Goal: Task Accomplishment & Management: Use online tool/utility

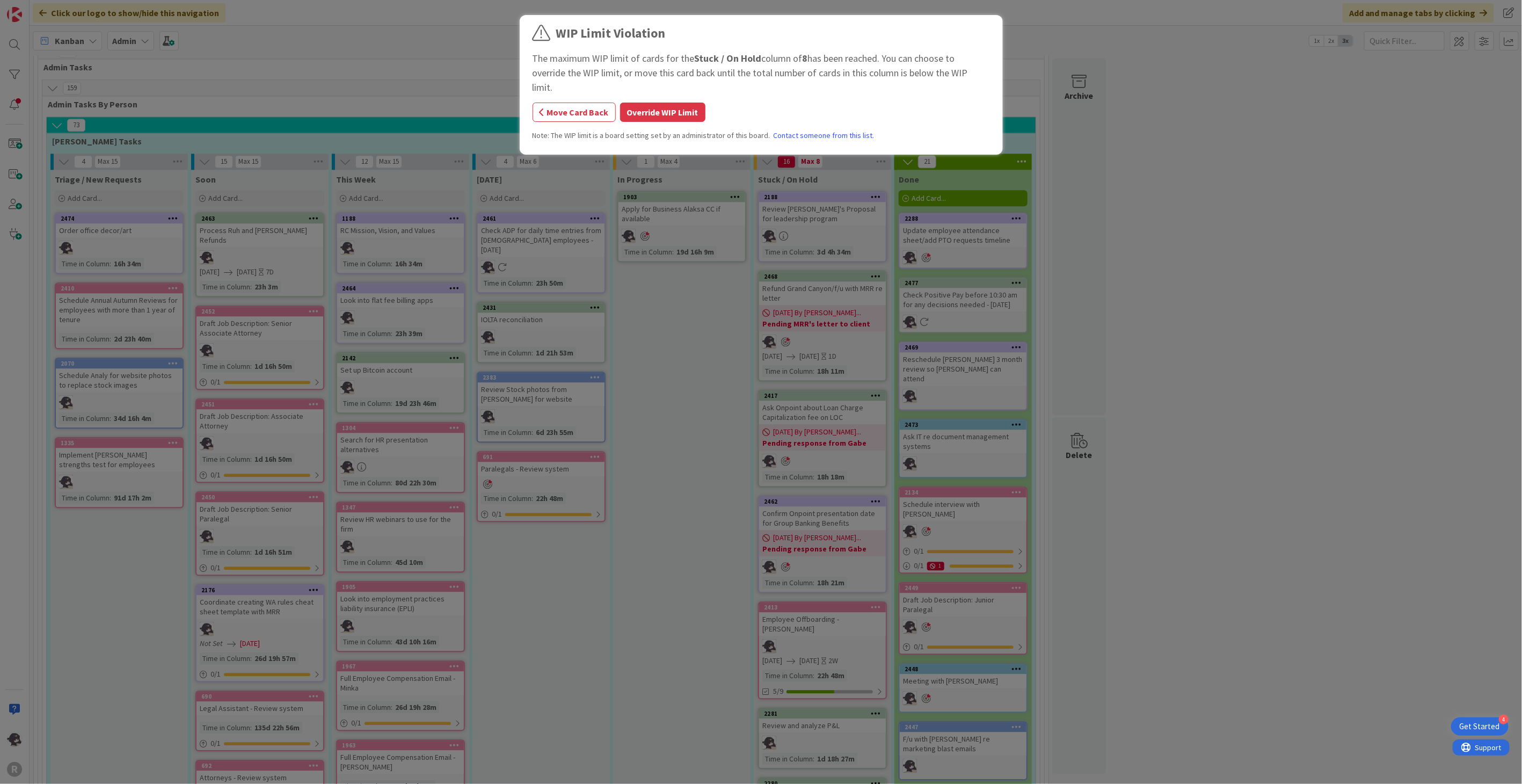
scroll to position [1703, 0]
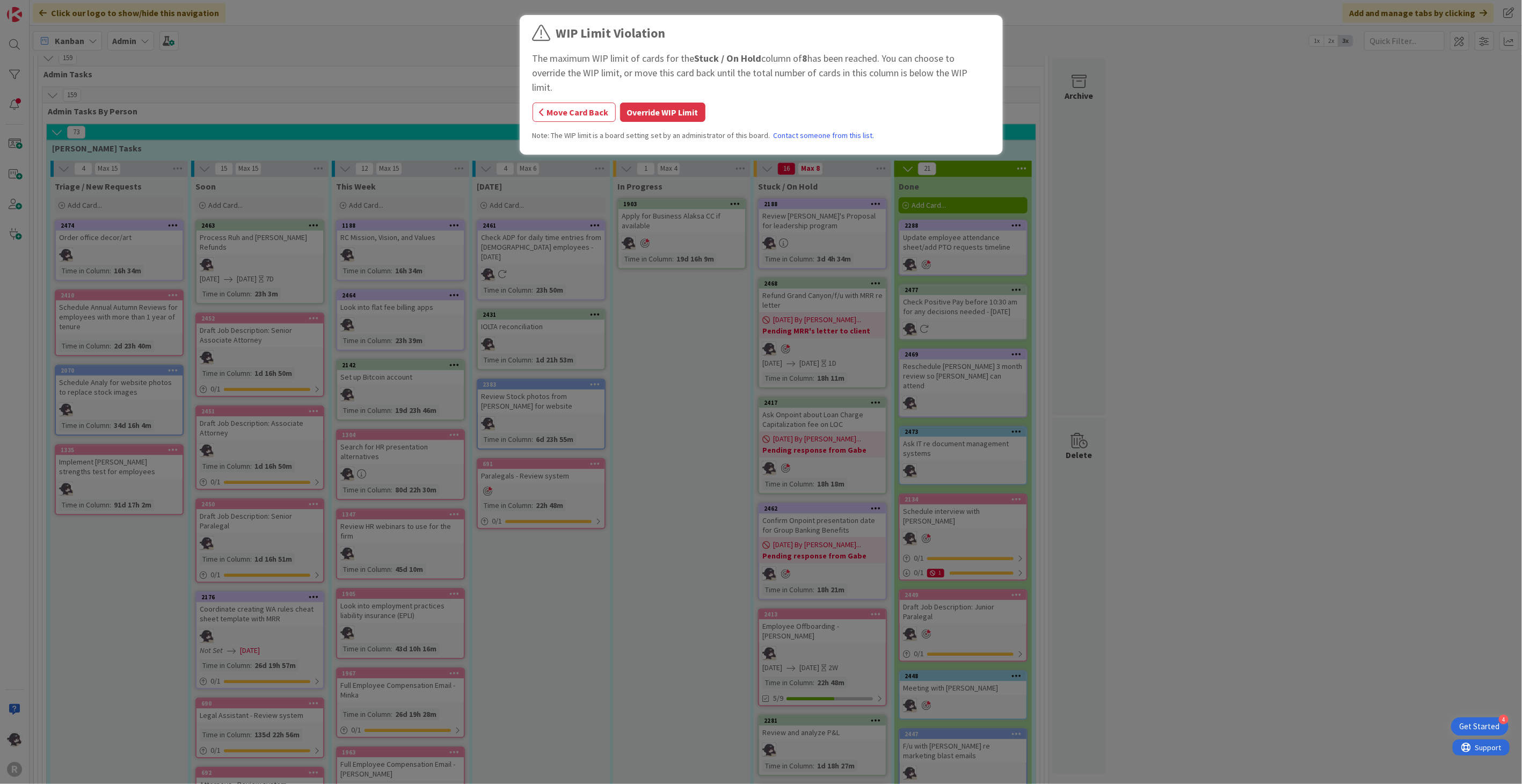
click at [680, 109] on div "WIP Limit Violation The maximum WIP limit of cards for the Stuck / On Hold colu…" at bounding box center [761, 86] width 457 height 126
click at [677, 103] on button "Override WIP Limit" at bounding box center [662, 112] width 85 height 19
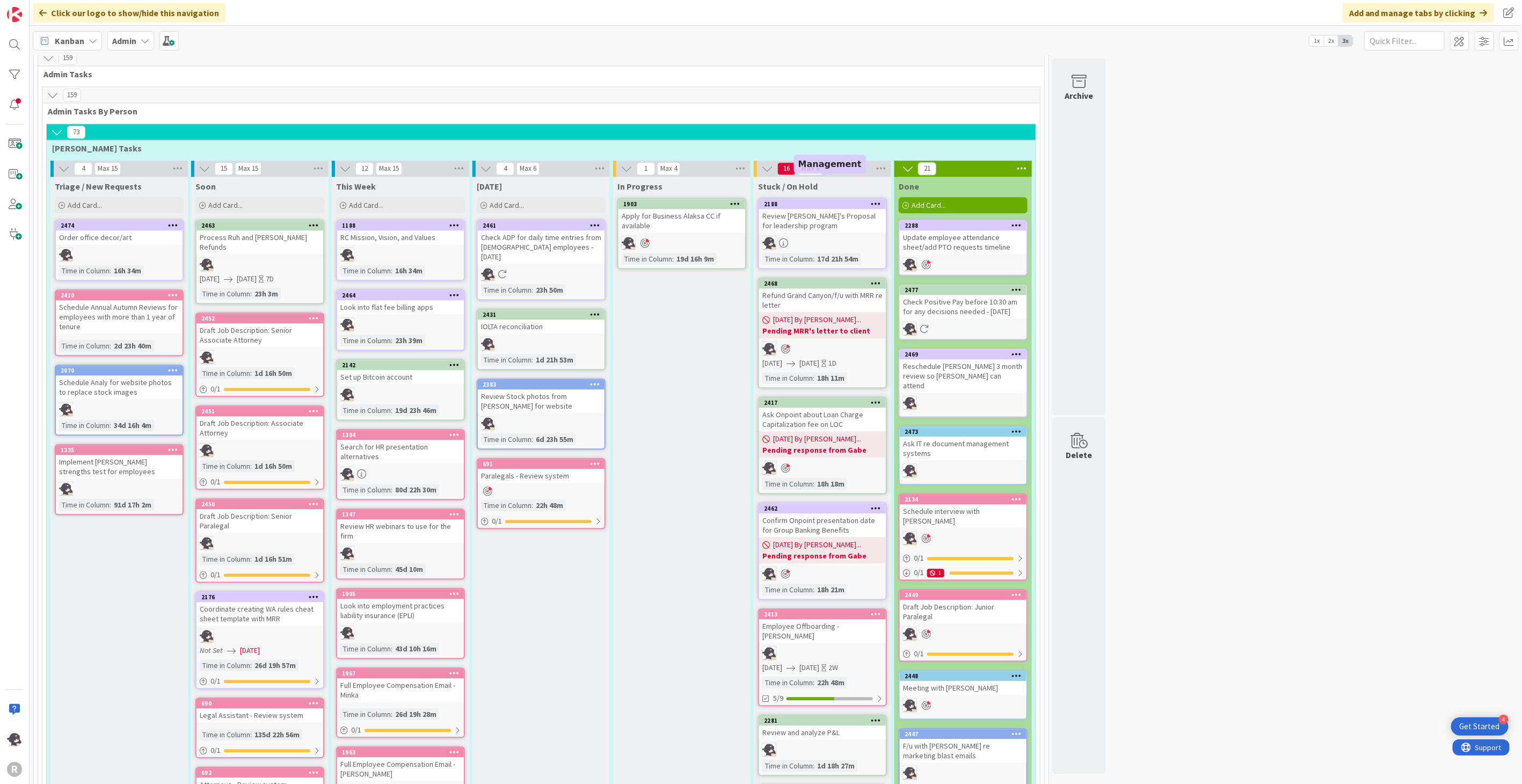
click at [819, 200] on div "2188" at bounding box center [825, 204] width 122 height 8
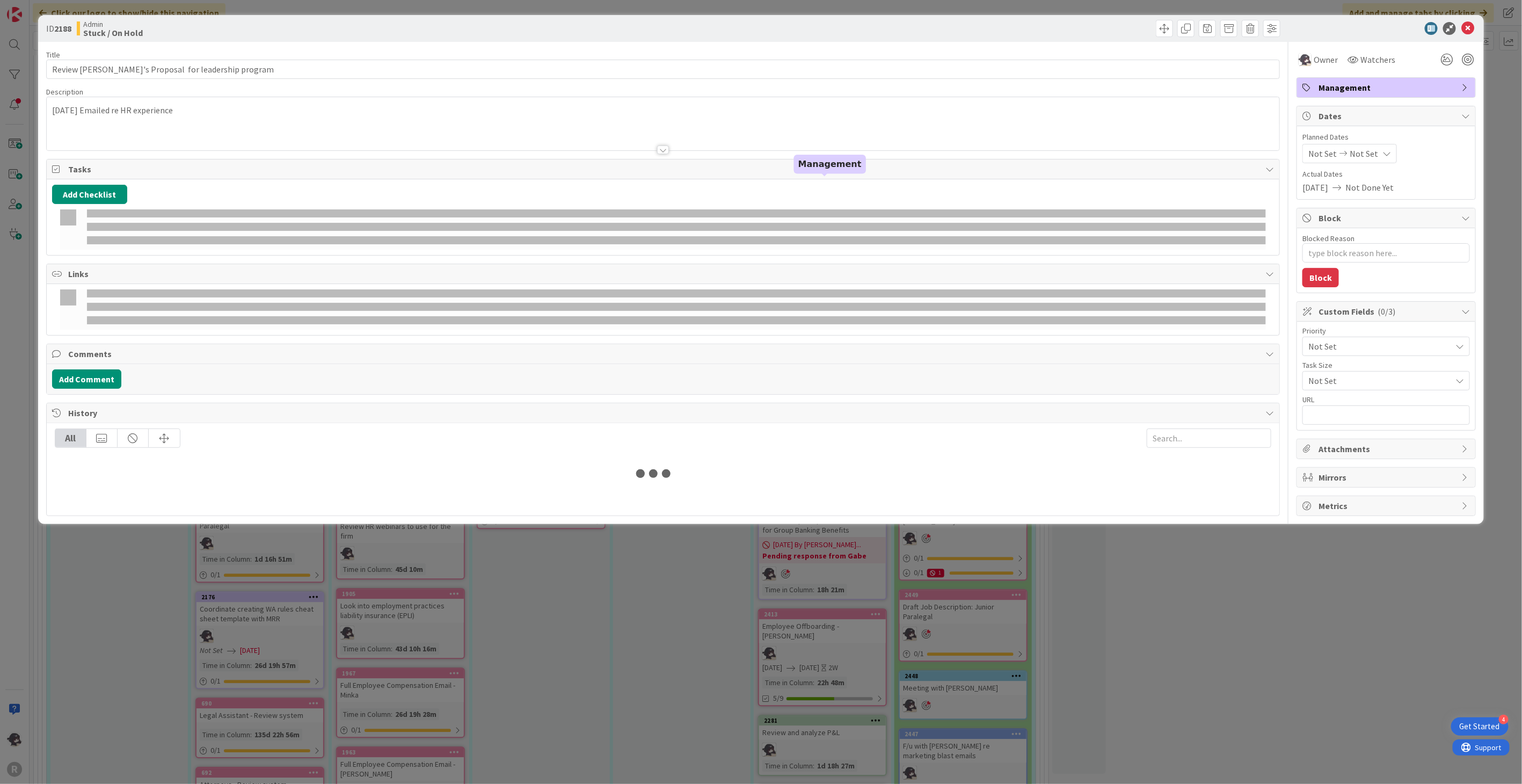
type textarea "x"
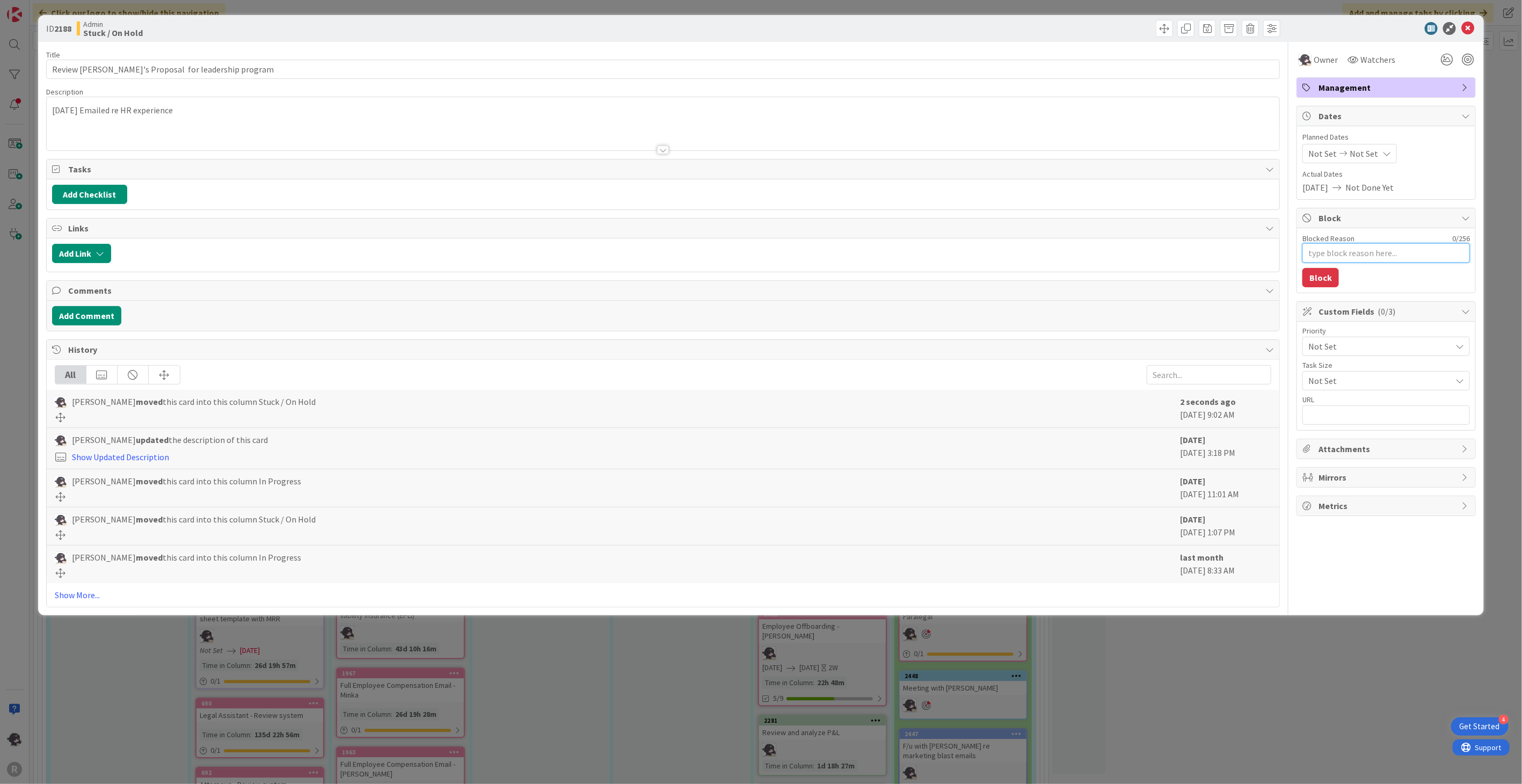
click at [1338, 256] on textarea "Blocked Reason" at bounding box center [1386, 253] width 167 height 19
type textarea "P"
type textarea "x"
type textarea "Pe"
type textarea "x"
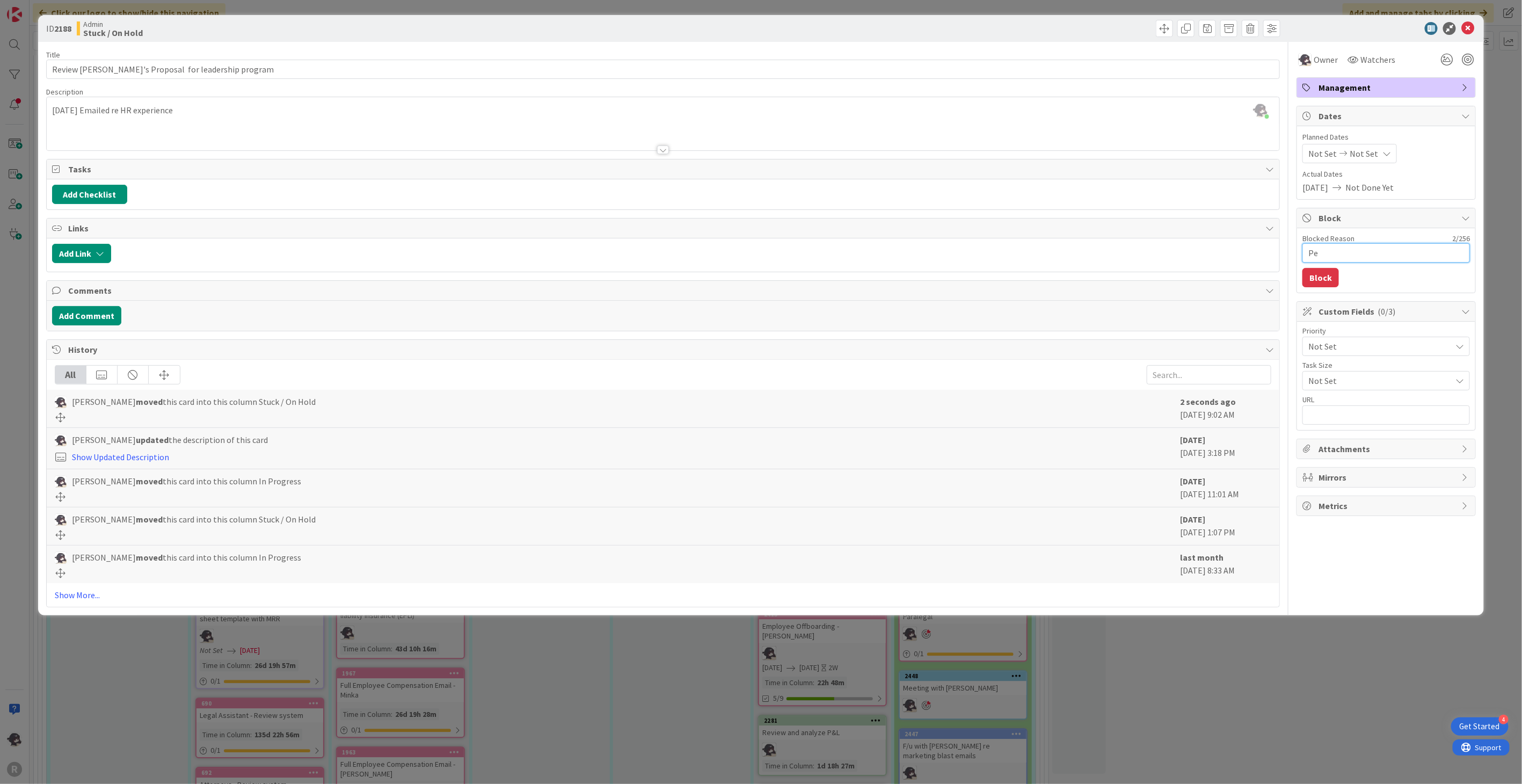
type textarea "Ped"
type textarea "x"
type textarea "Pedn"
type textarea "x"
type textarea "Pedni"
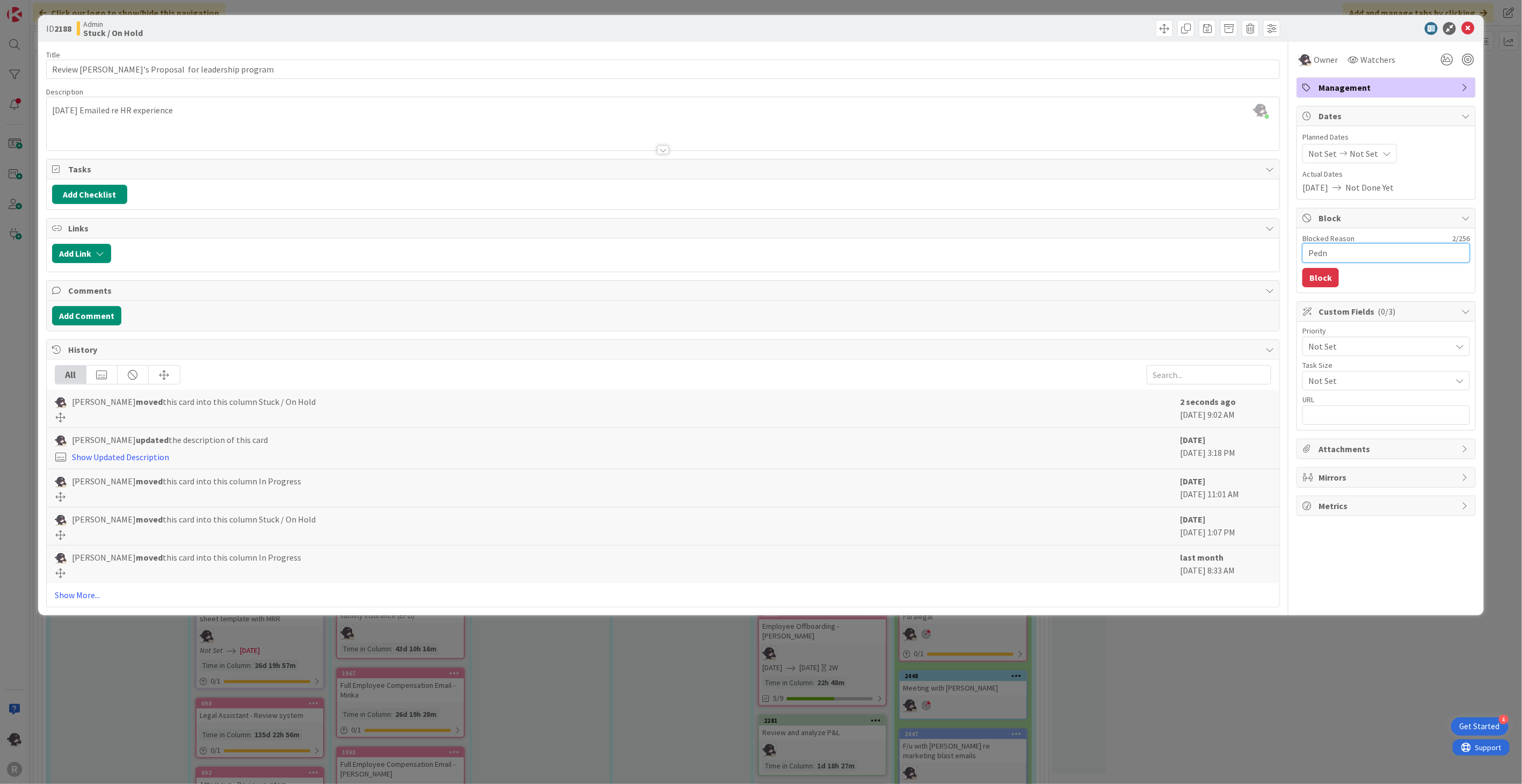
type textarea "x"
type textarea "Pednin"
type textarea "x"
type textarea "Pedning"
type textarea "x"
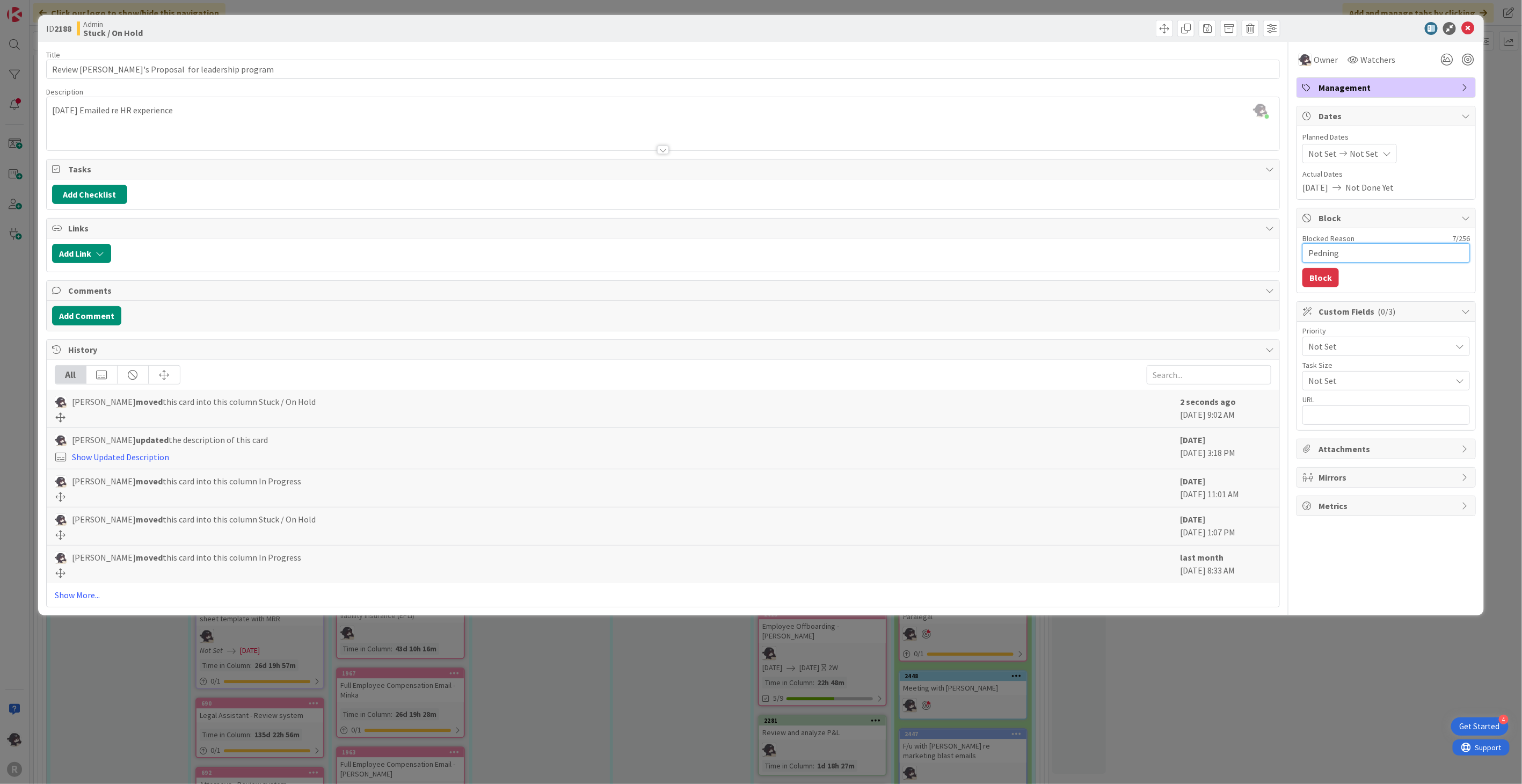
type textarea "Pedning"
type textarea "x"
type textarea "Pedning"
type textarea "x"
type textarea "Pednin"
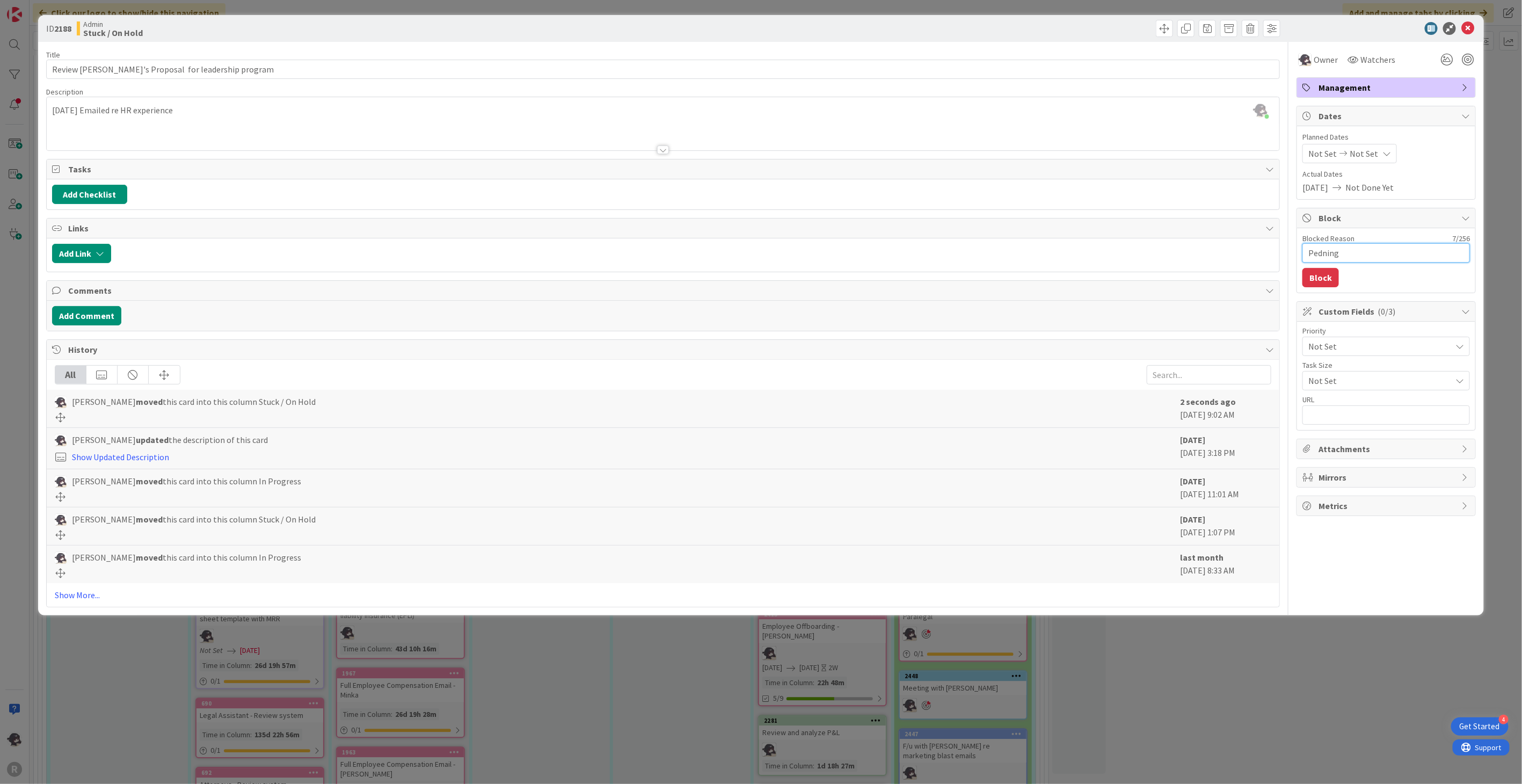
type textarea "x"
type textarea "Pedni"
type textarea "x"
type textarea "Pedn"
type textarea "x"
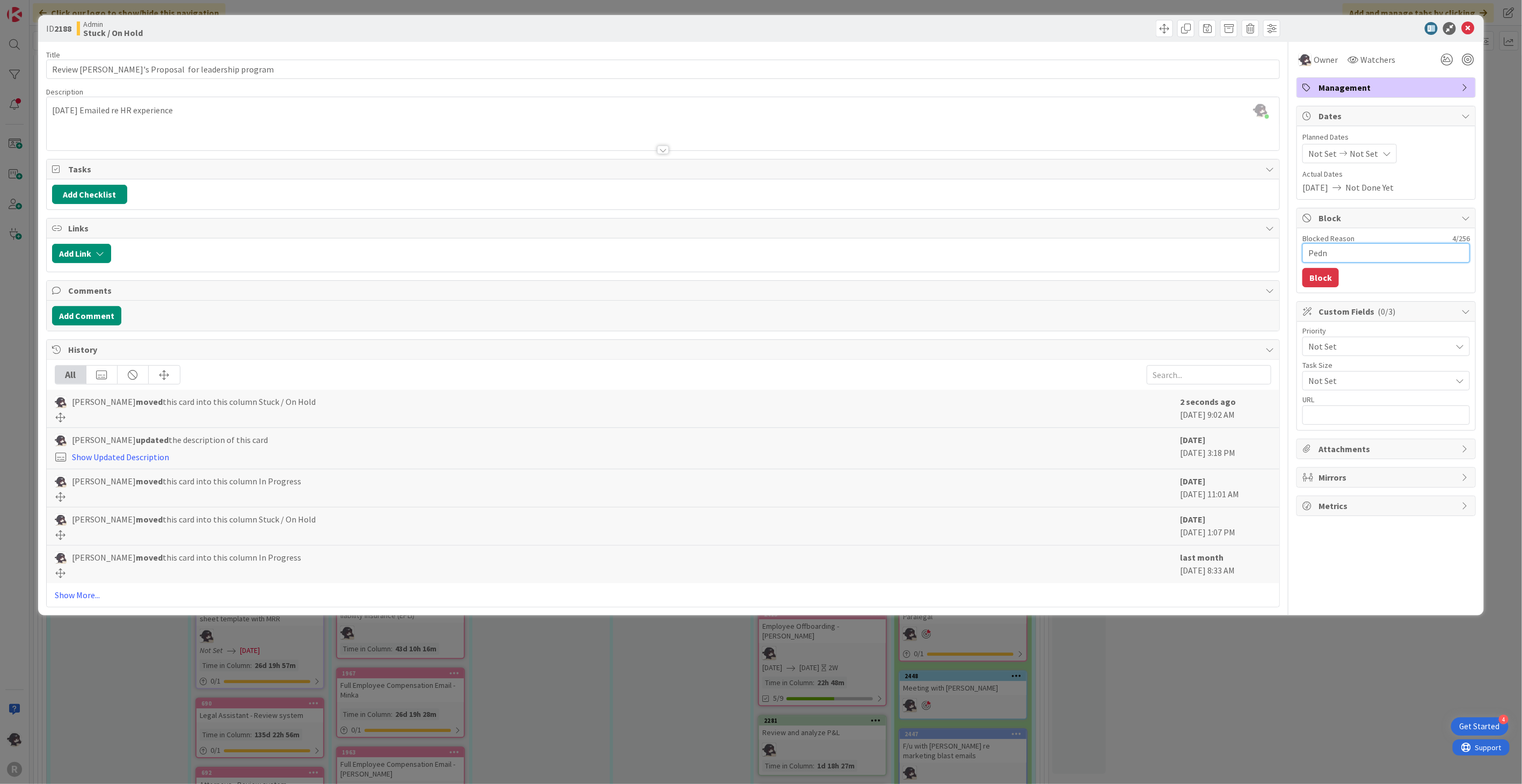
type textarea "Ped"
type textarea "x"
type textarea "Pe"
type textarea "x"
type textarea "Pen"
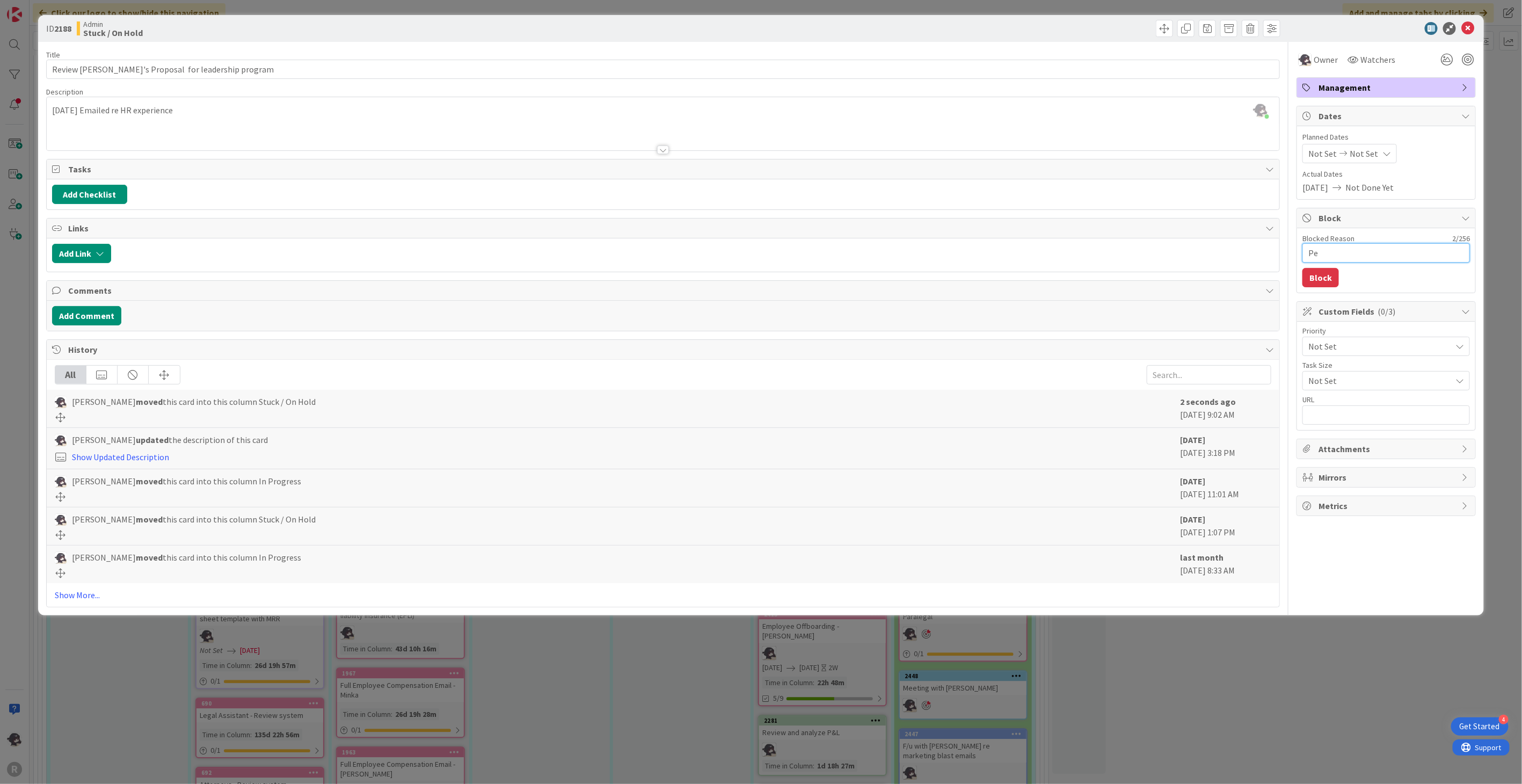
type textarea "x"
type textarea "Pend"
type textarea "x"
type textarea "Pendi"
type textarea "x"
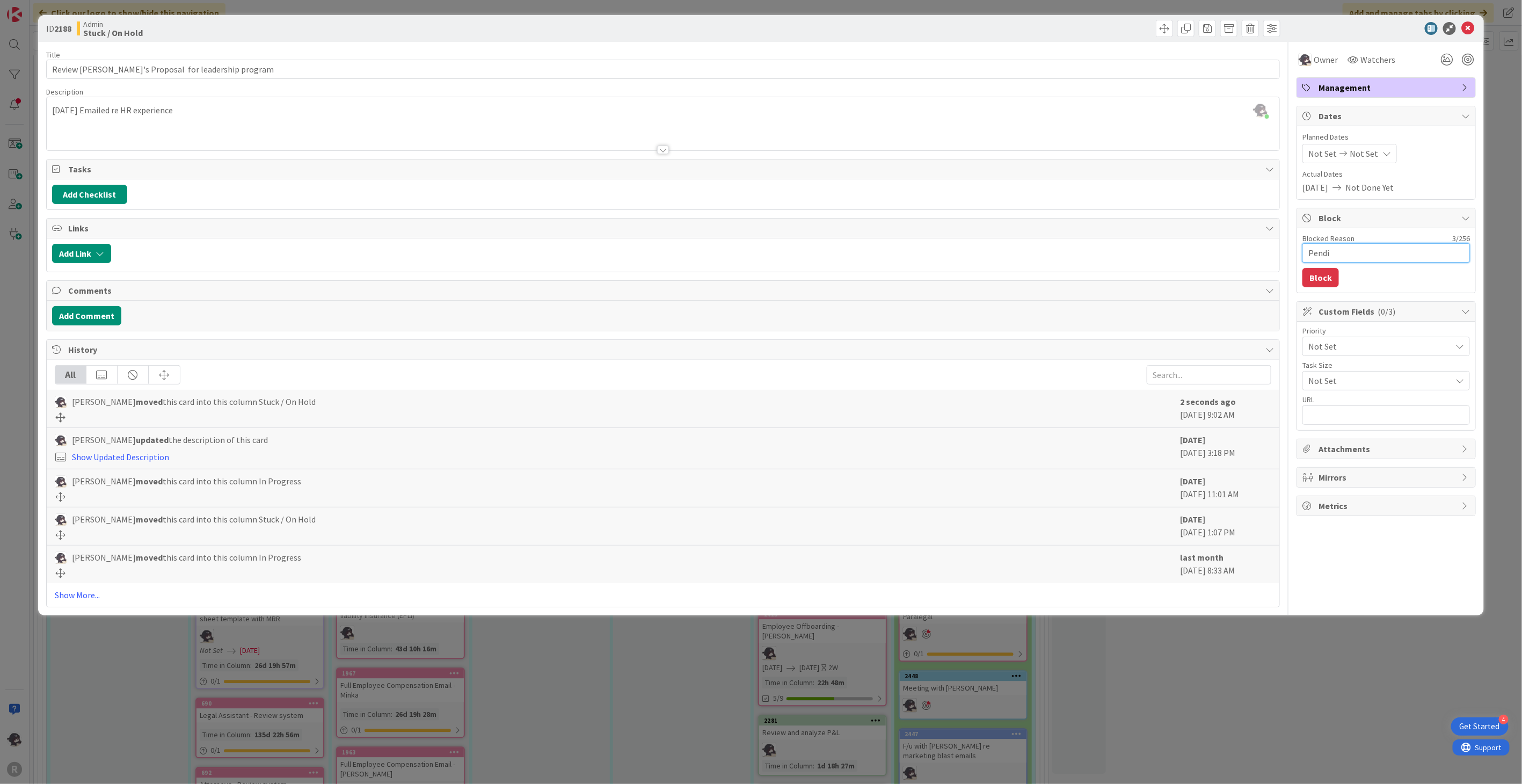
type textarea "Pendin"
type textarea "x"
type textarea "Pending"
type textarea "x"
type textarea "Pending"
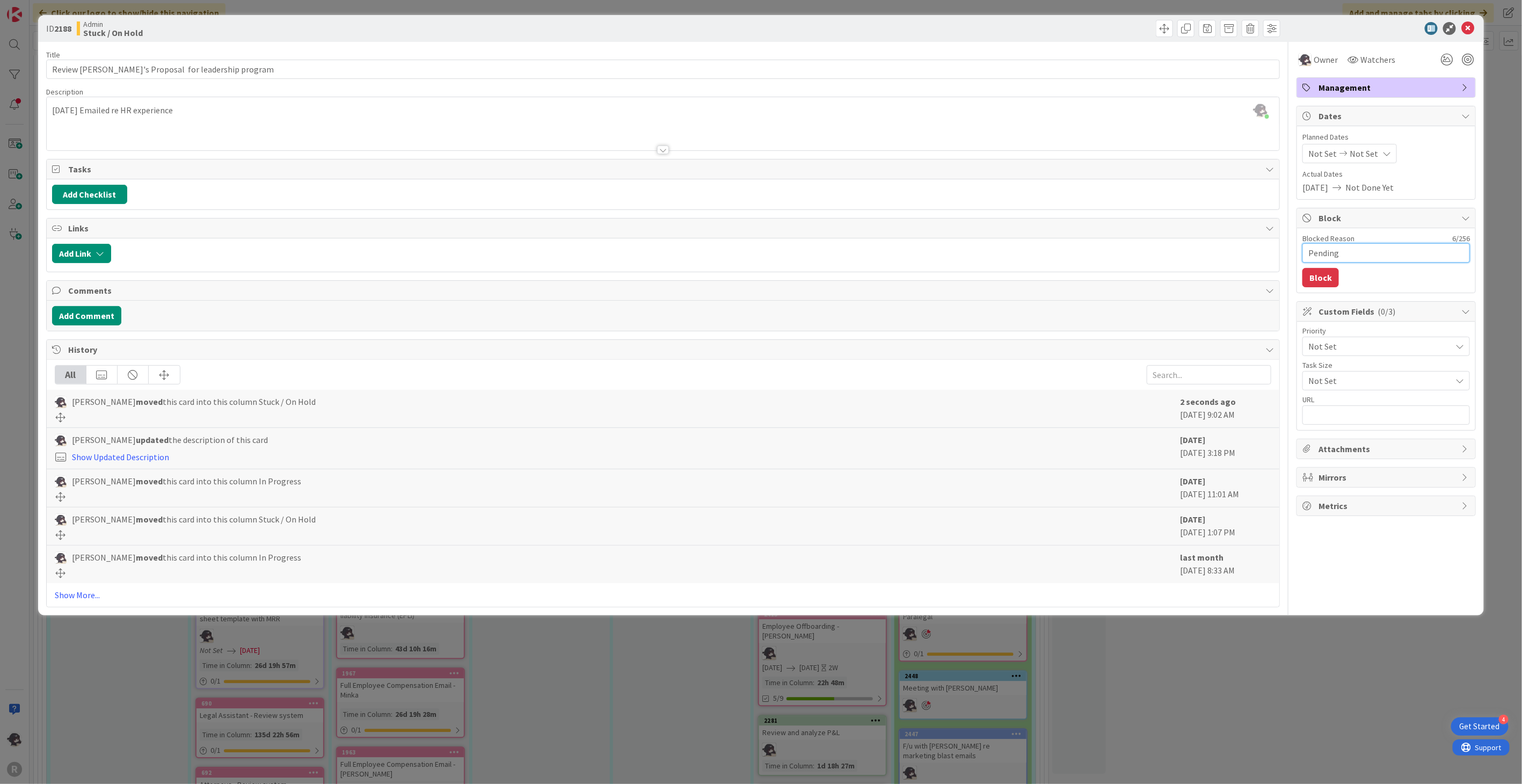
type textarea "x"
type textarea "Pending f"
type textarea "x"
type textarea "Pending fi"
type textarea "x"
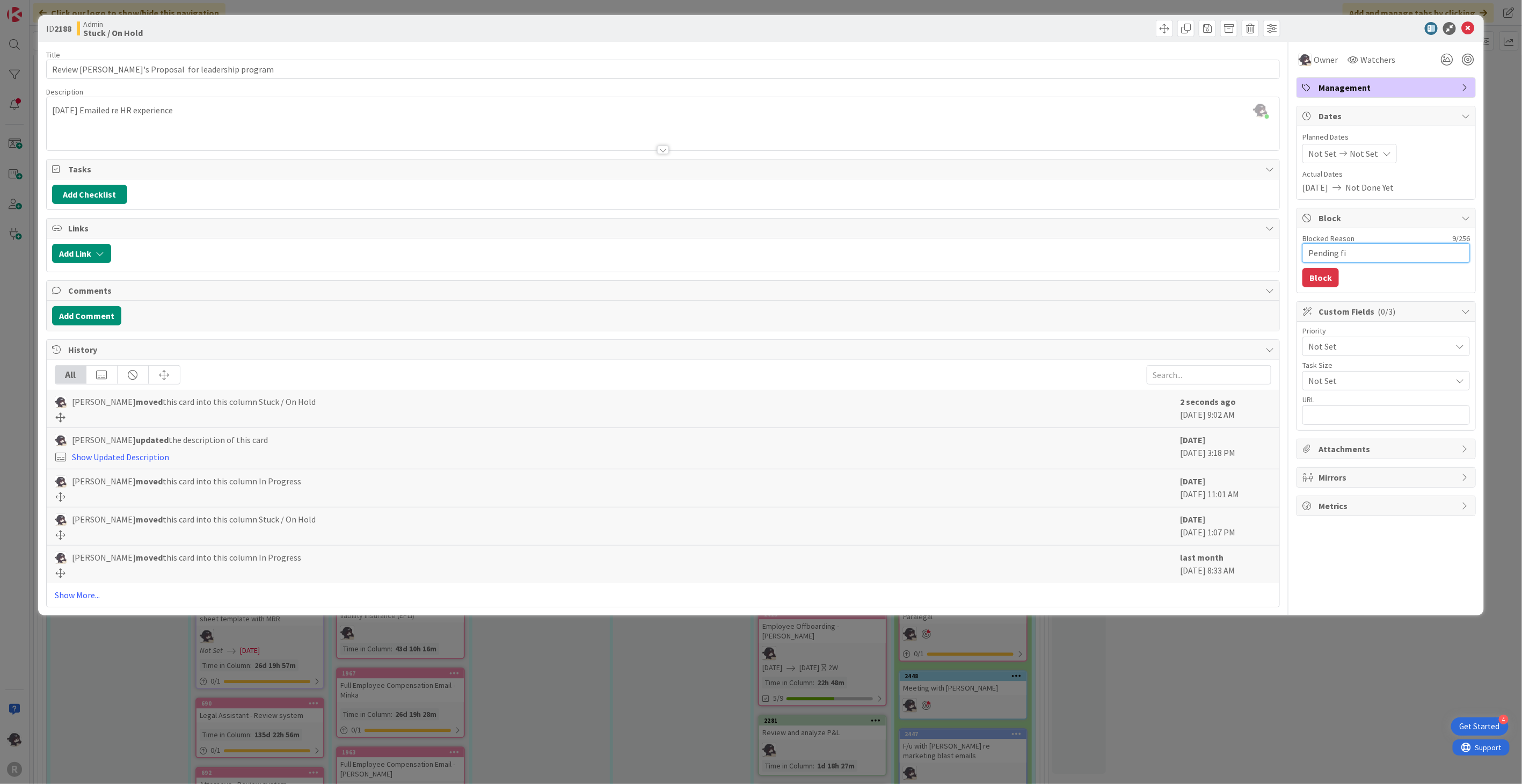
type textarea "Pending fin"
type textarea "x"
type textarea "Pending fina"
type textarea "x"
type textarea "Pending final"
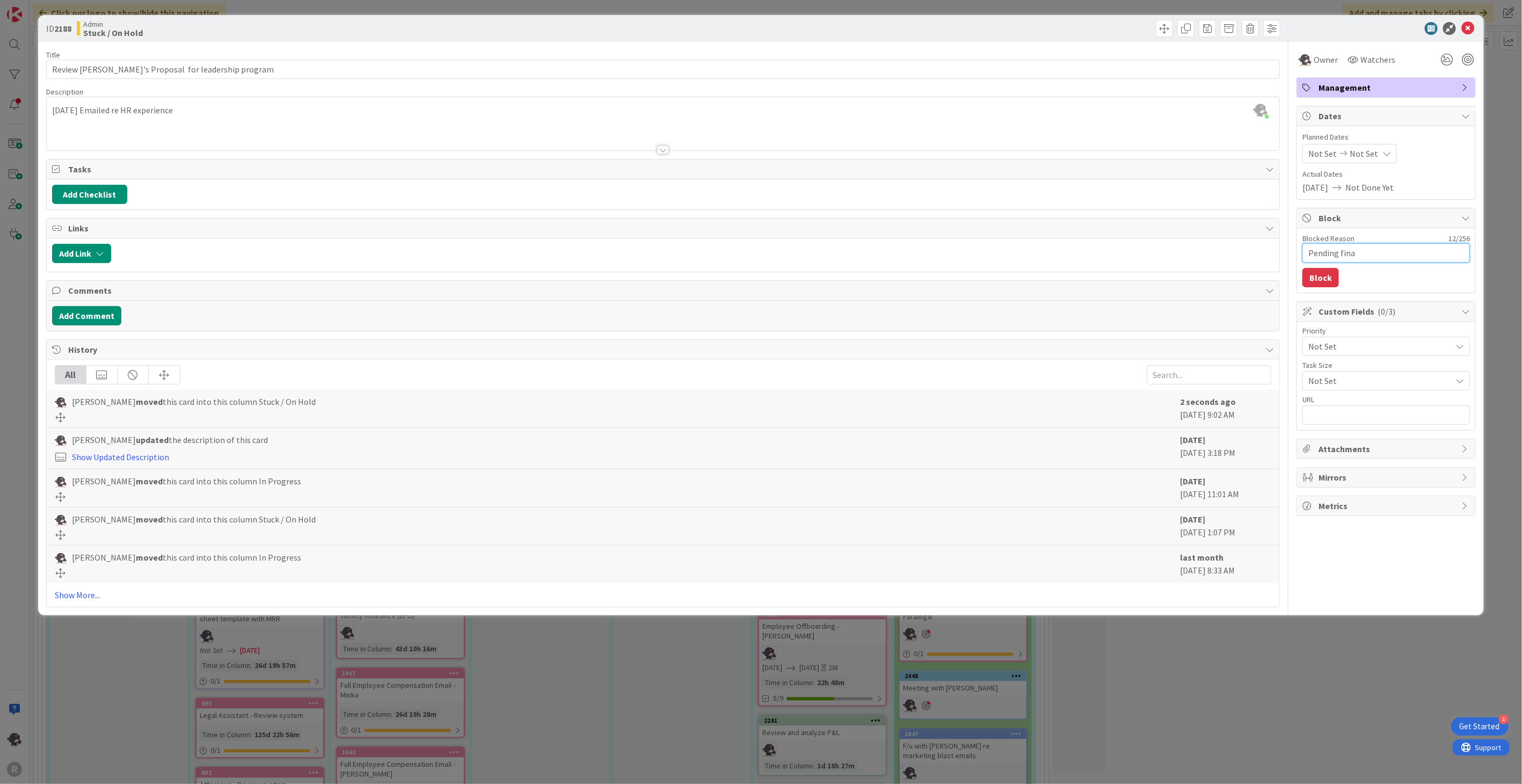
type textarea "x"
type textarea "Pending fina"
type textarea "x"
type textarea "Pending fin"
type textarea "x"
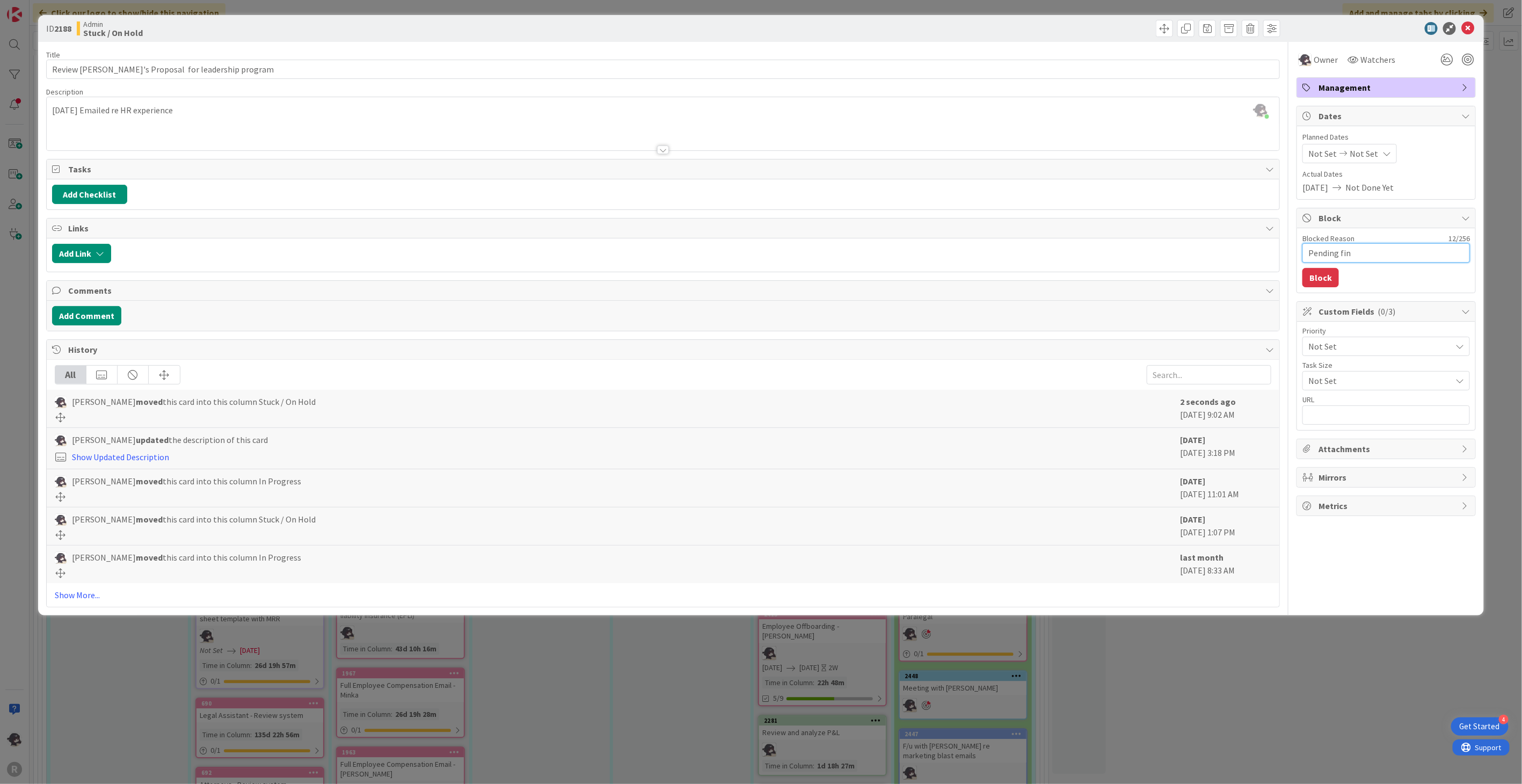
type textarea "Pending fi"
type textarea "x"
type textarea "Pending f"
type textarea "x"
type textarea "Pending"
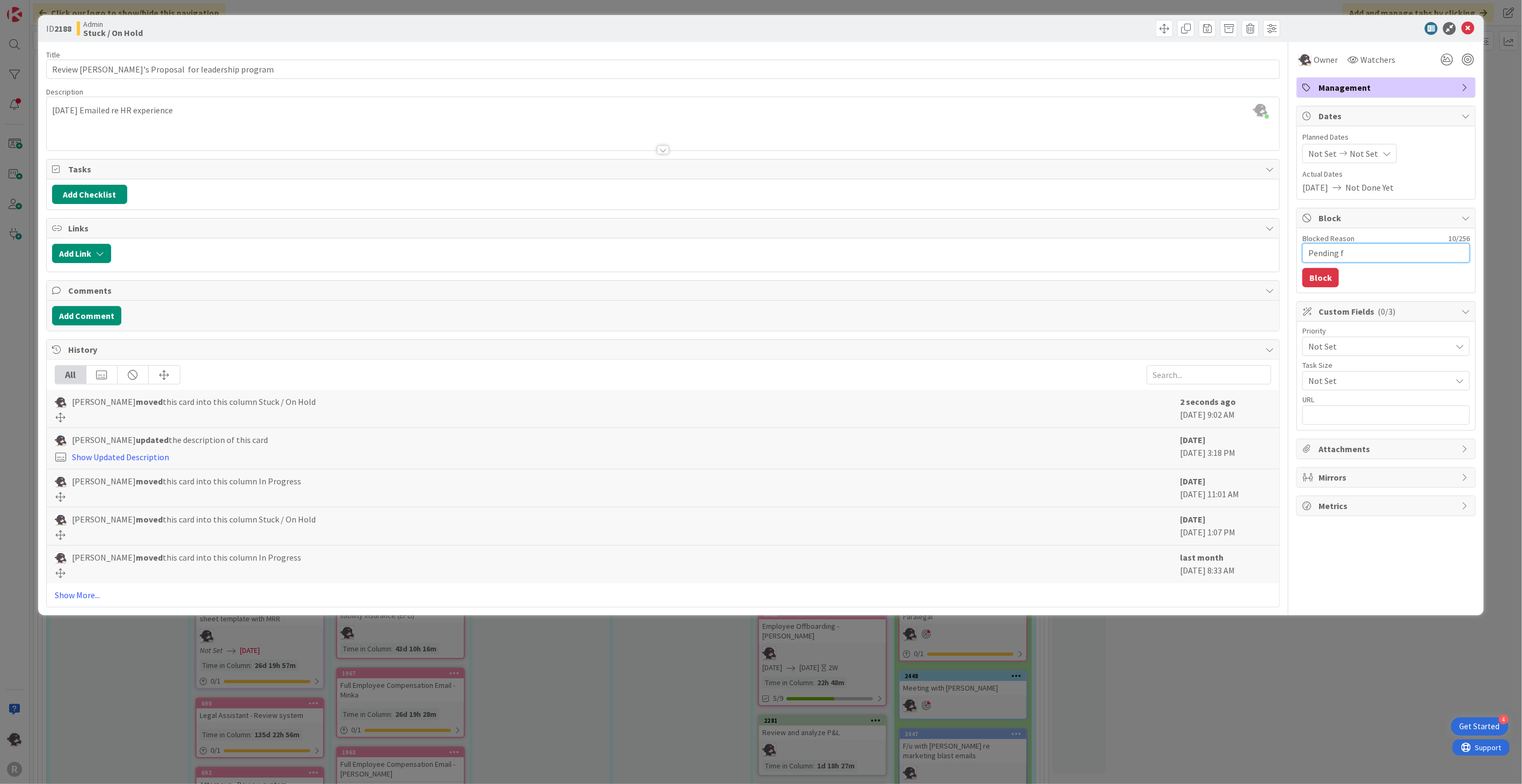
type textarea "x"
type textarea "Pending s"
type textarea "x"
type textarea "Pending si"
type textarea "x"
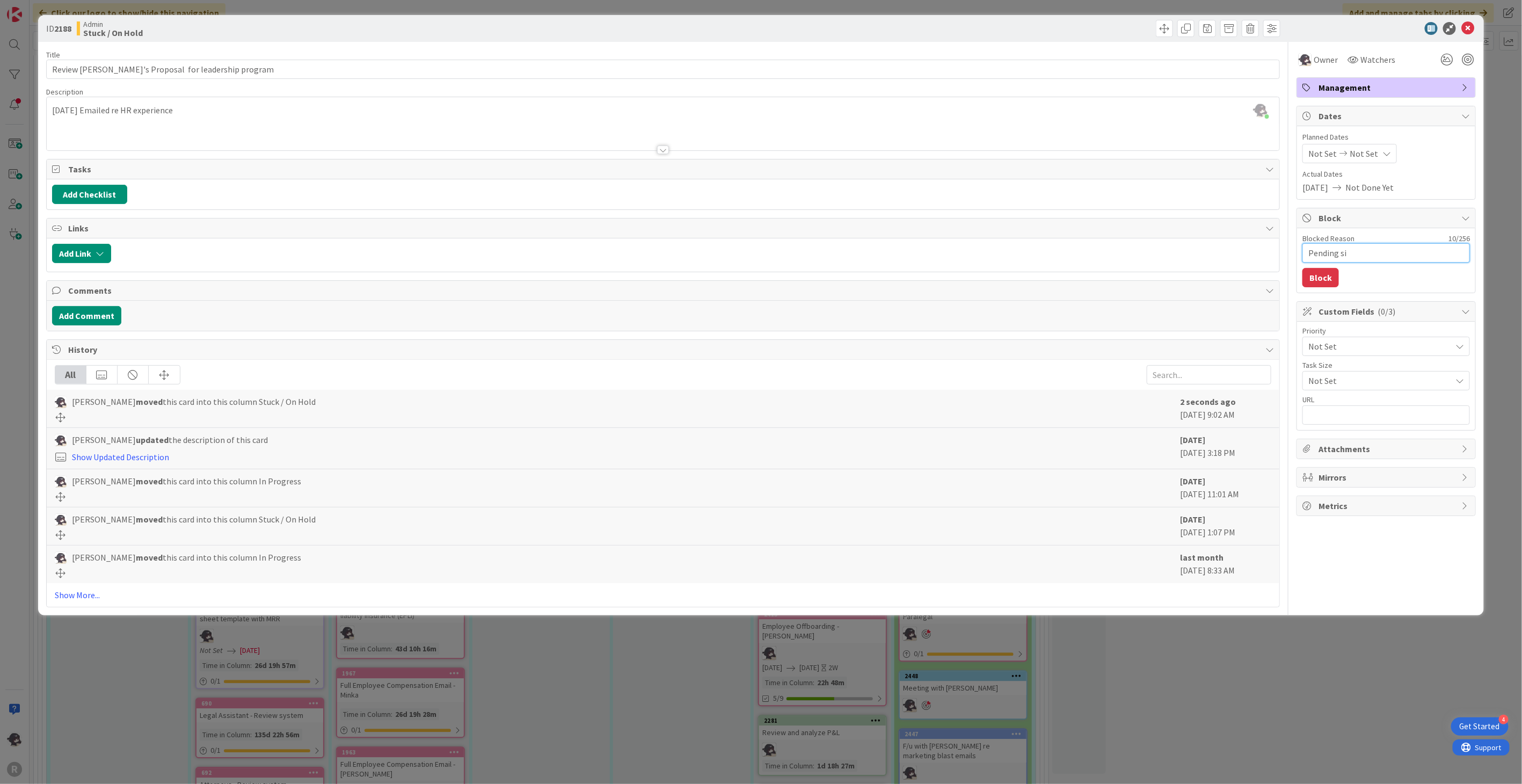
type textarea "Pending sig"
type textarea "x"
type textarea "Pending sign"
type textarea "x"
type textarea "Pending signe"
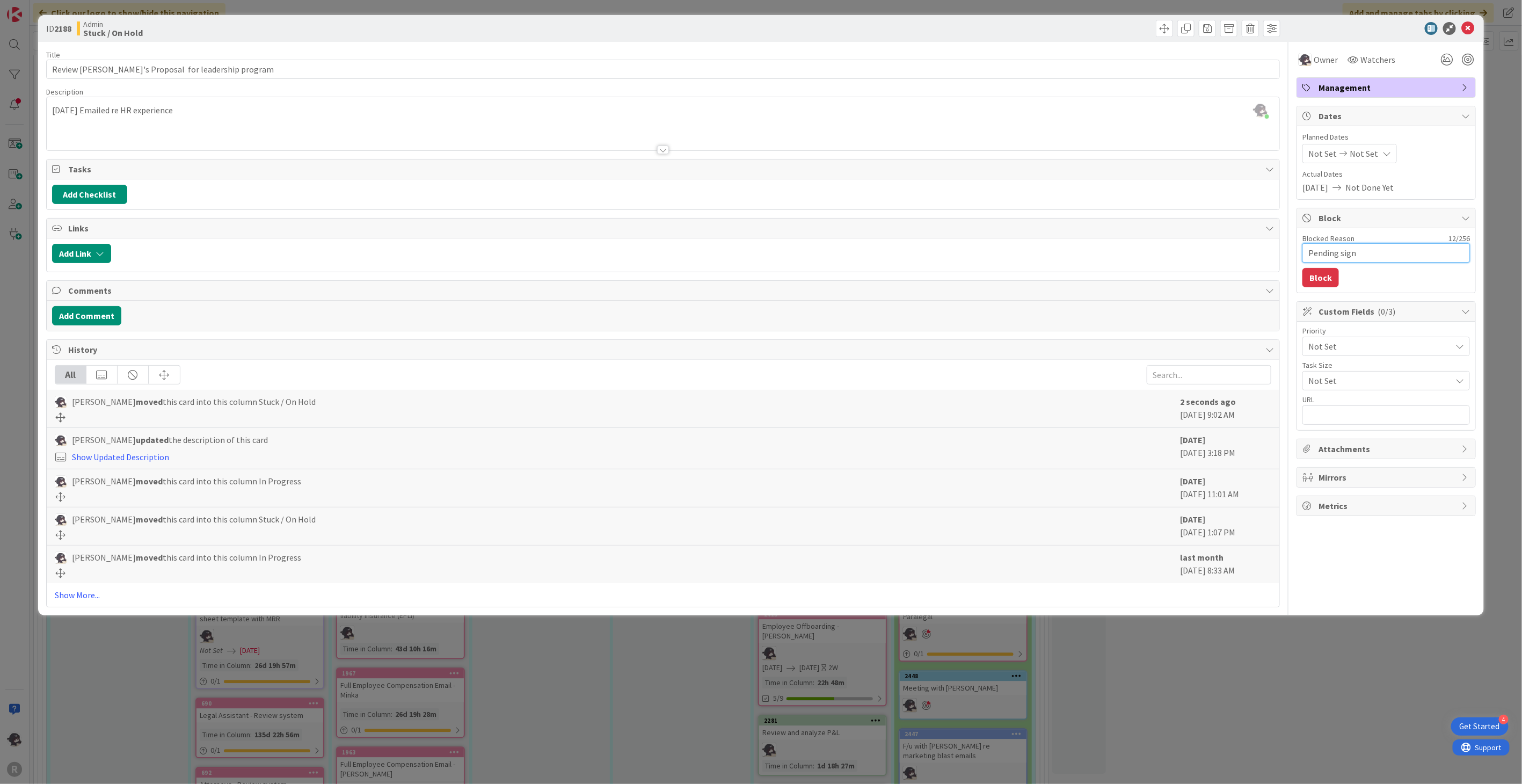
type textarea "x"
type textarea "Pending signed"
type textarea "x"
type textarea "Pending signed"
type textarea "x"
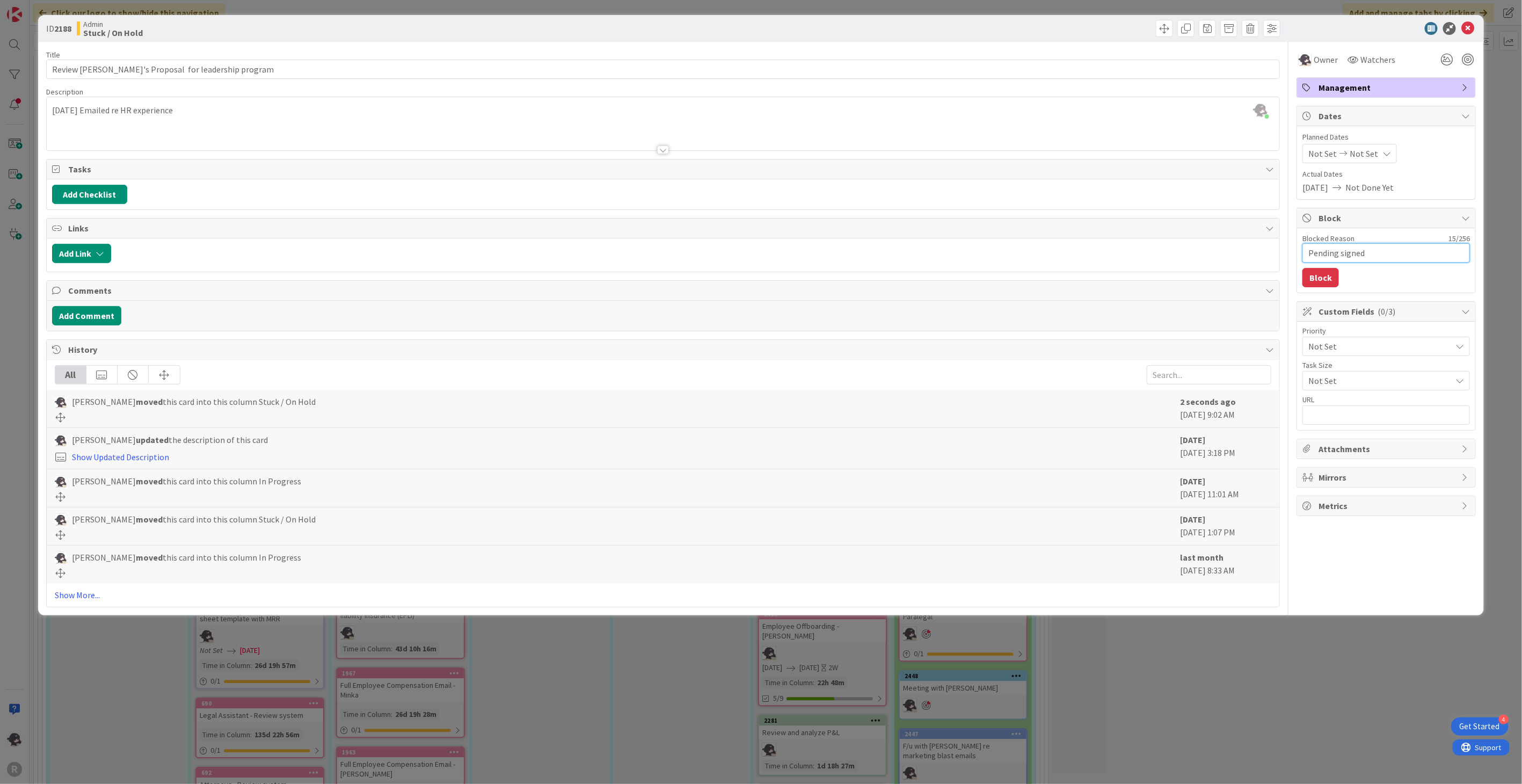
type textarea "Pending signed g"
type textarea "x"
type textarea "Pending signed ga"
type textarea "x"
type textarea "Pending signed g"
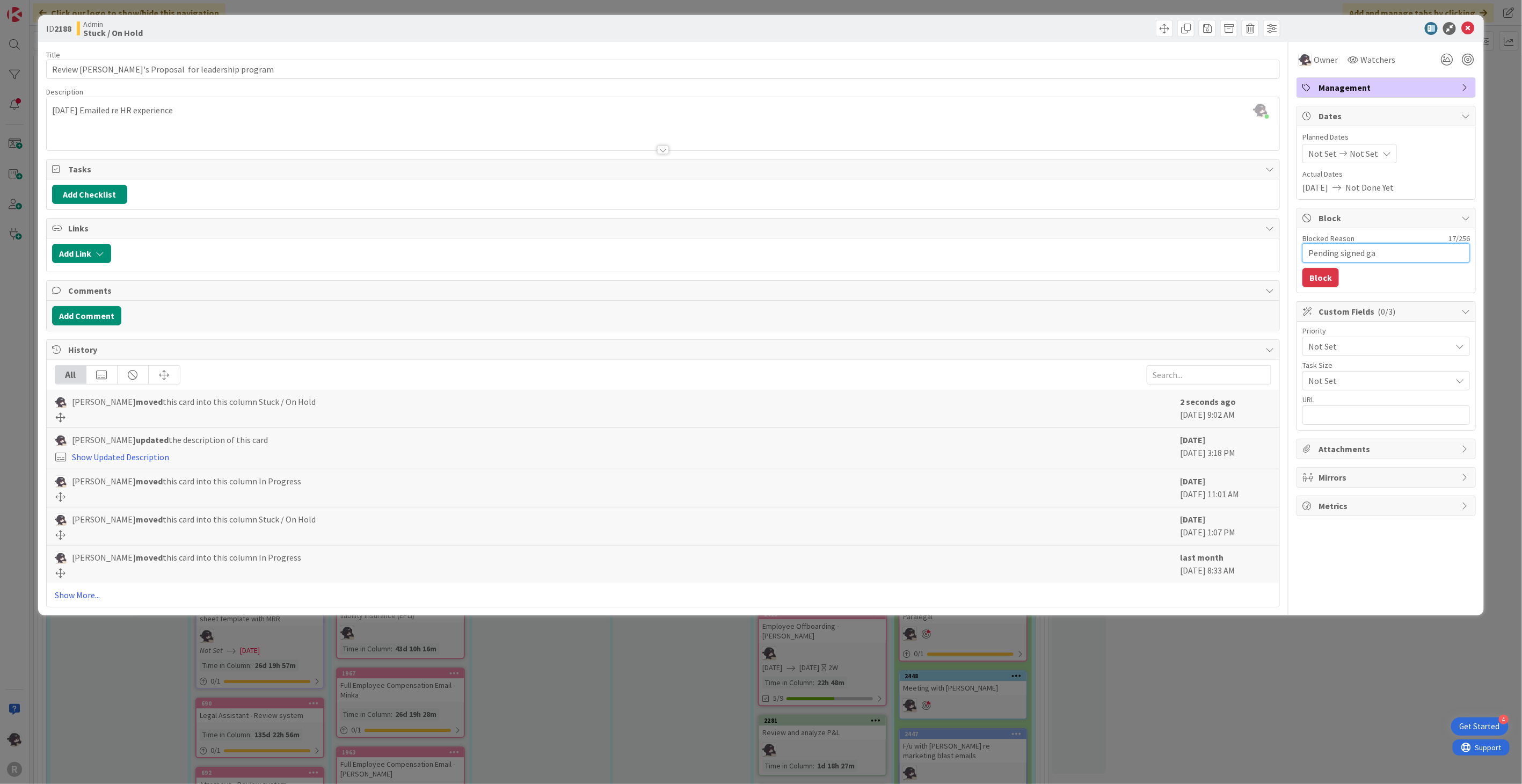
type textarea "x"
type textarea "Pending signed"
type textarea "x"
type textarea "[PERSON_NAME] signed a"
type textarea "x"
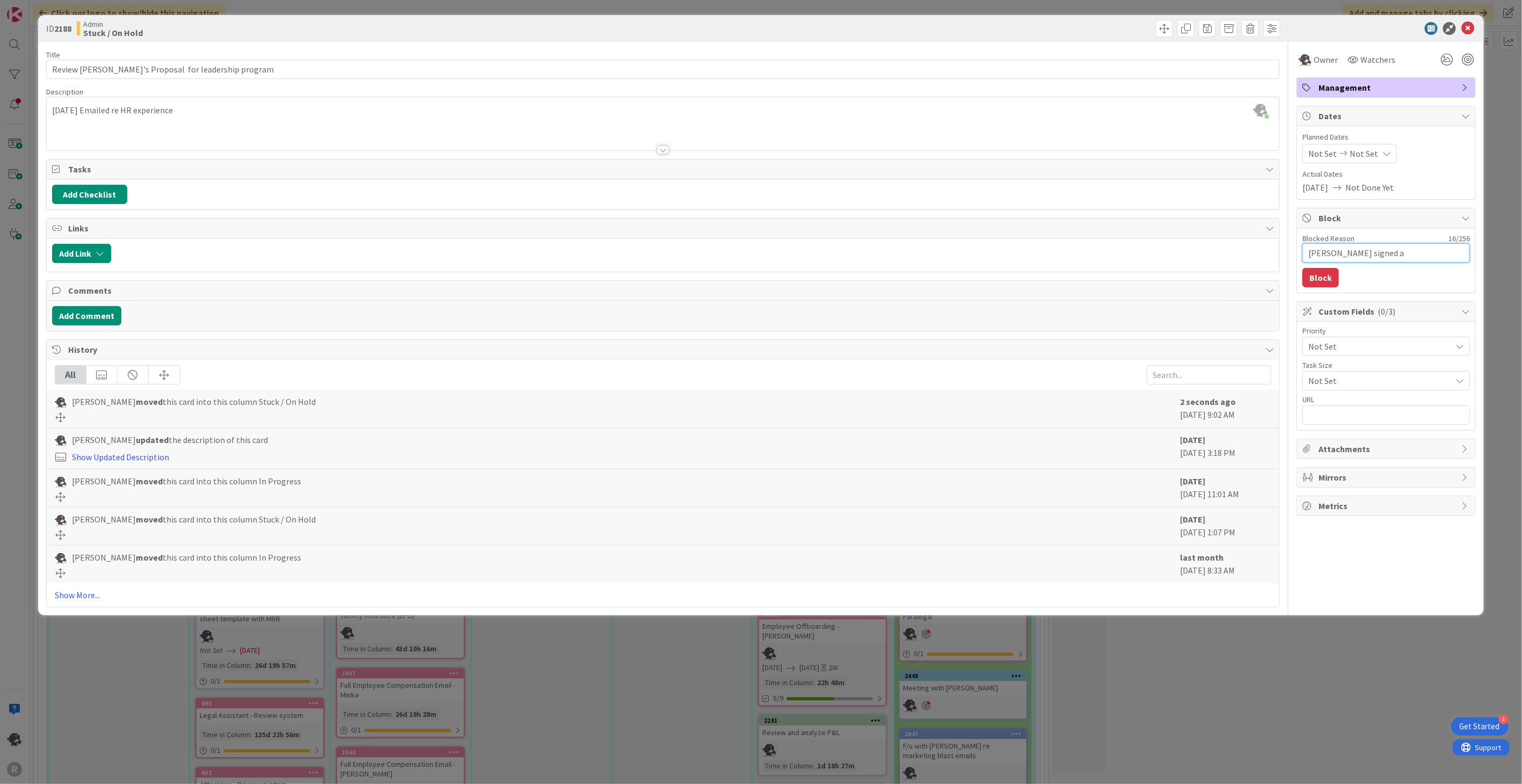
type textarea "Pending signed ag"
type textarea "x"
type textarea "[PERSON_NAME] signed agr"
type textarea "x"
type textarea "[PERSON_NAME] signed agre"
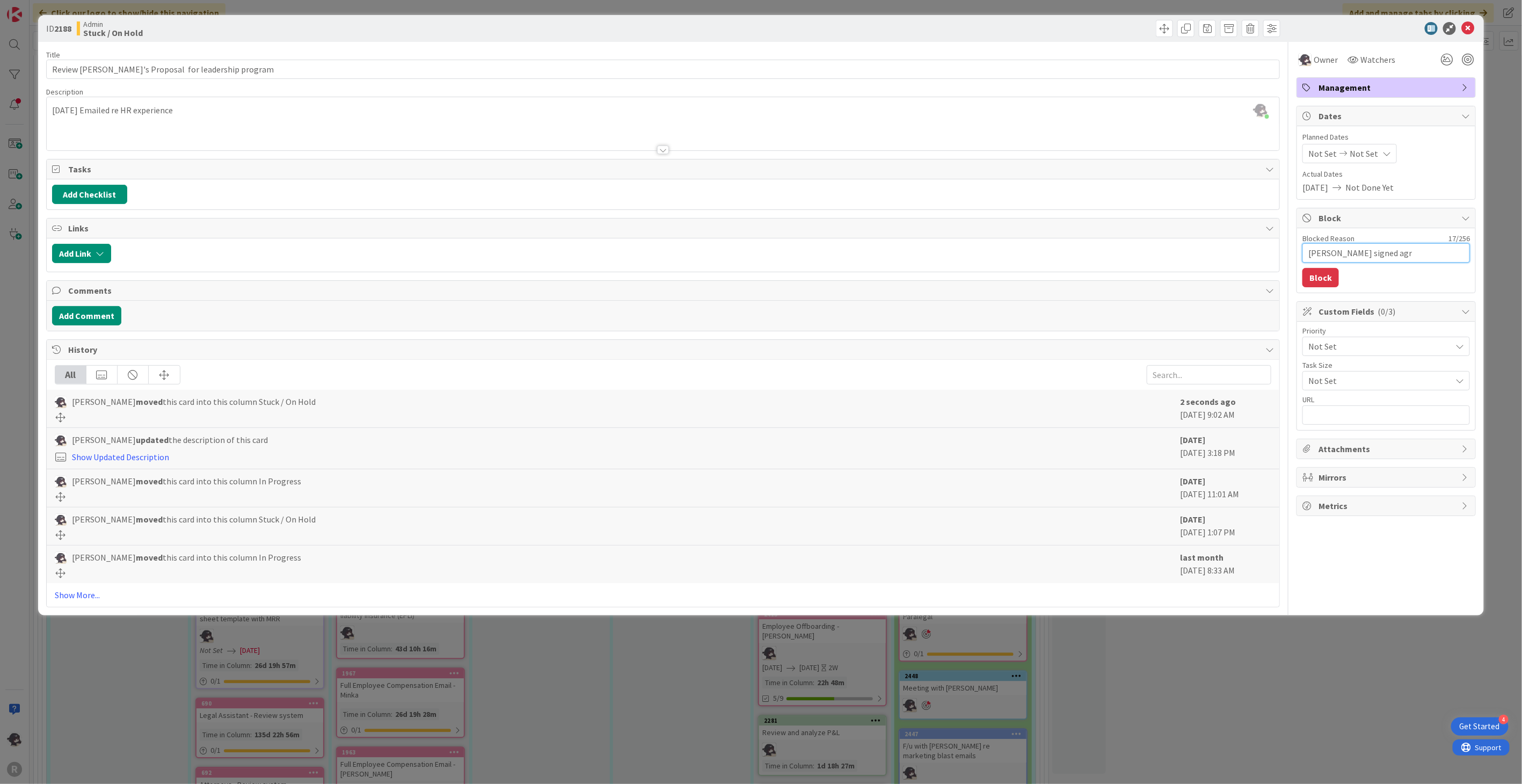
type textarea "x"
type textarea "[PERSON_NAME] signed agree"
type textarea "x"
type textarea "[PERSON_NAME] signed agreem"
type textarea "x"
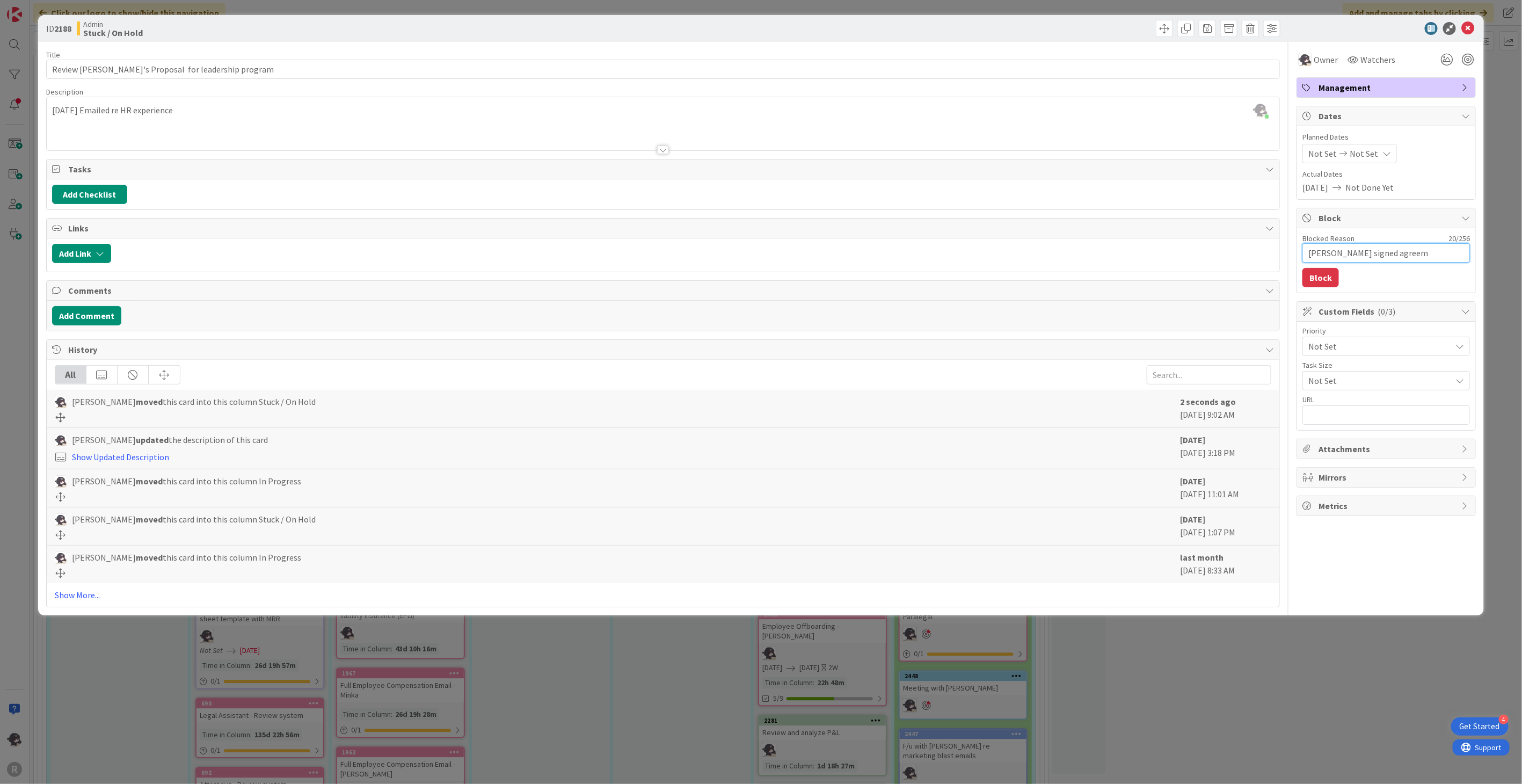
type textarea "[PERSON_NAME] signed agreeme"
type textarea "x"
type textarea "[PERSON_NAME] signed agreemen"
type textarea "x"
type textarea "Pending signed agreement"
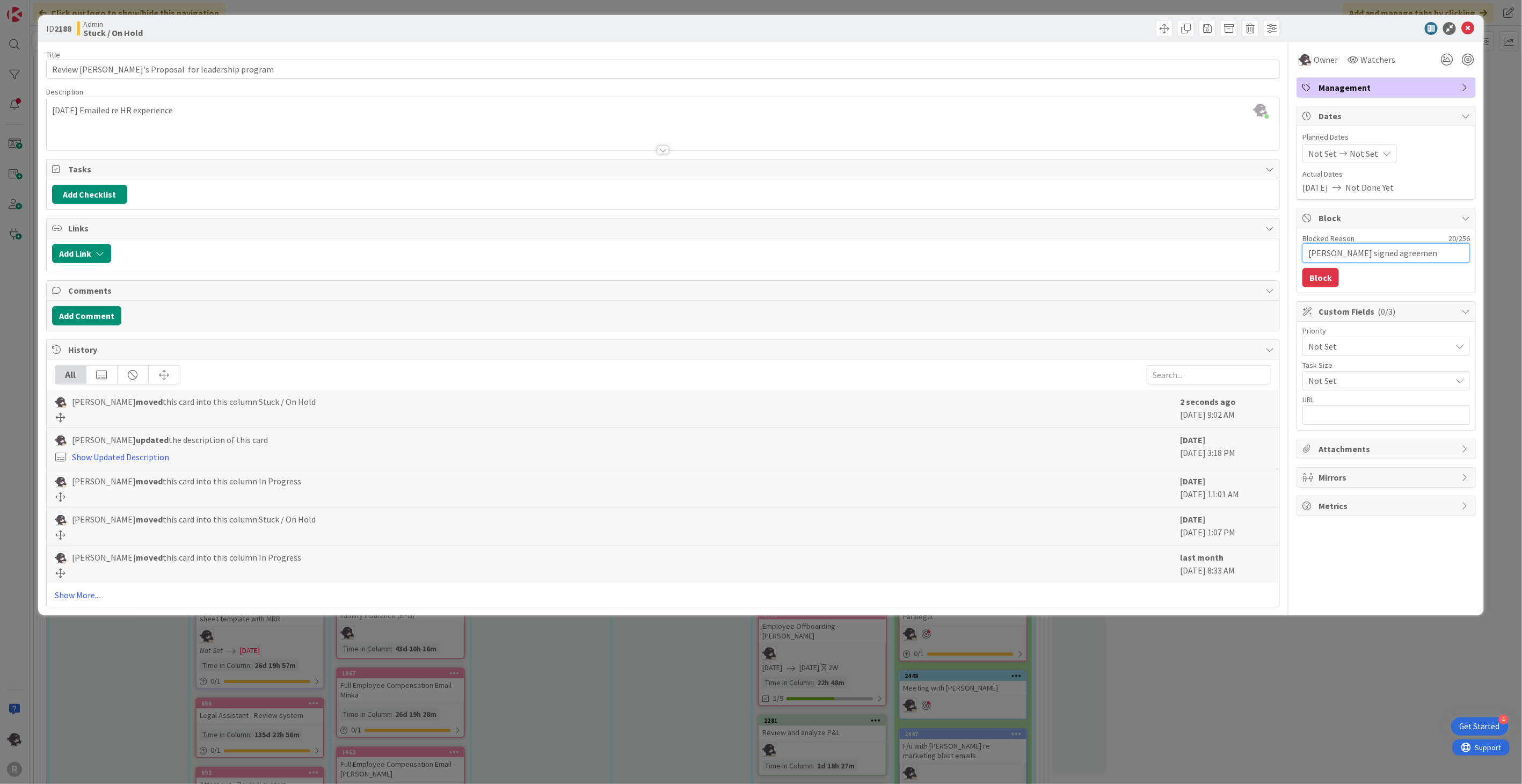
type textarea "x"
type textarea "Pending signed agreement"
type textarea "x"
type textarea "Pending signed agreement f"
type textarea "x"
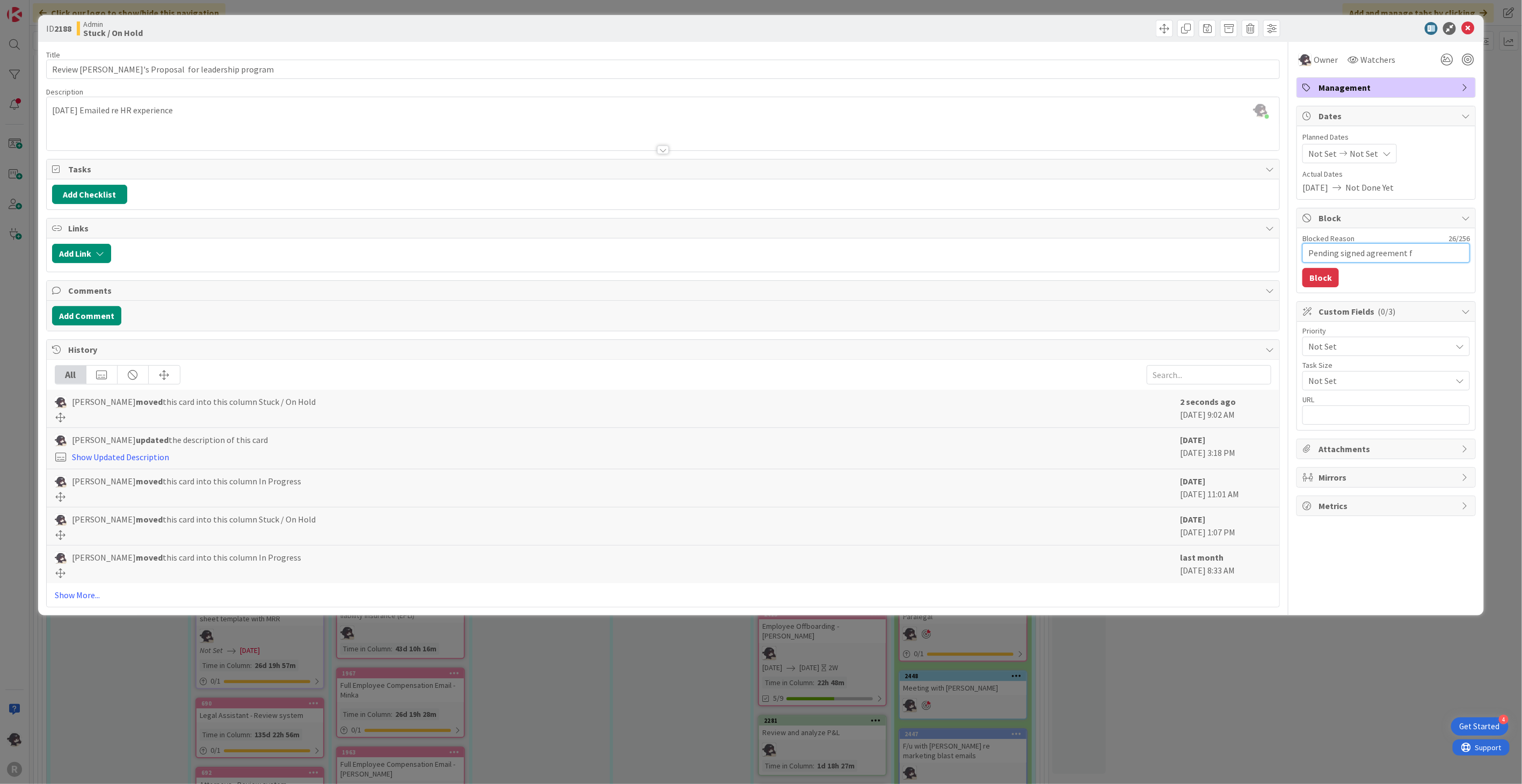
type textarea "Pending signed agreement fr"
type textarea "x"
type textarea "Pending signed agreement fro"
type textarea "x"
type textarea "Pending signed agreement from"
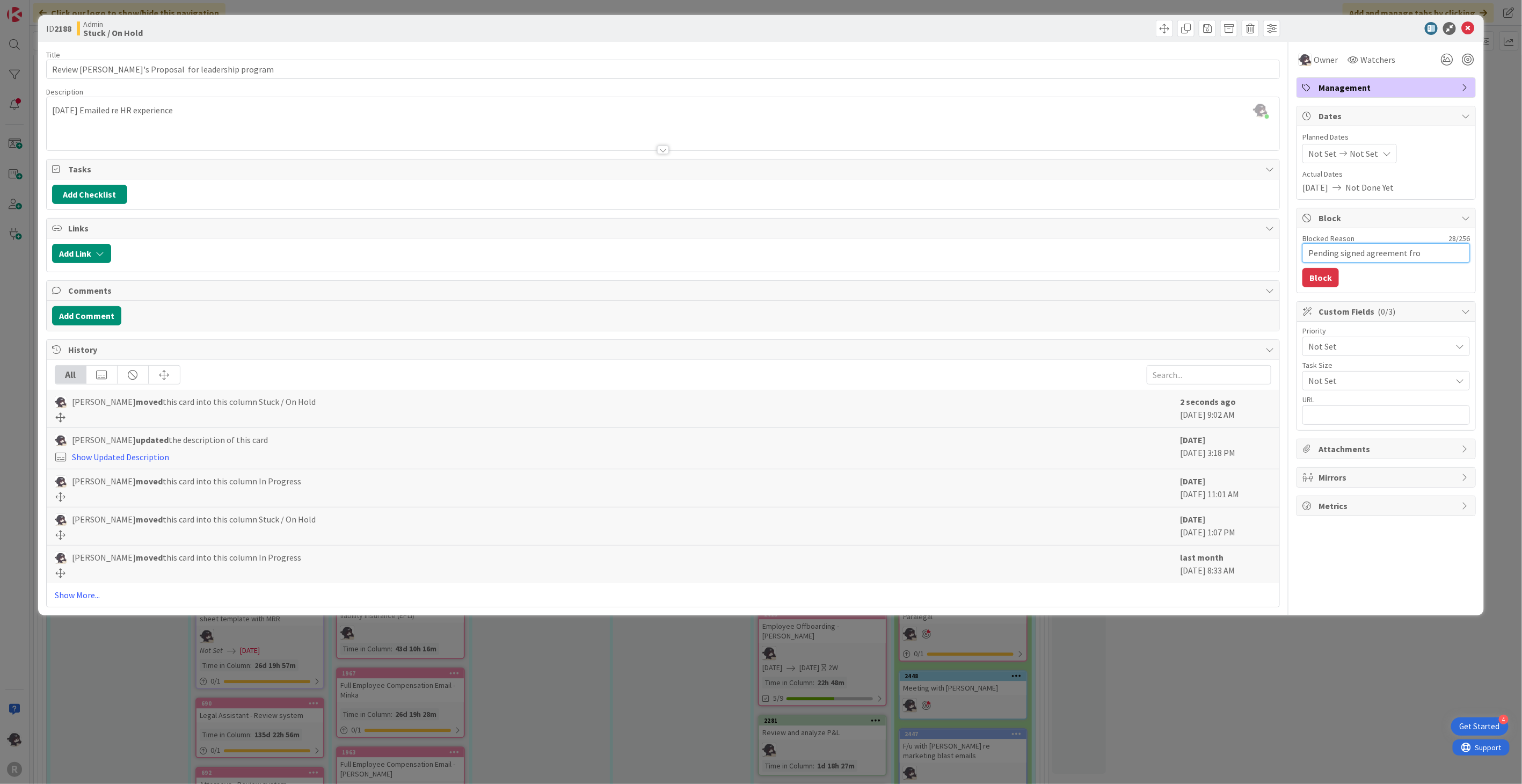
type textarea "x"
type textarea "Pending signed agreement from"
type textarea "x"
type textarea "Pending signed agreement from P"
type textarea "x"
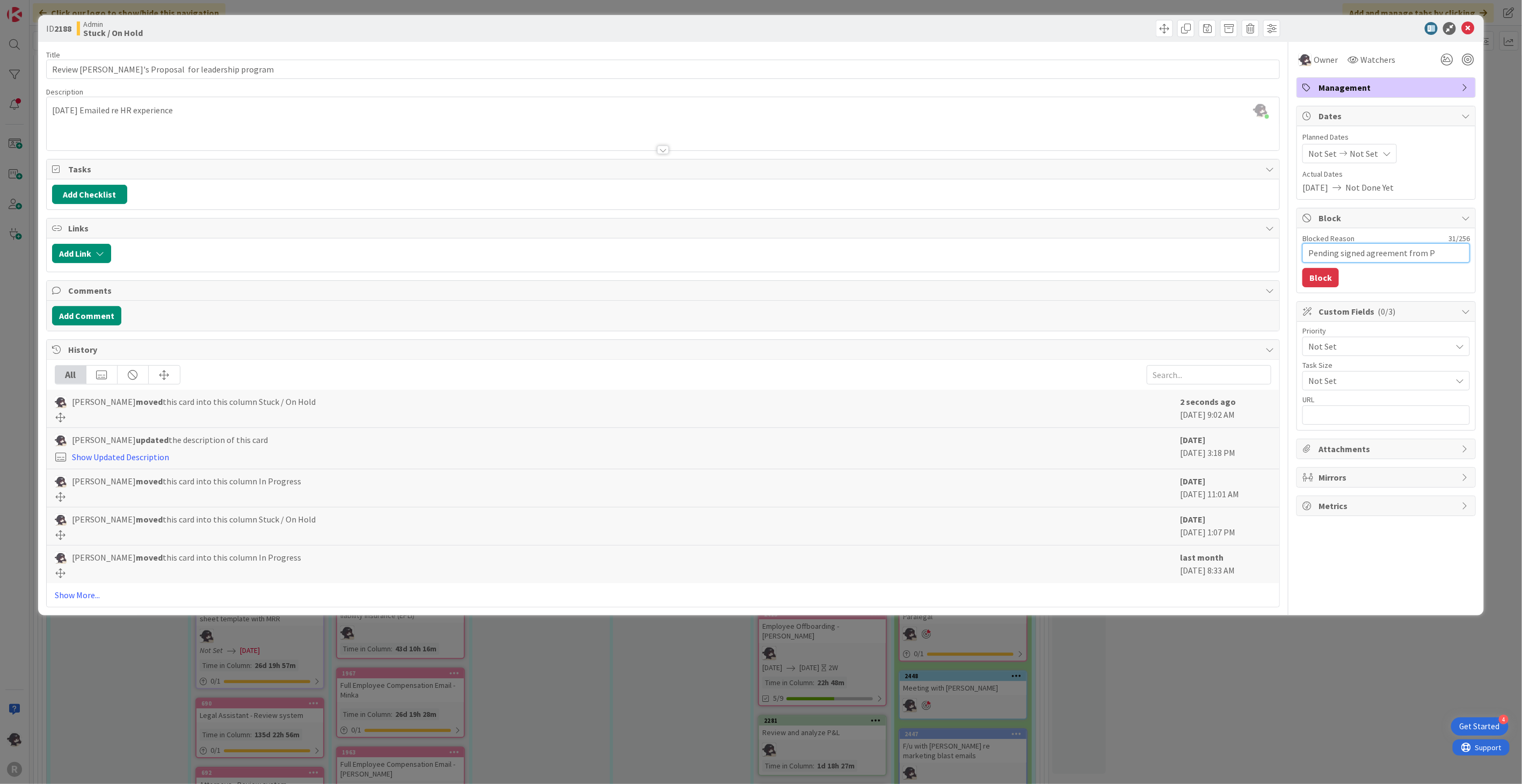
type textarea "Pending signed agreement from"
type textarea "x"
type textarea "Pending signed agreement from p"
type textarea "x"
type textarea "Pending signed agreement from pa"
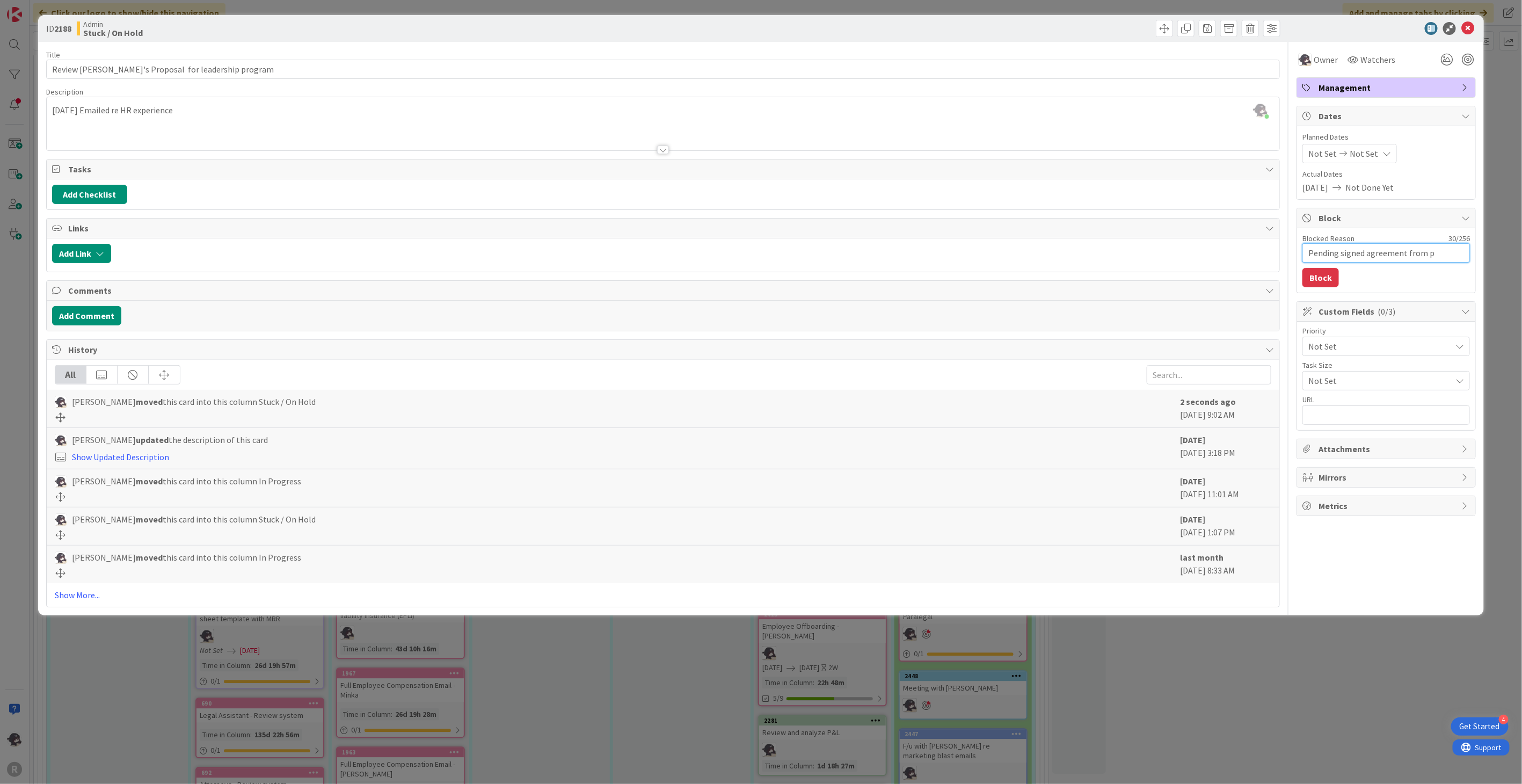
type textarea "x"
type textarea "Pending signed agreement from par"
type textarea "x"
type textarea "Pending signed agreement from pa"
type textarea "x"
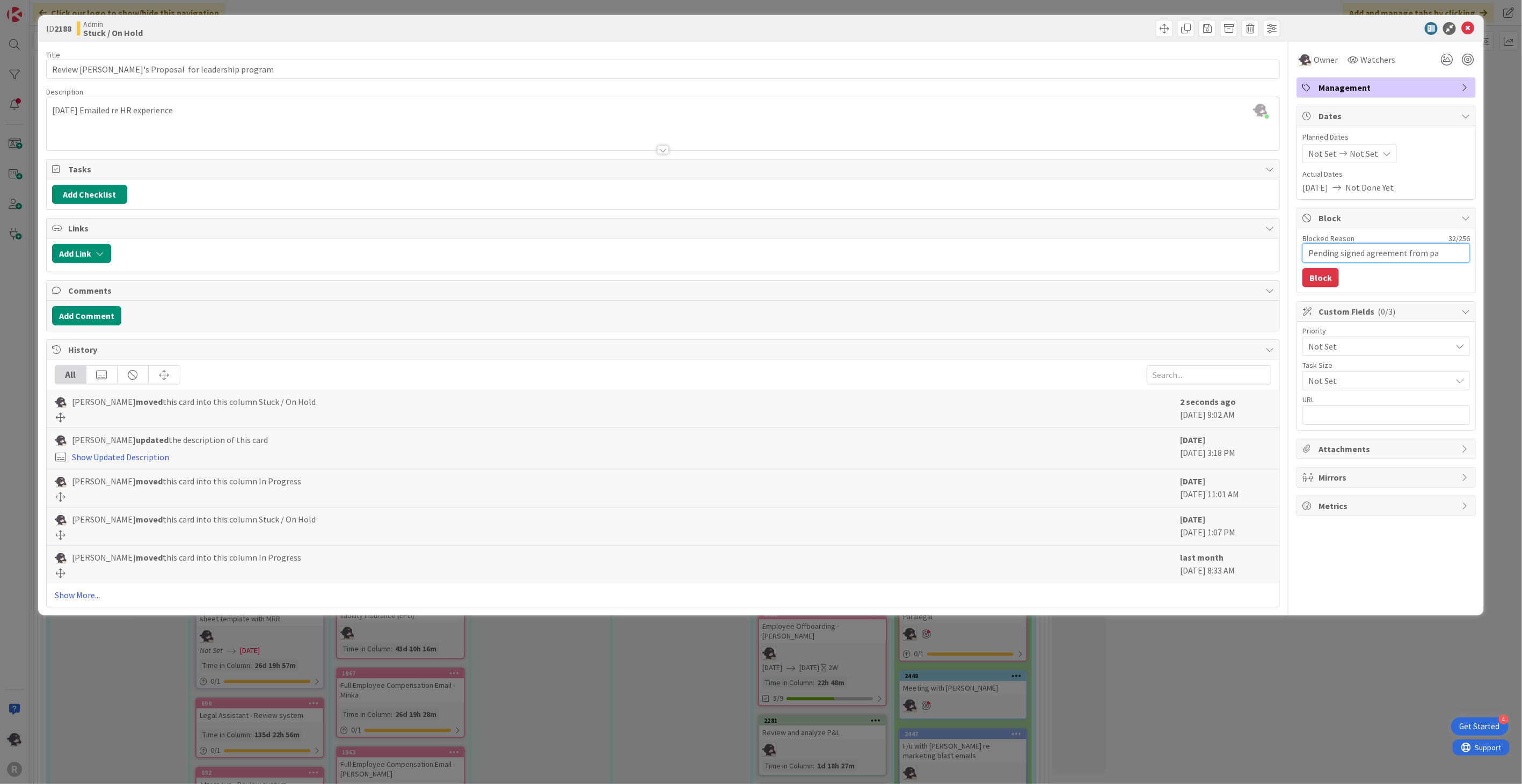
type textarea "Pending signed agreement from p"
type textarea "x"
type textarea "Pending signed agreement from"
type textarea "x"
type textarea "Pending signed agreement from t"
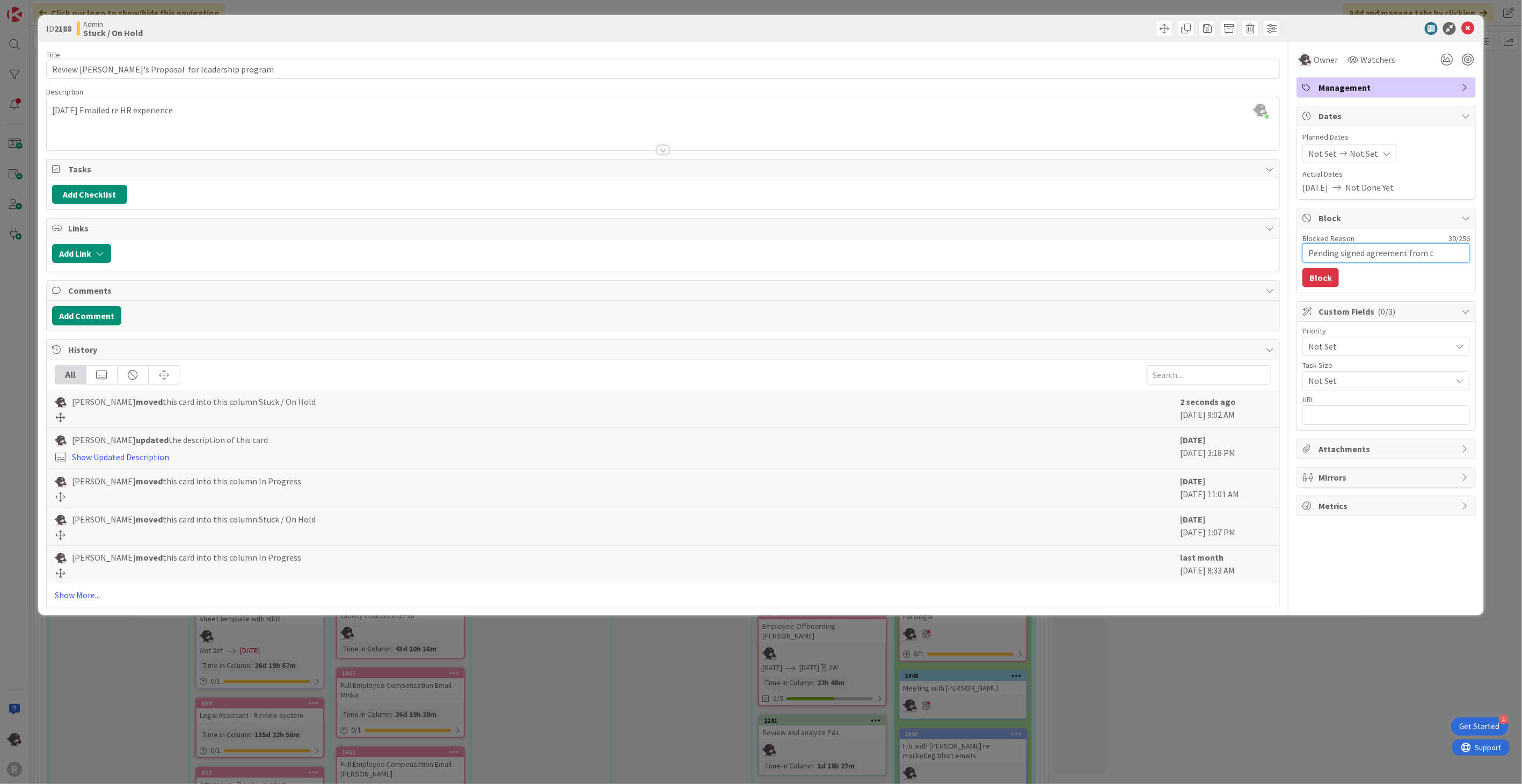
type textarea "x"
type textarea "Pending signed agreement from the"
type textarea "x"
type textarea "Pending signed agreement from the"
type textarea "x"
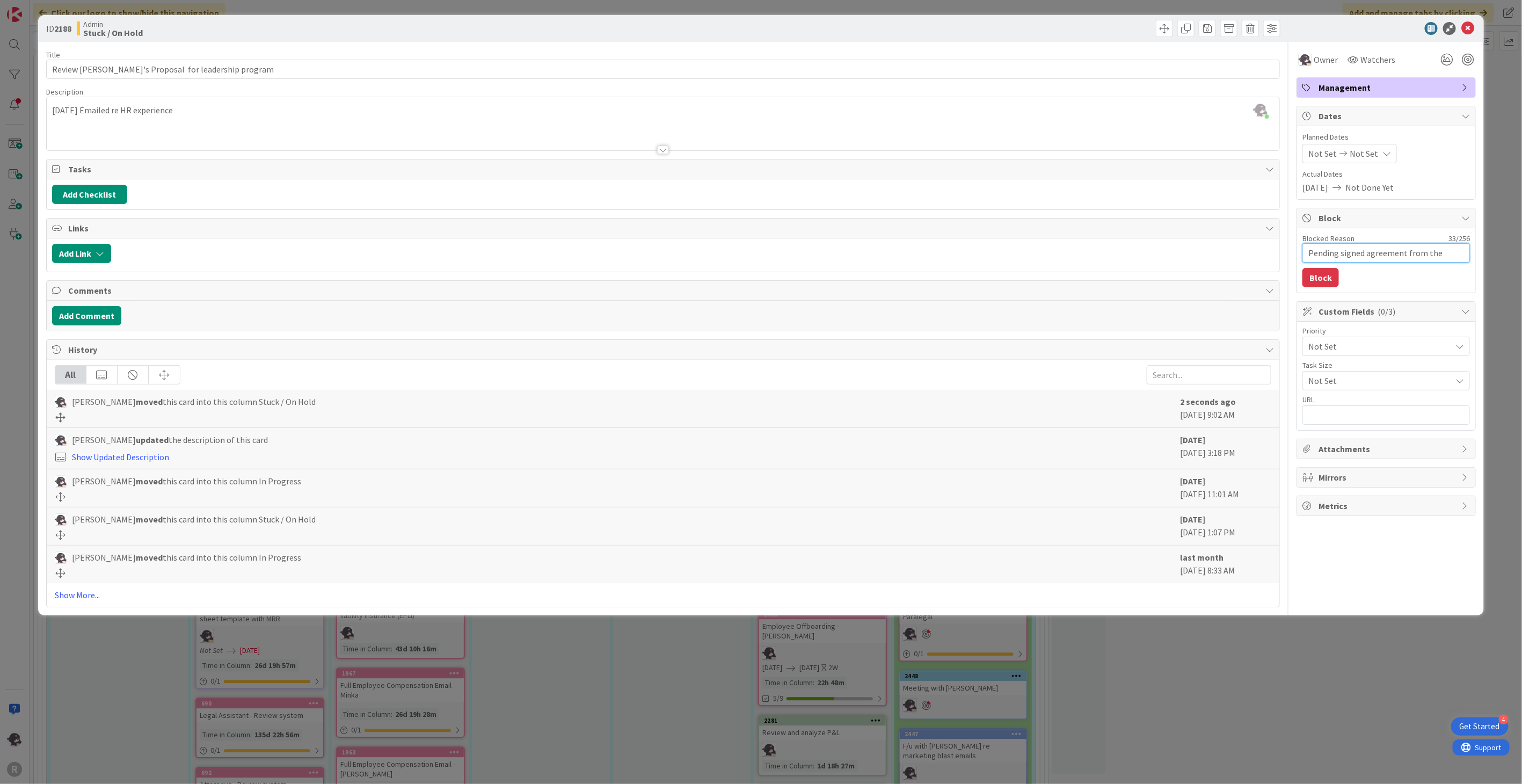
type textarea "Pending signed agreement from the p"
type textarea "x"
type textarea "Pending signed agreement from the pa"
type textarea "x"
type textarea "Pending signed agreement from the par"
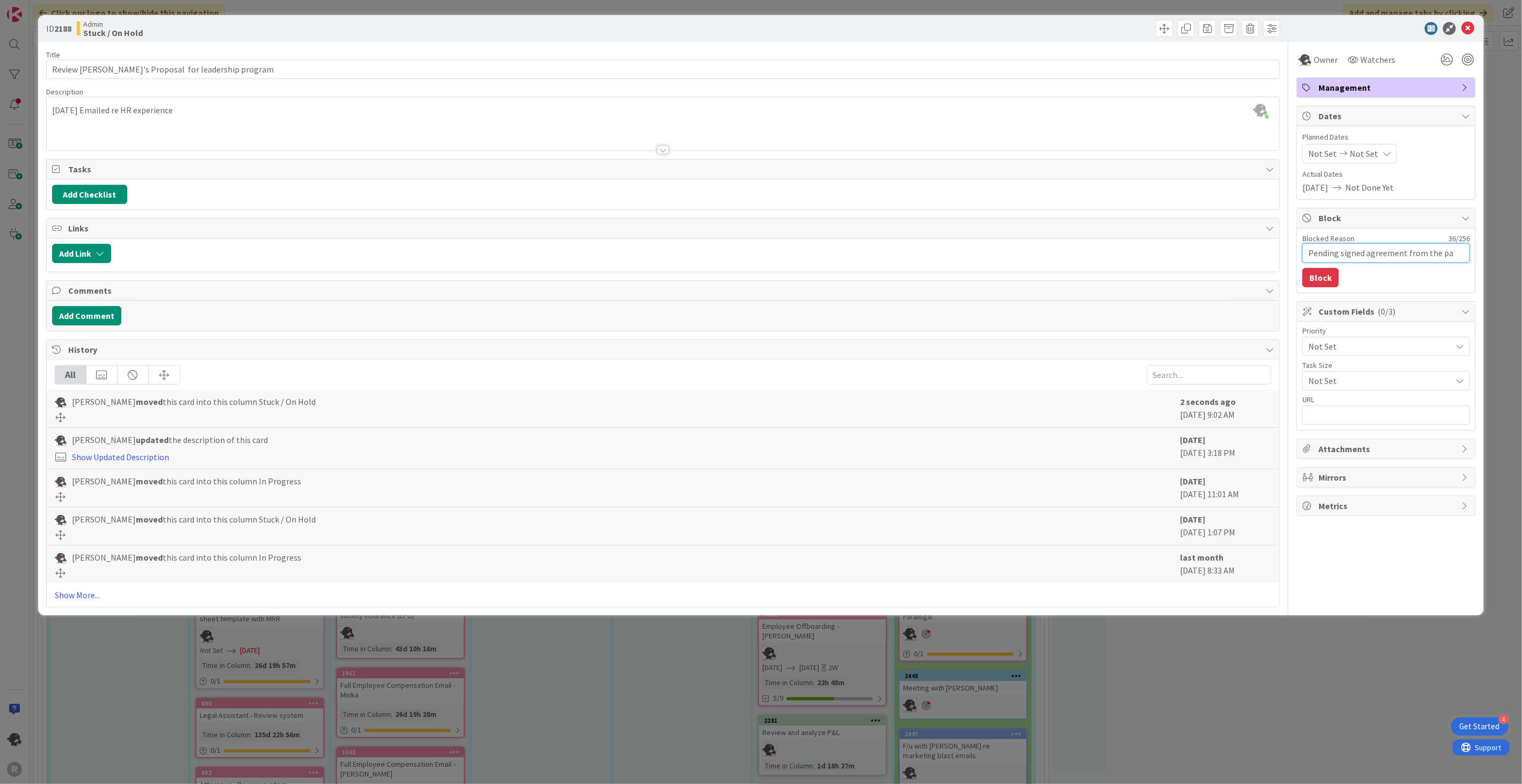
type textarea "x"
type textarea "Pending signed agreement from the part"
type textarea "x"
type textarea "Pending signed agreement from the partn"
type textarea "x"
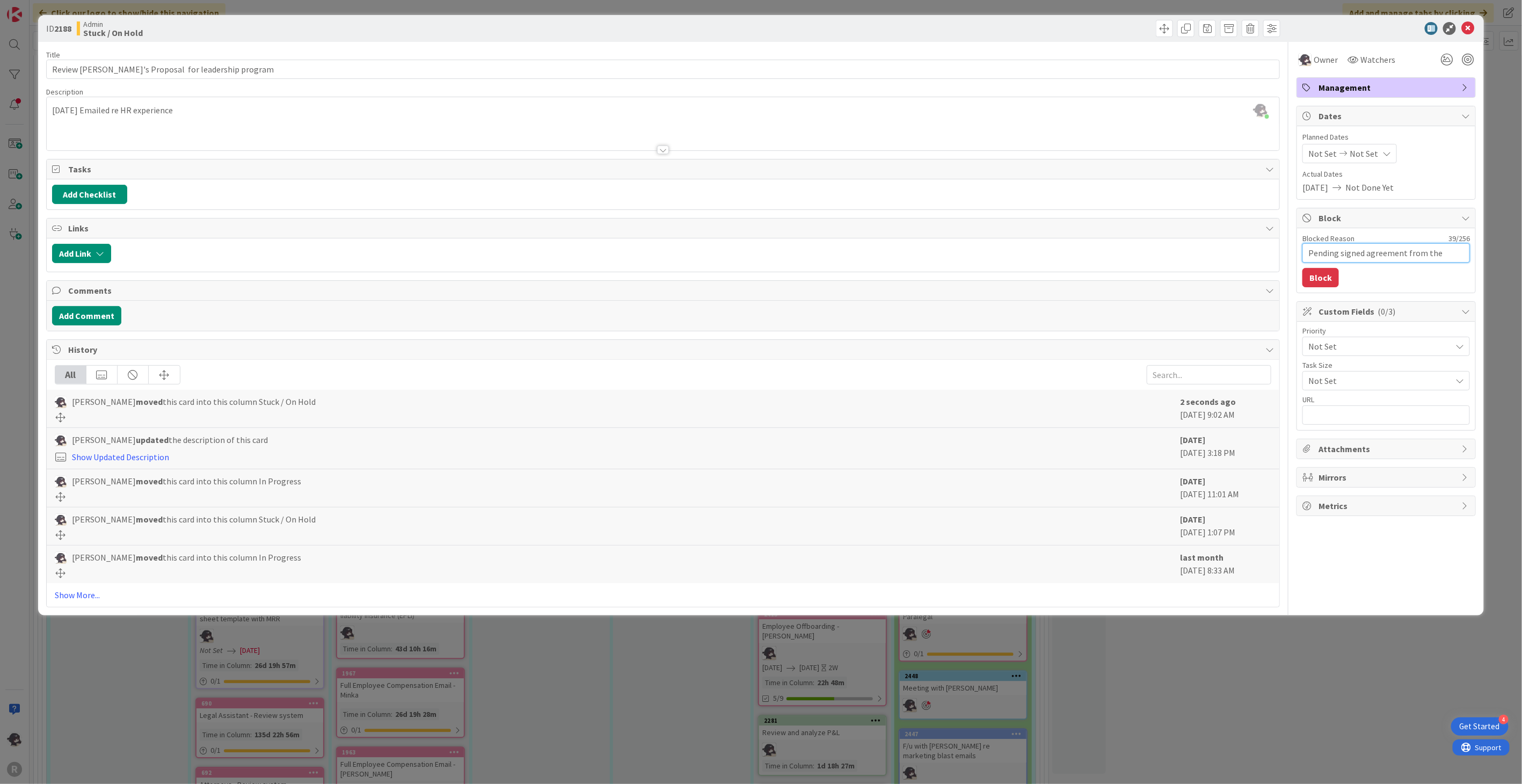
type textarea "Pending signed agreement from the partne"
type textarea "x"
type textarea "Pending signed agreement from the partner"
type textarea "x"
type textarea "Pending signed agreement from the partners"
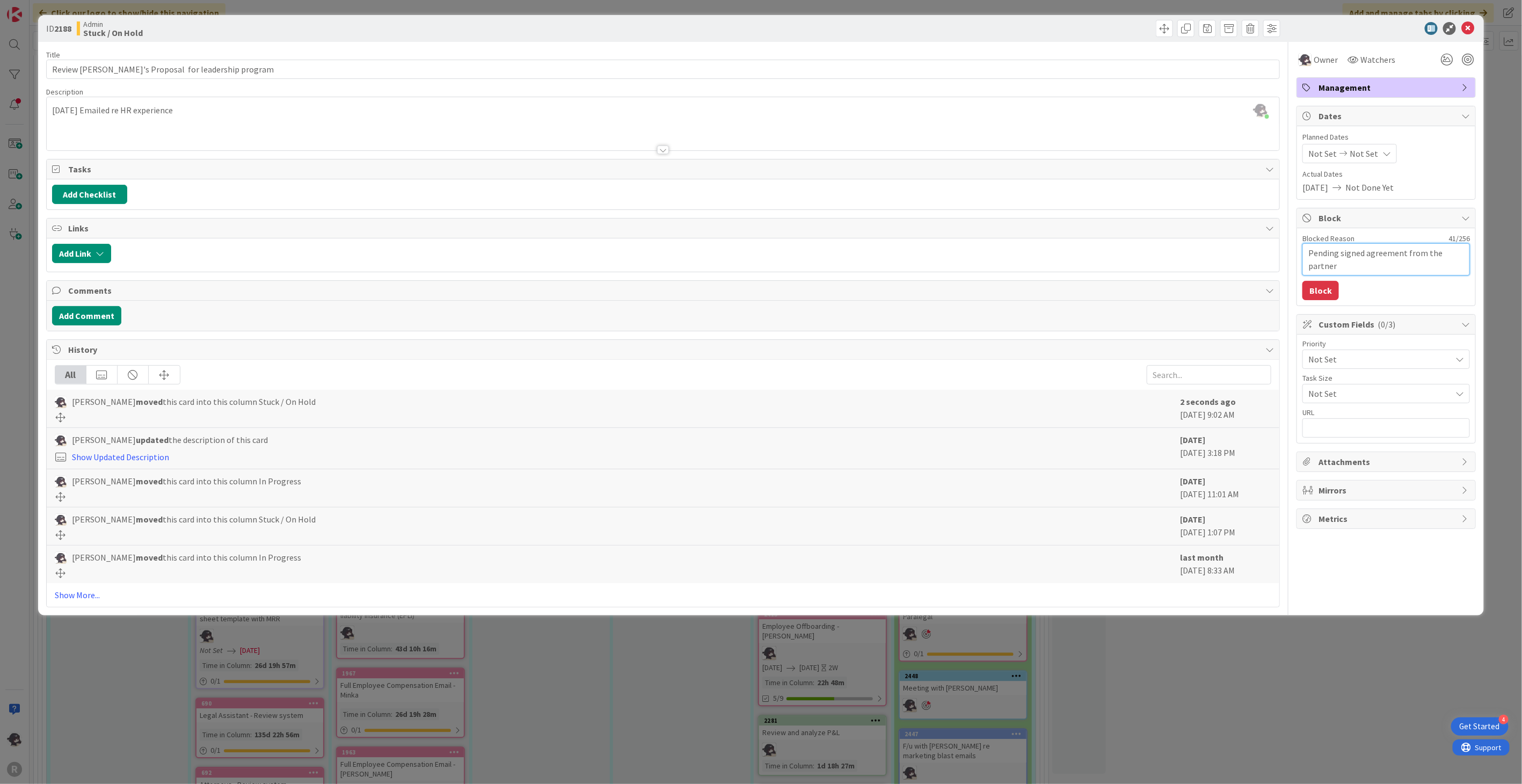
type textarea "x"
type textarea "Pending signed agreement from the partners"
click at [1321, 297] on button "Block" at bounding box center [1321, 290] width 37 height 19
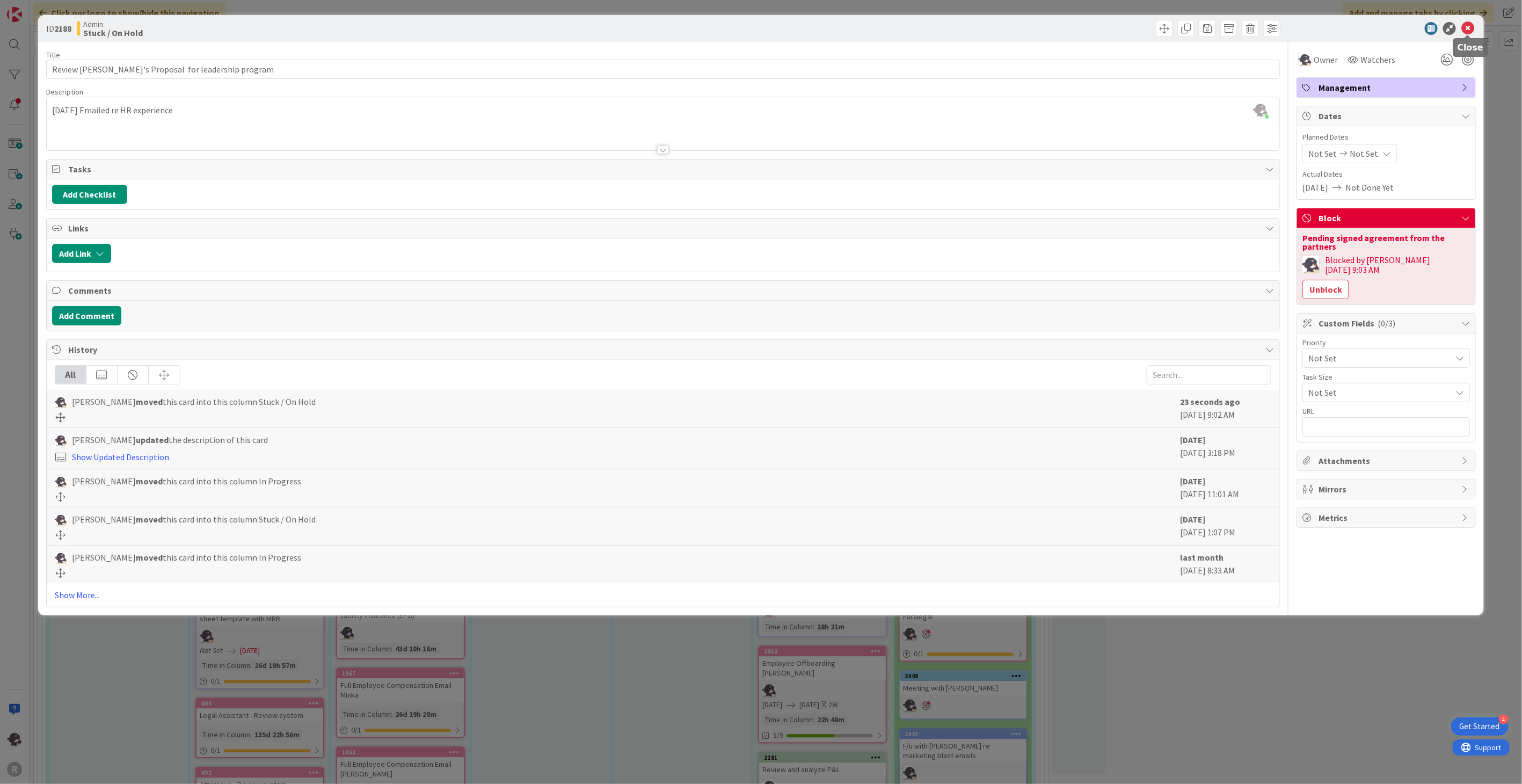
click at [1469, 24] on icon at bounding box center [1468, 28] width 13 height 13
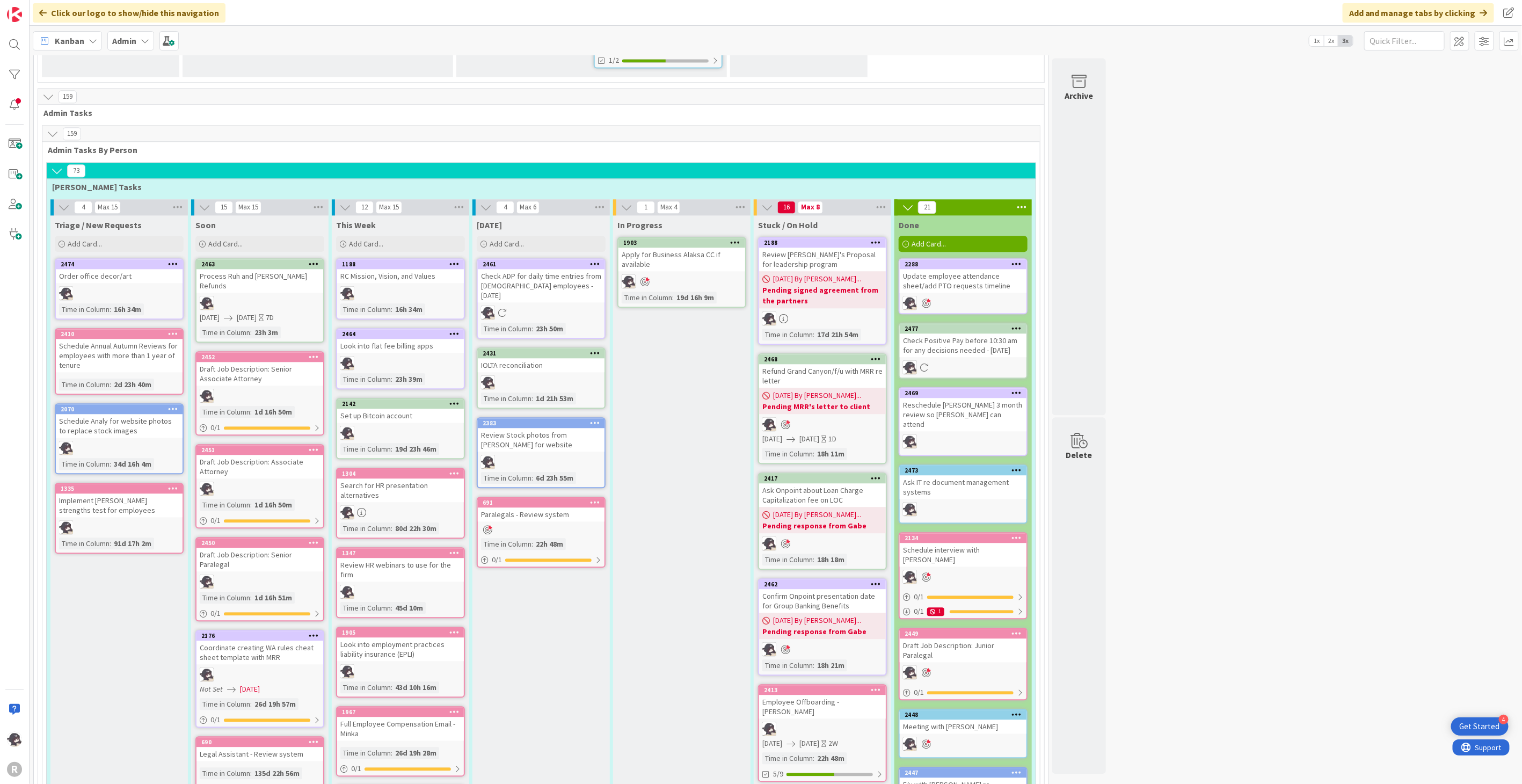
scroll to position [1643, 0]
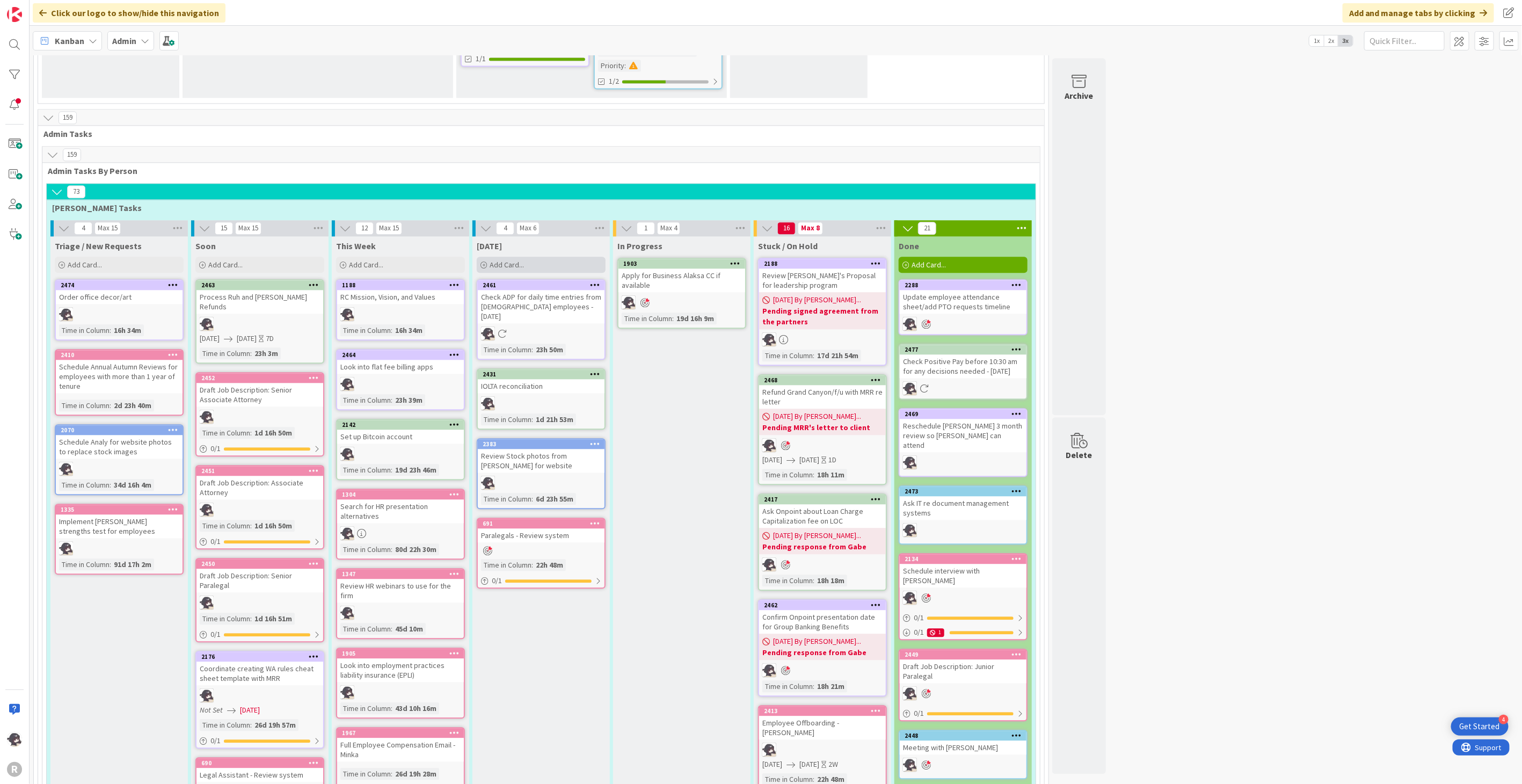
click at [511, 256] on div "Add Card..." at bounding box center [541, 264] width 129 height 16
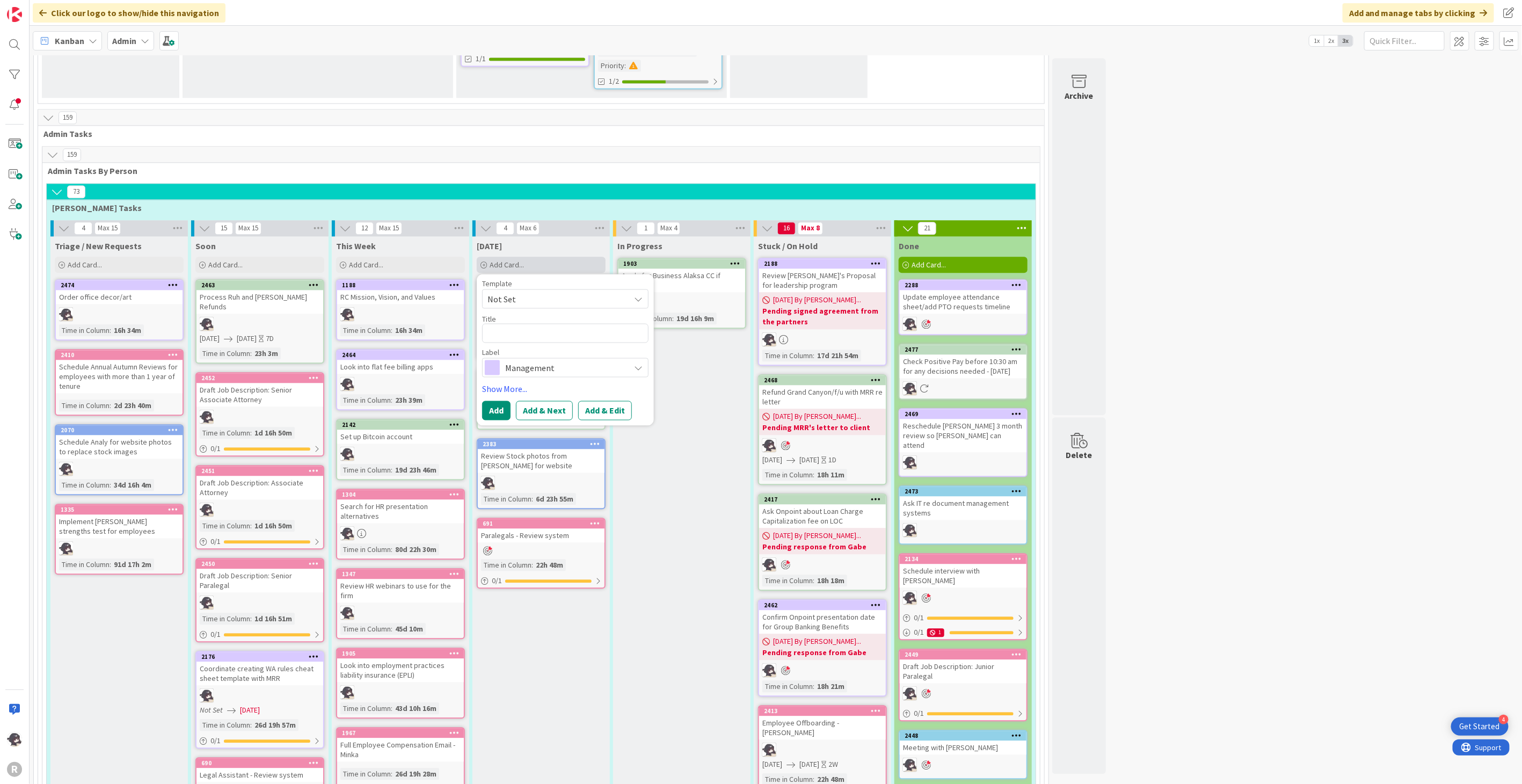
type textarea "x"
type textarea "L"
type textarea "x"
type textarea "Lo"
type textarea "x"
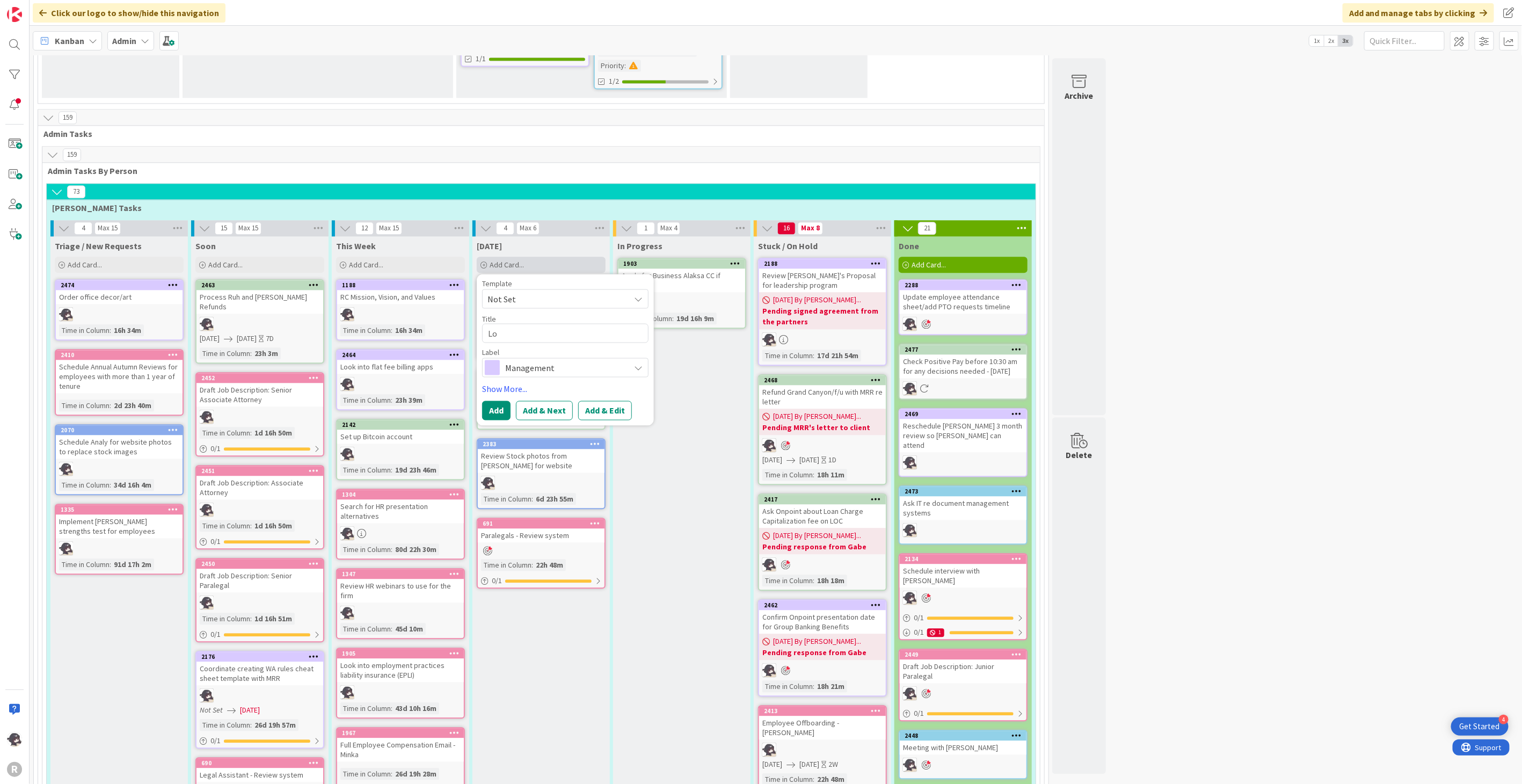
type textarea "Loo"
type textarea "x"
type textarea "Look"
type textarea "x"
type textarea "Look"
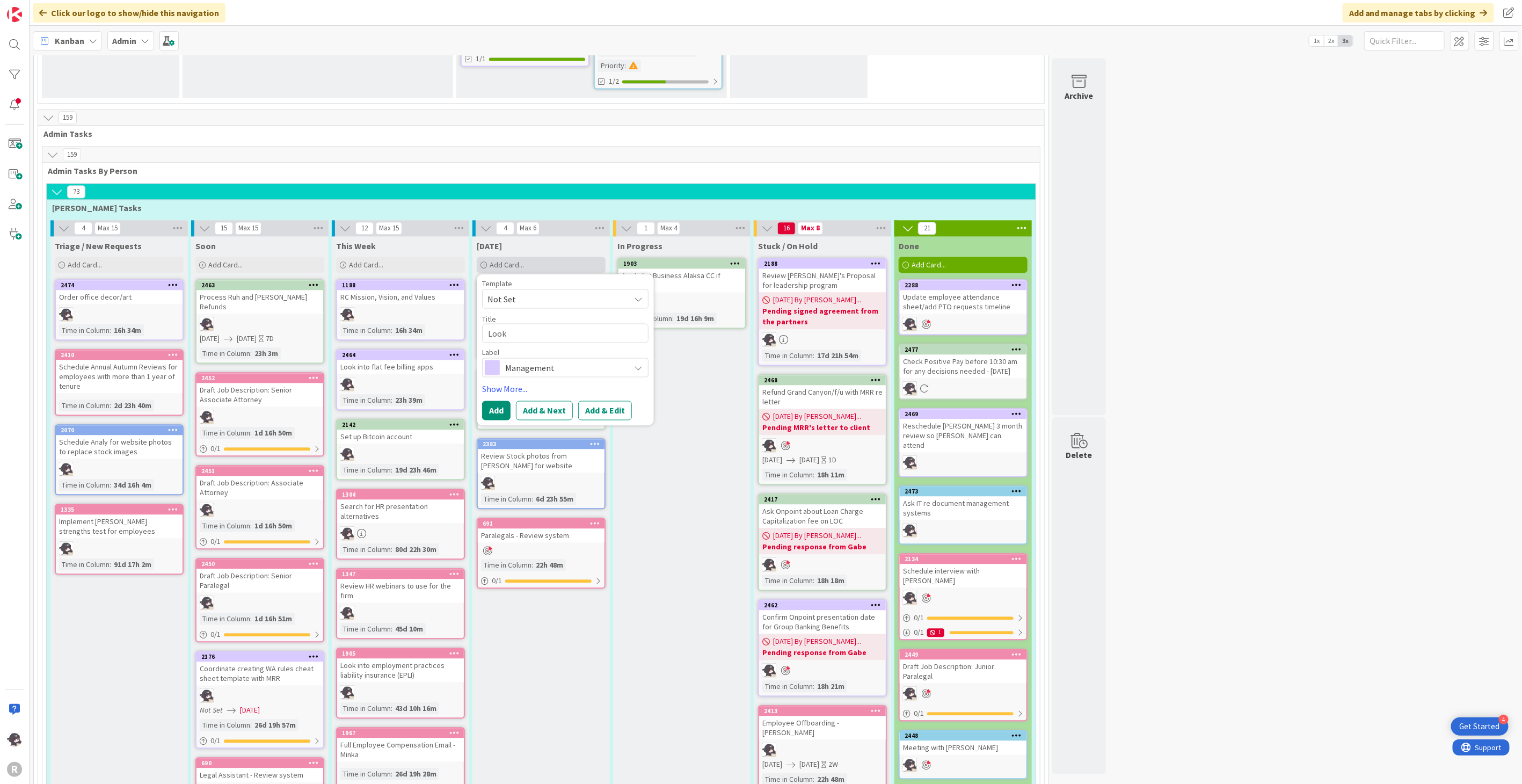
type textarea "x"
type textarea "Look i"
type textarea "x"
type textarea "Look in"
type textarea "x"
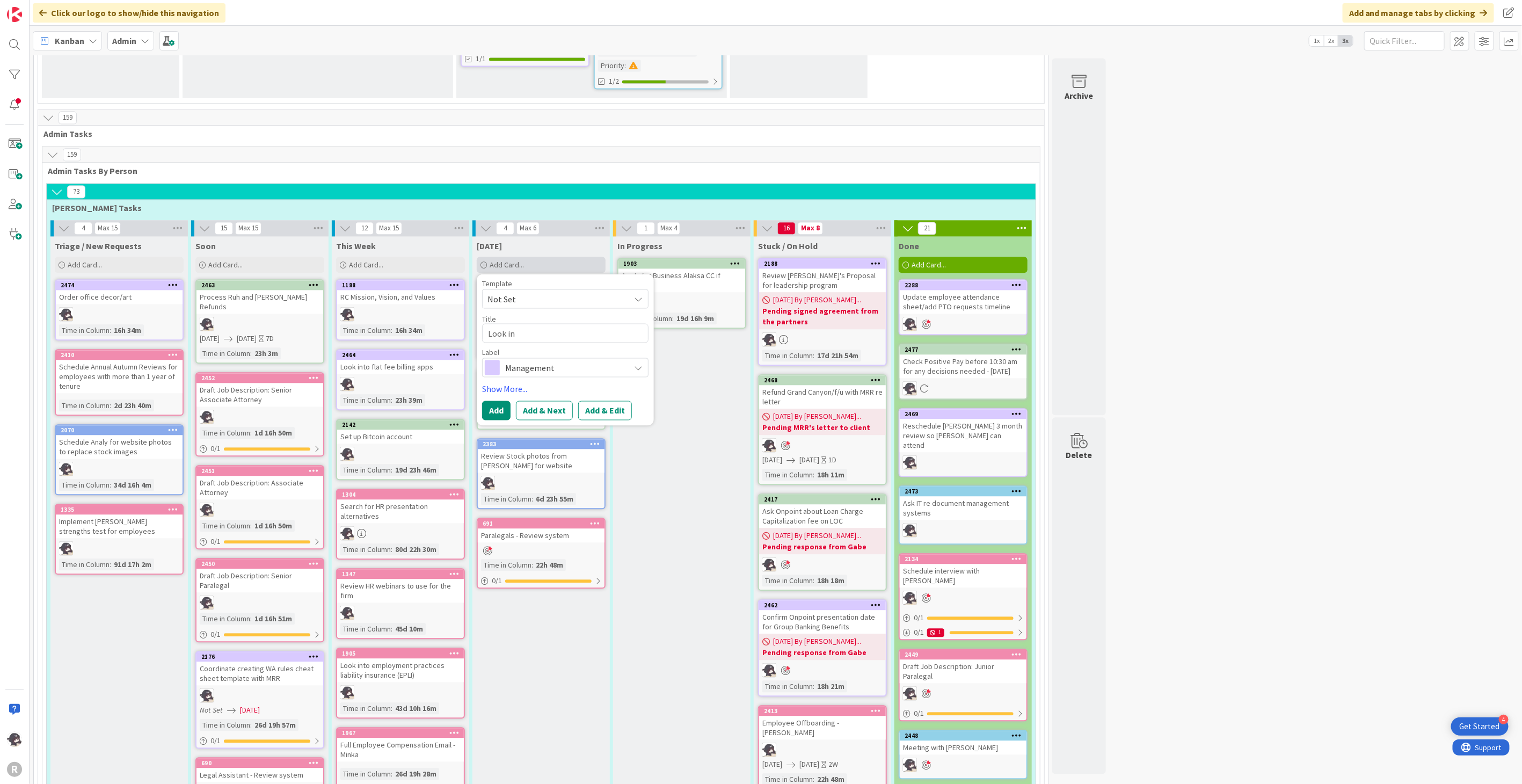
type textarea "Look int"
type textarea "x"
type textarea "Look into"
type textarea "x"
type textarea "Look into"
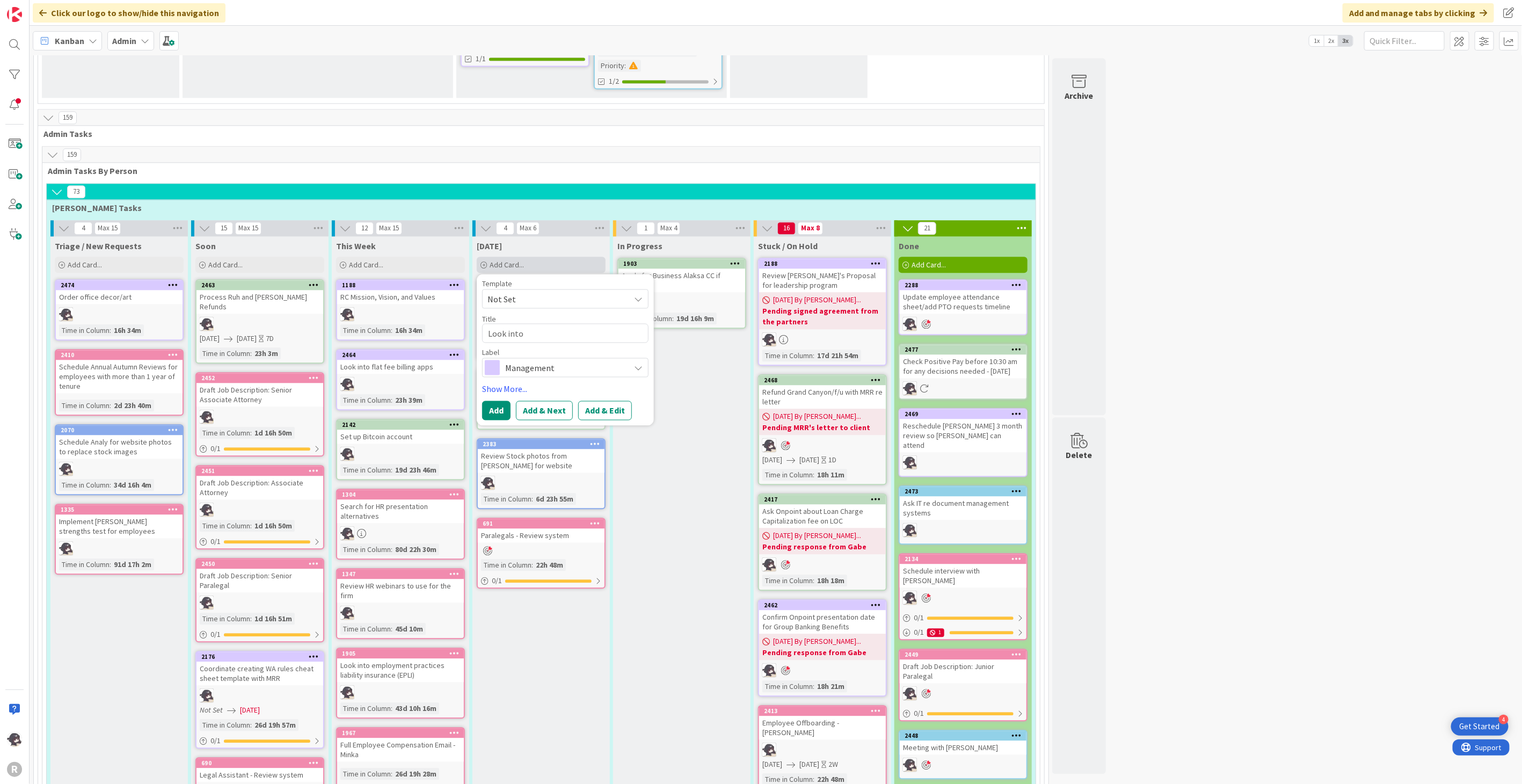
type textarea "x"
type textarea "Look into H"
type textarea "x"
type textarea "Look into HI"
type textarea "x"
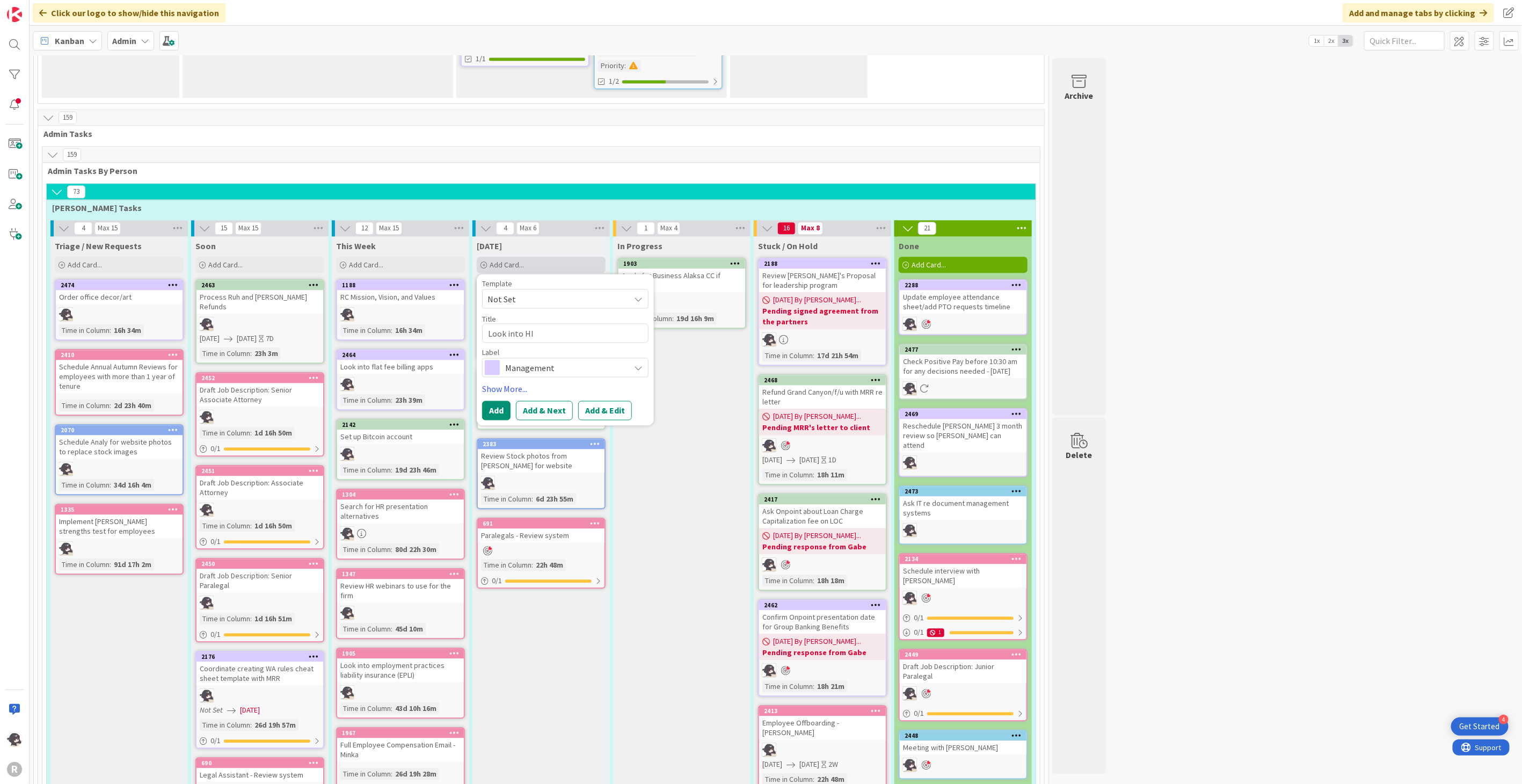
type textarea "Look into HIR"
type textarea "x"
type textarea "Look into HI"
type textarea "x"
type textarea "Look into HR"
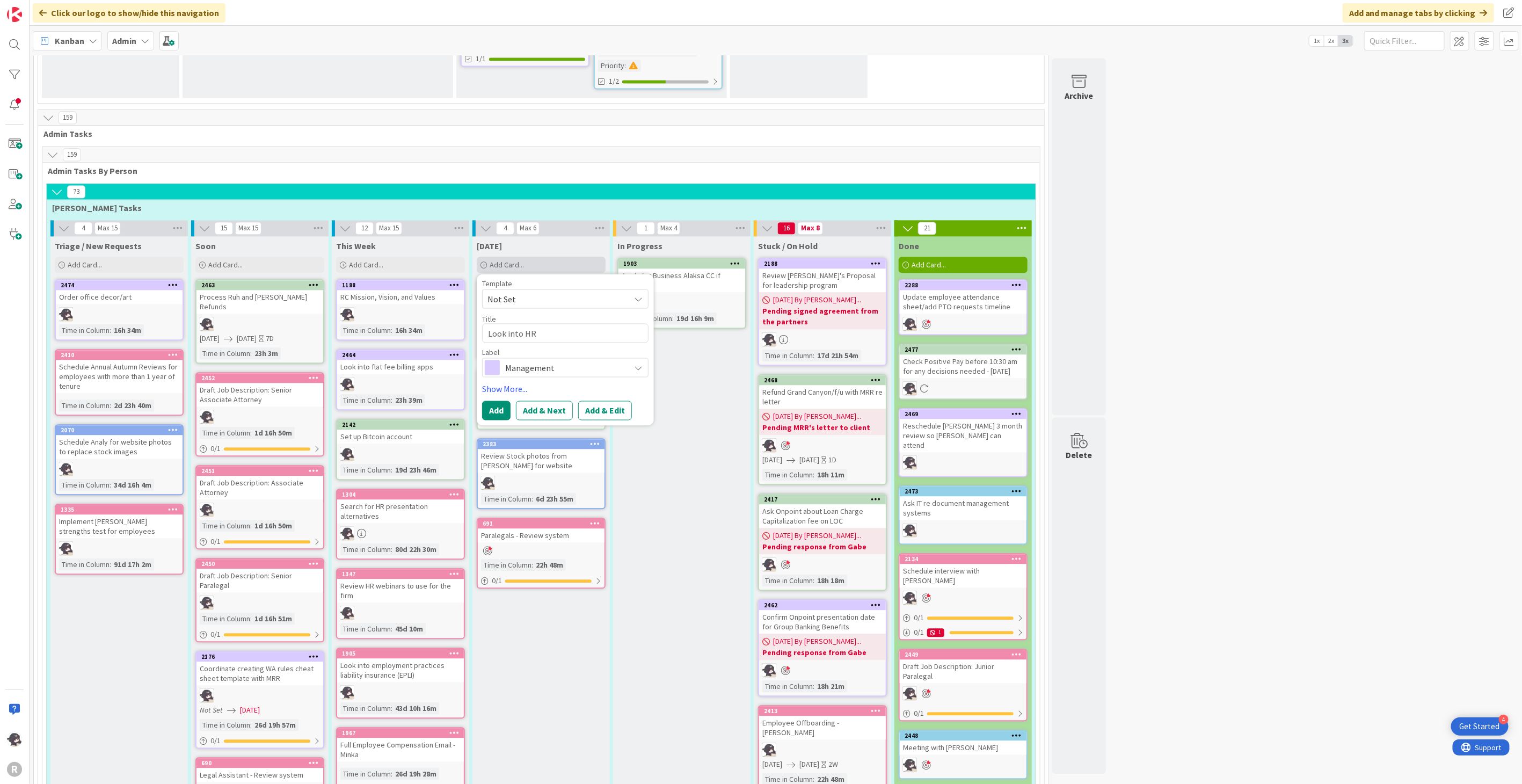
type textarea "x"
type textarea "Look into HRI"
type textarea "x"
type textarea "Look into HRIS"
type textarea "x"
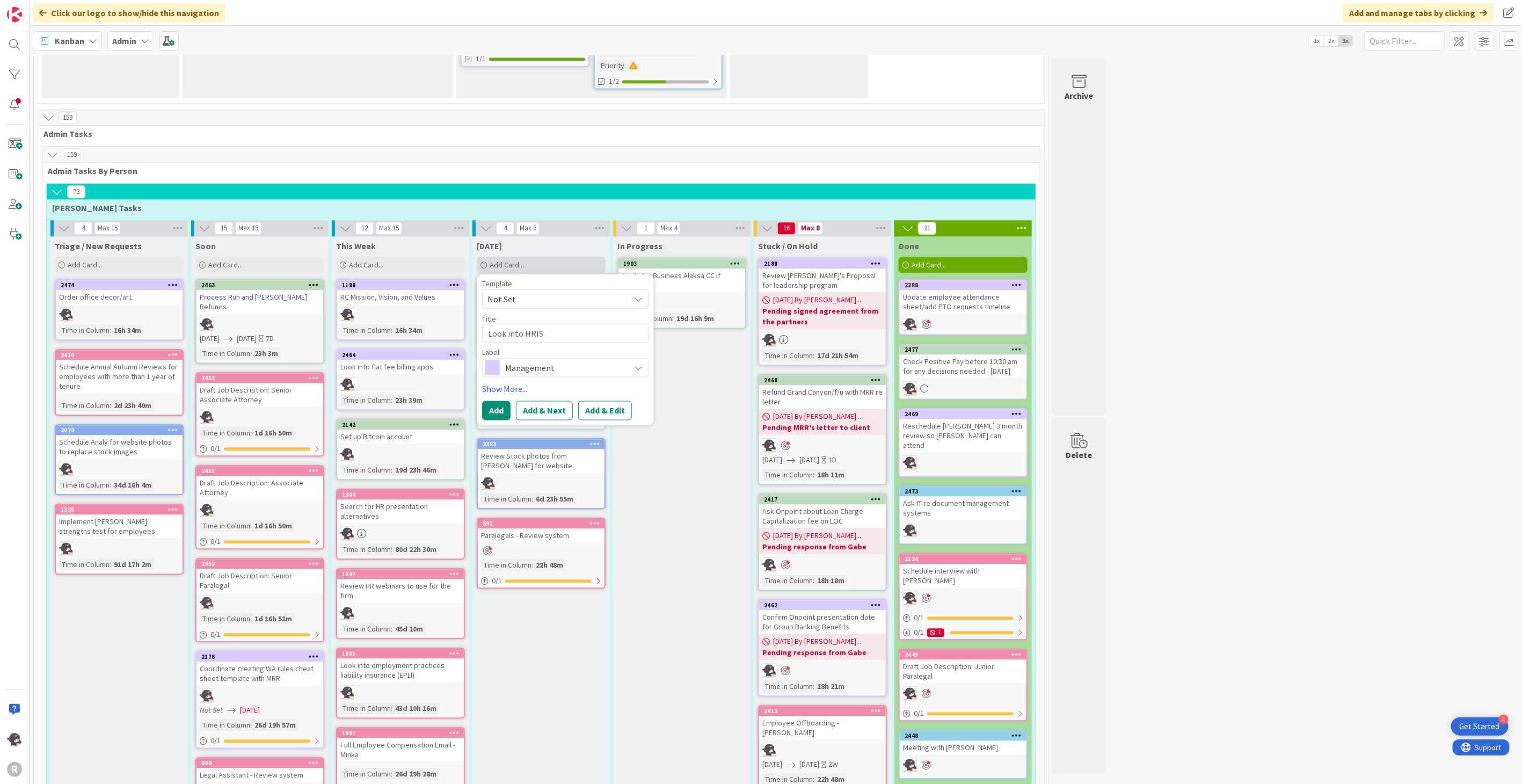
type textarea "Look into HRIS"
type textarea "x"
type textarea "Look into HRIS s"
type textarea "x"
type textarea "Look into HRIS sy"
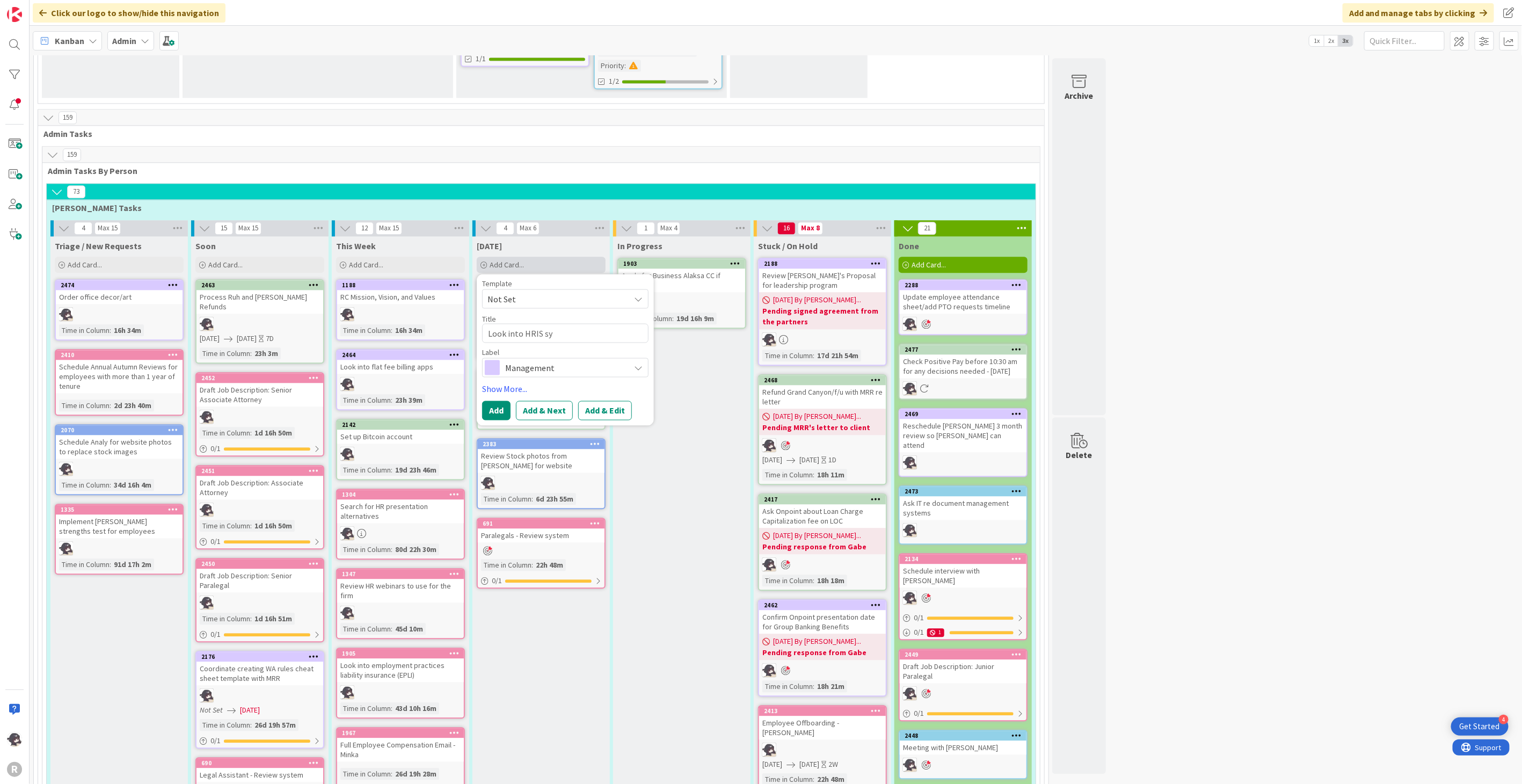
type textarea "x"
type textarea "Look into HRIS sys"
type textarea "x"
type textarea "Look into HRIS syste"
type textarea "x"
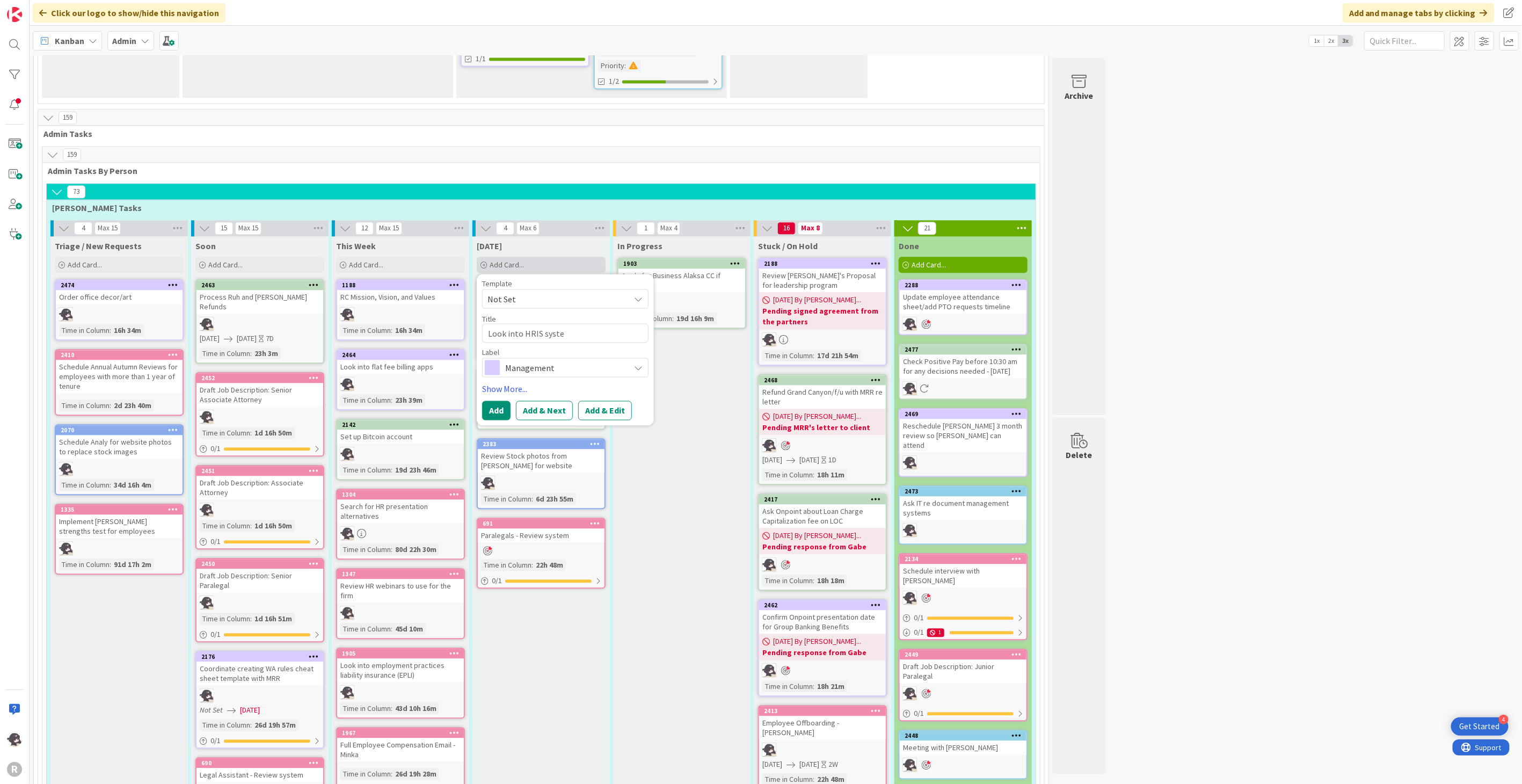
type textarea "Look into HRIS system"
type textarea "x"
type textarea "Look into HRIS systems"
click at [512, 382] on link "Show More..." at bounding box center [565, 389] width 167 height 13
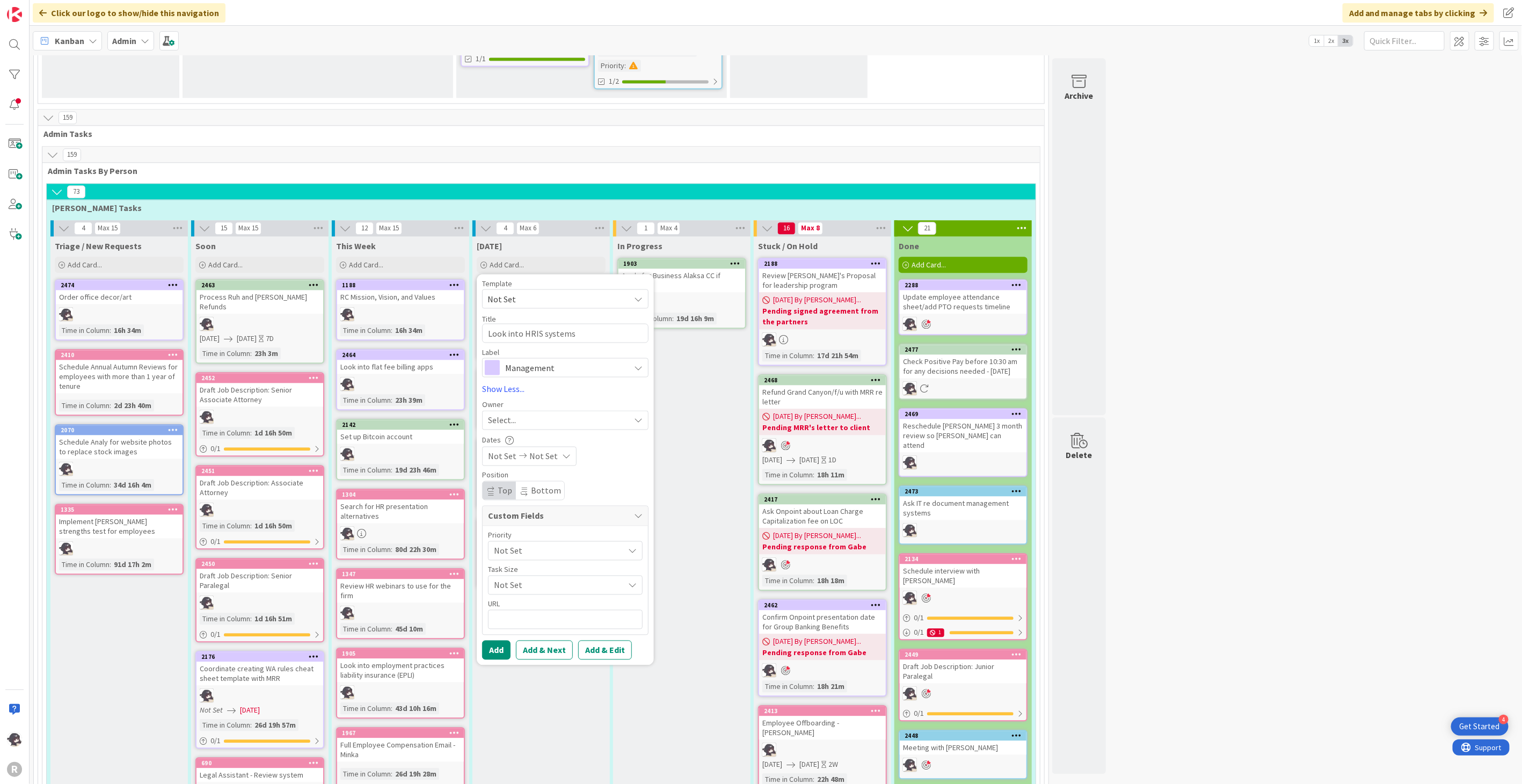
click at [517, 414] on div "Select..." at bounding box center [559, 420] width 142 height 13
click at [532, 482] on span "[PERSON_NAME]" at bounding box center [549, 489] width 52 height 16
click at [500, 640] on button "Add" at bounding box center [496, 649] width 28 height 19
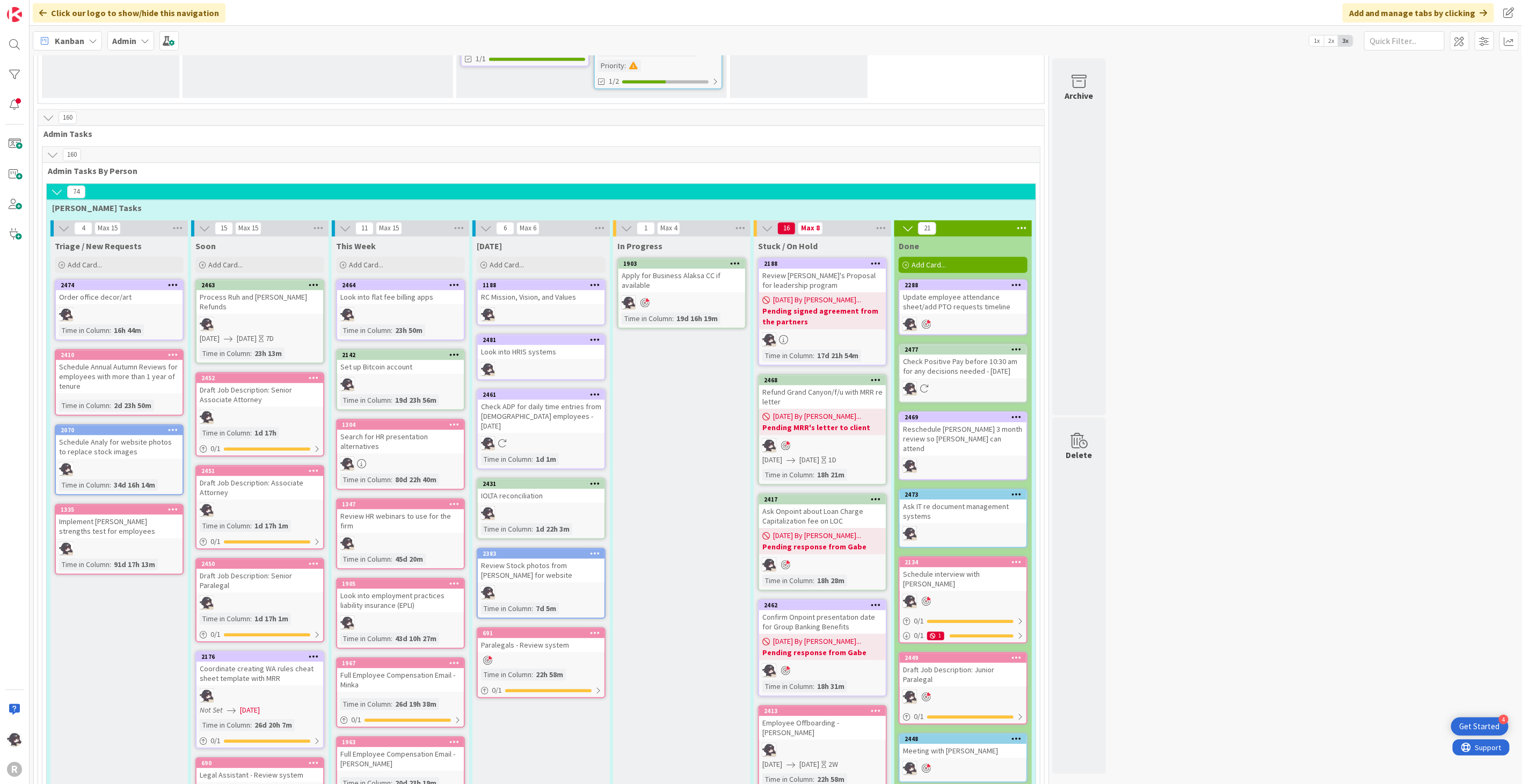
click at [596, 281] on icon at bounding box center [595, 284] width 10 height 8
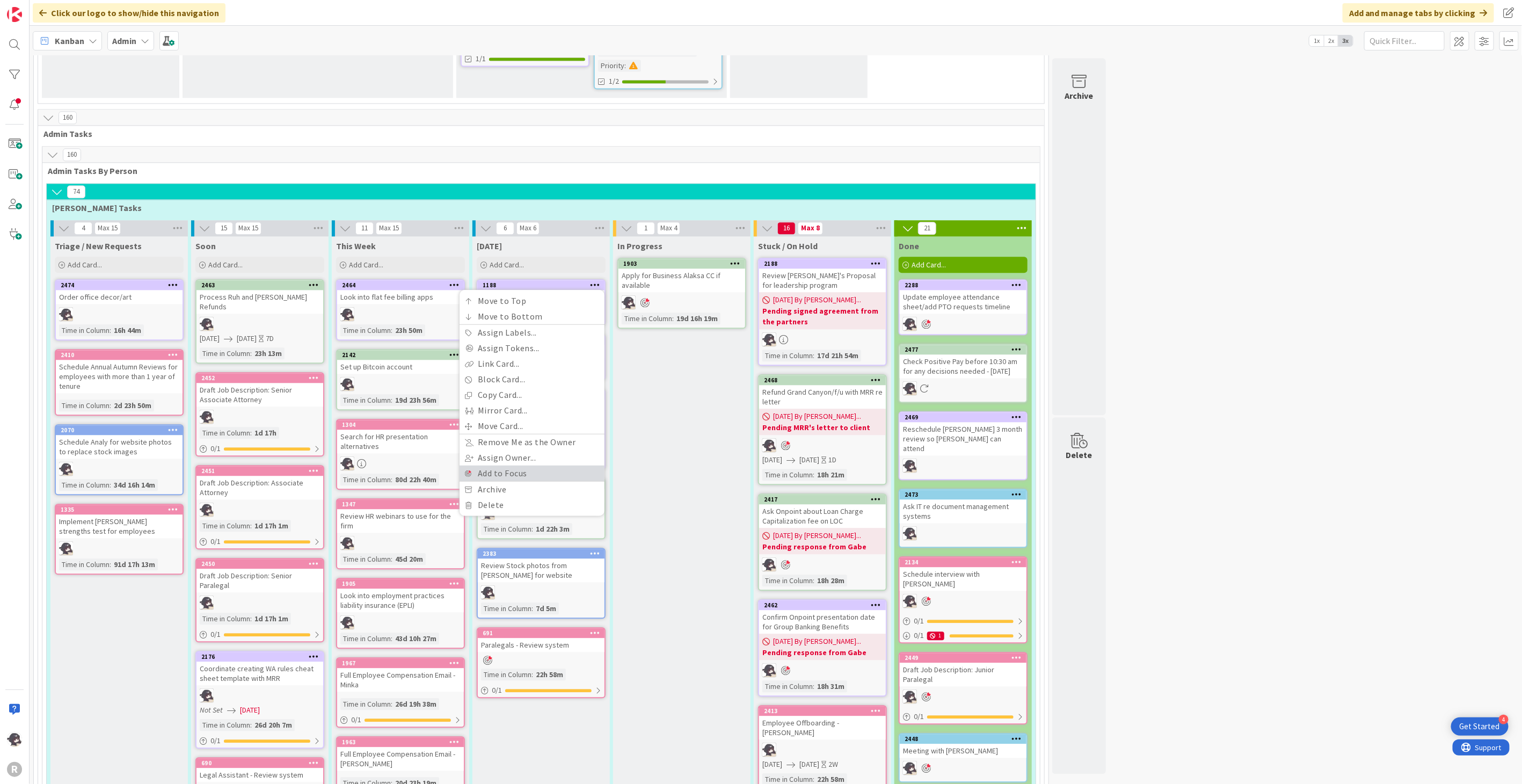
click at [512, 466] on link "Add to Focus" at bounding box center [532, 473] width 145 height 15
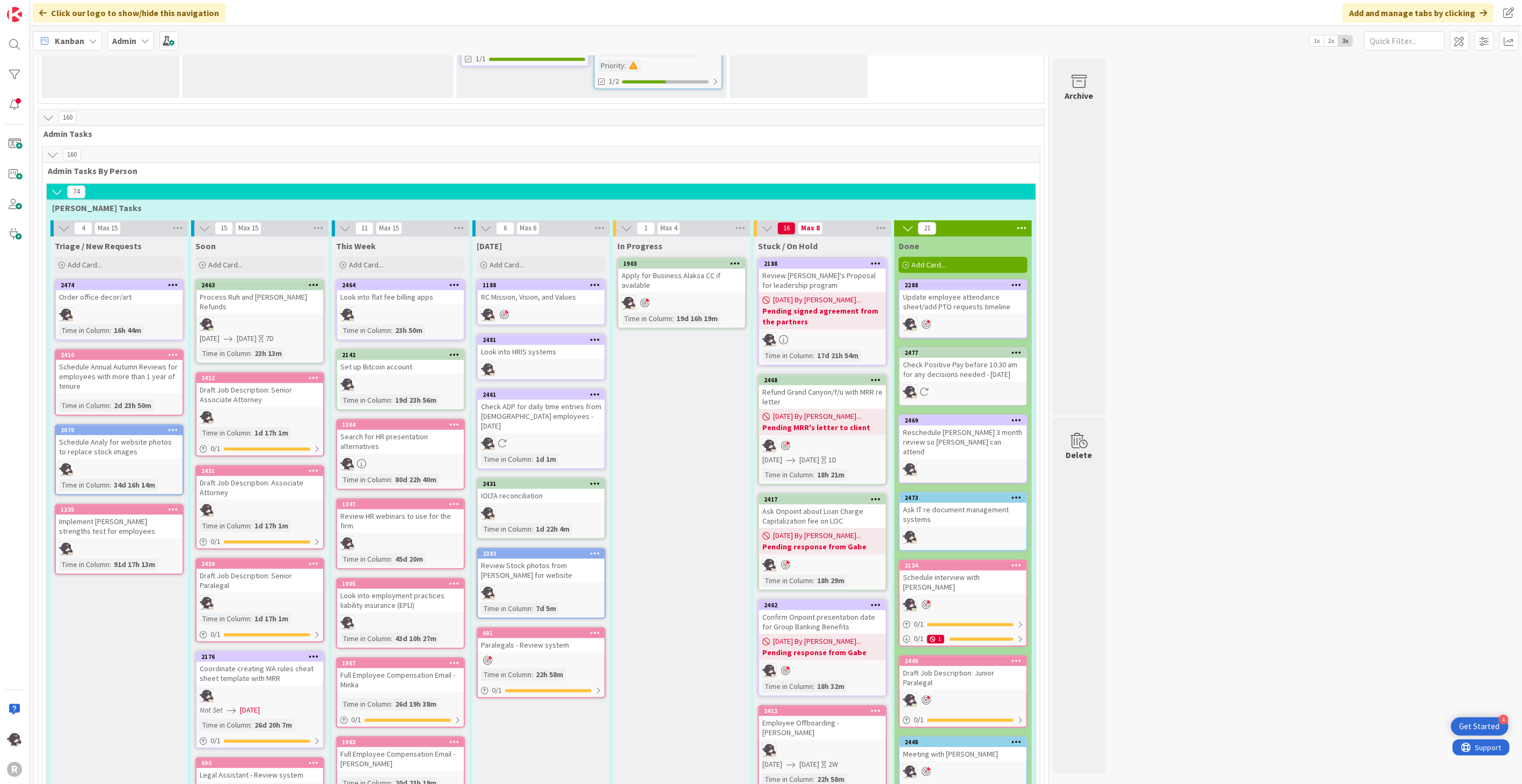
click at [600, 336] on div at bounding box center [594, 340] width 19 height 8
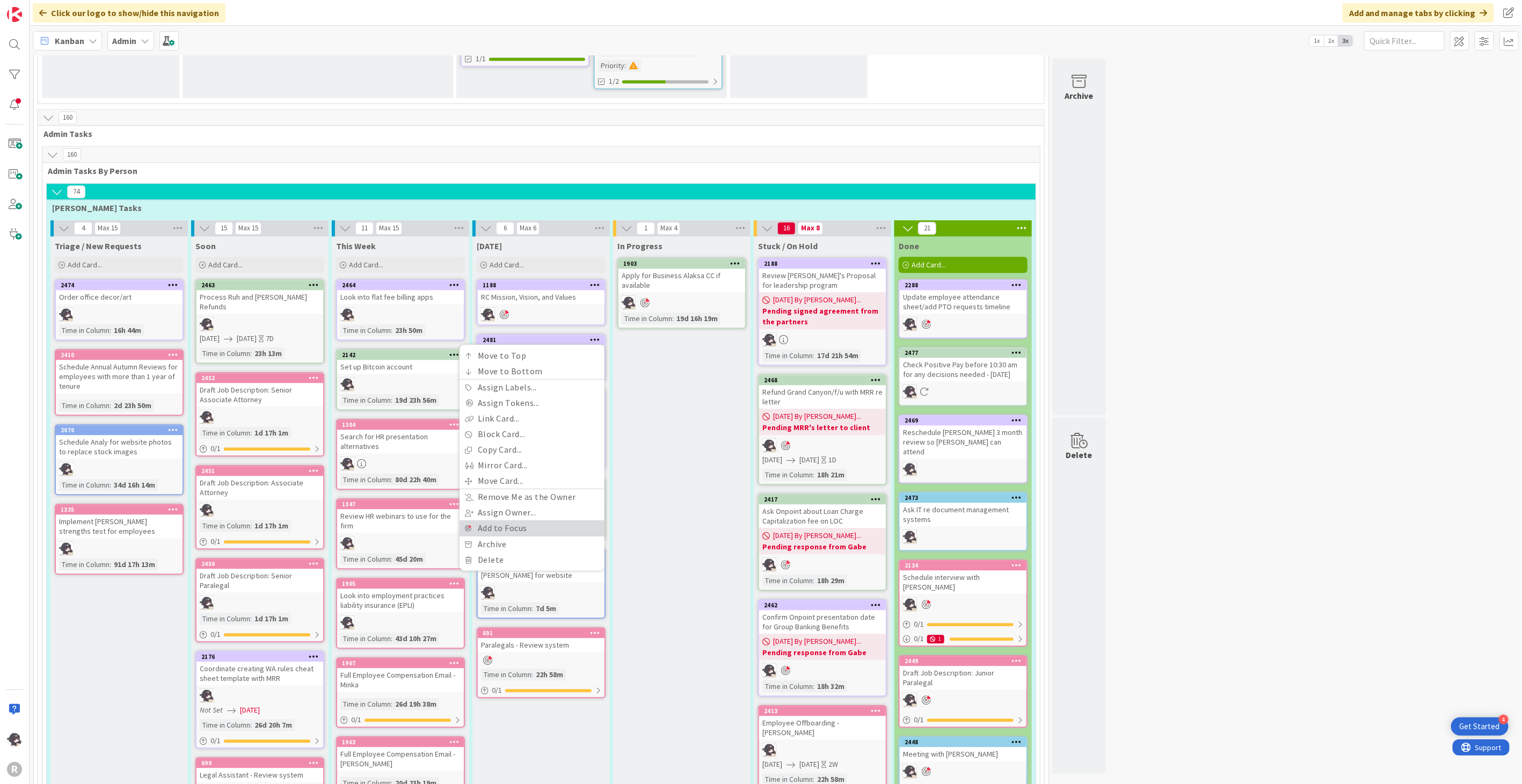
click at [503, 520] on link "Add to Focus" at bounding box center [532, 528] width 145 height 15
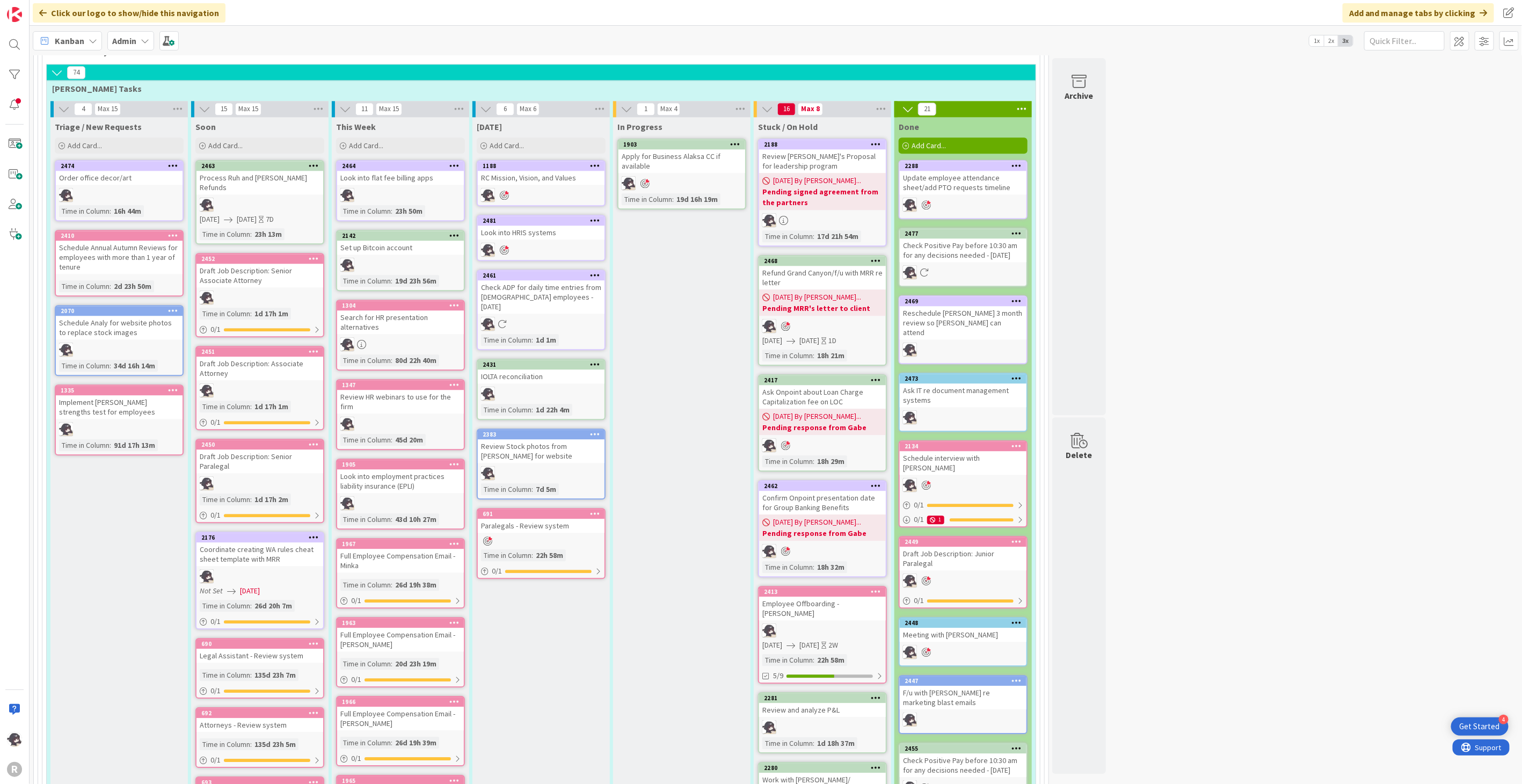
scroll to position [1703, 0]
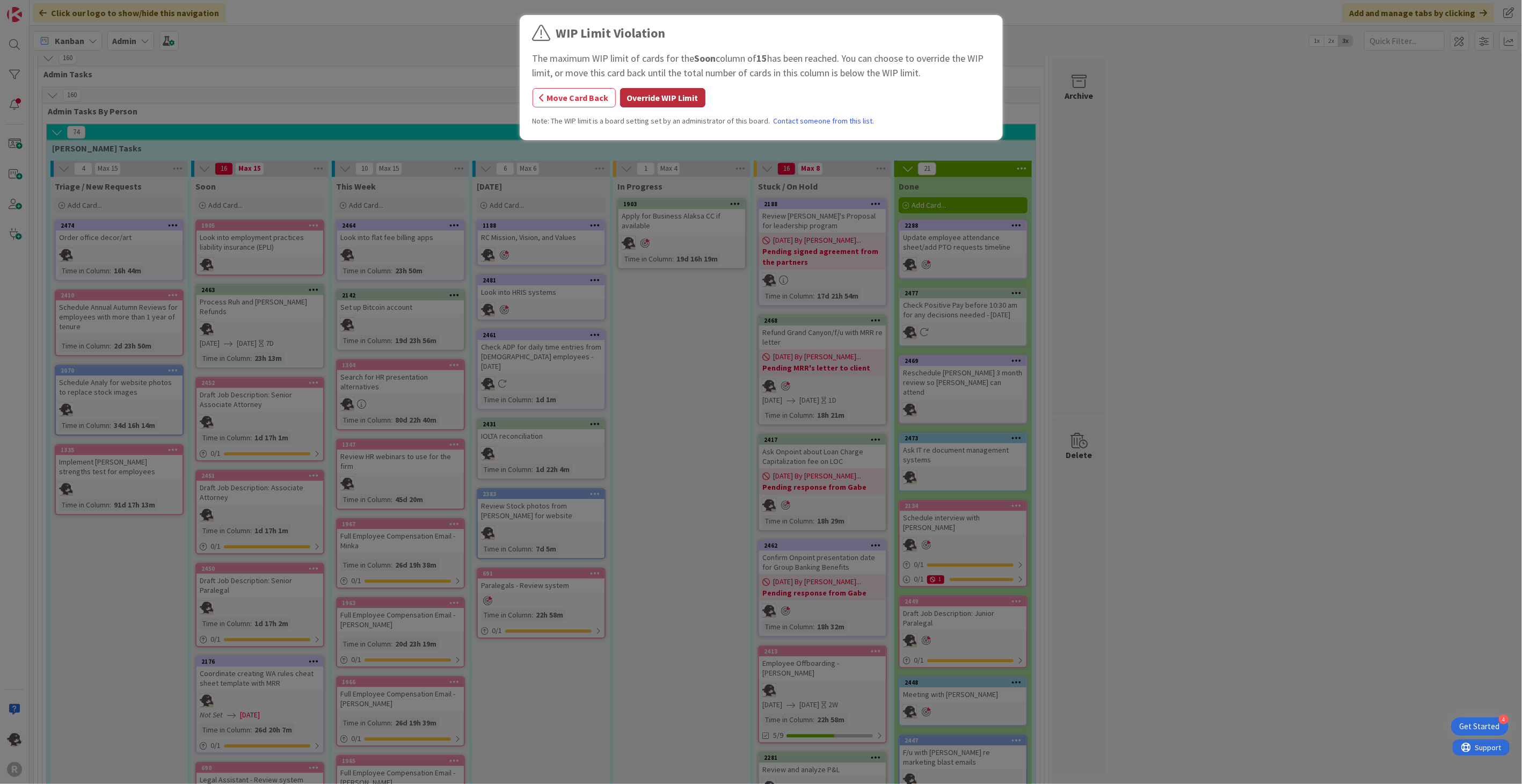
click at [694, 97] on button "Override WIP Limit" at bounding box center [662, 97] width 85 height 19
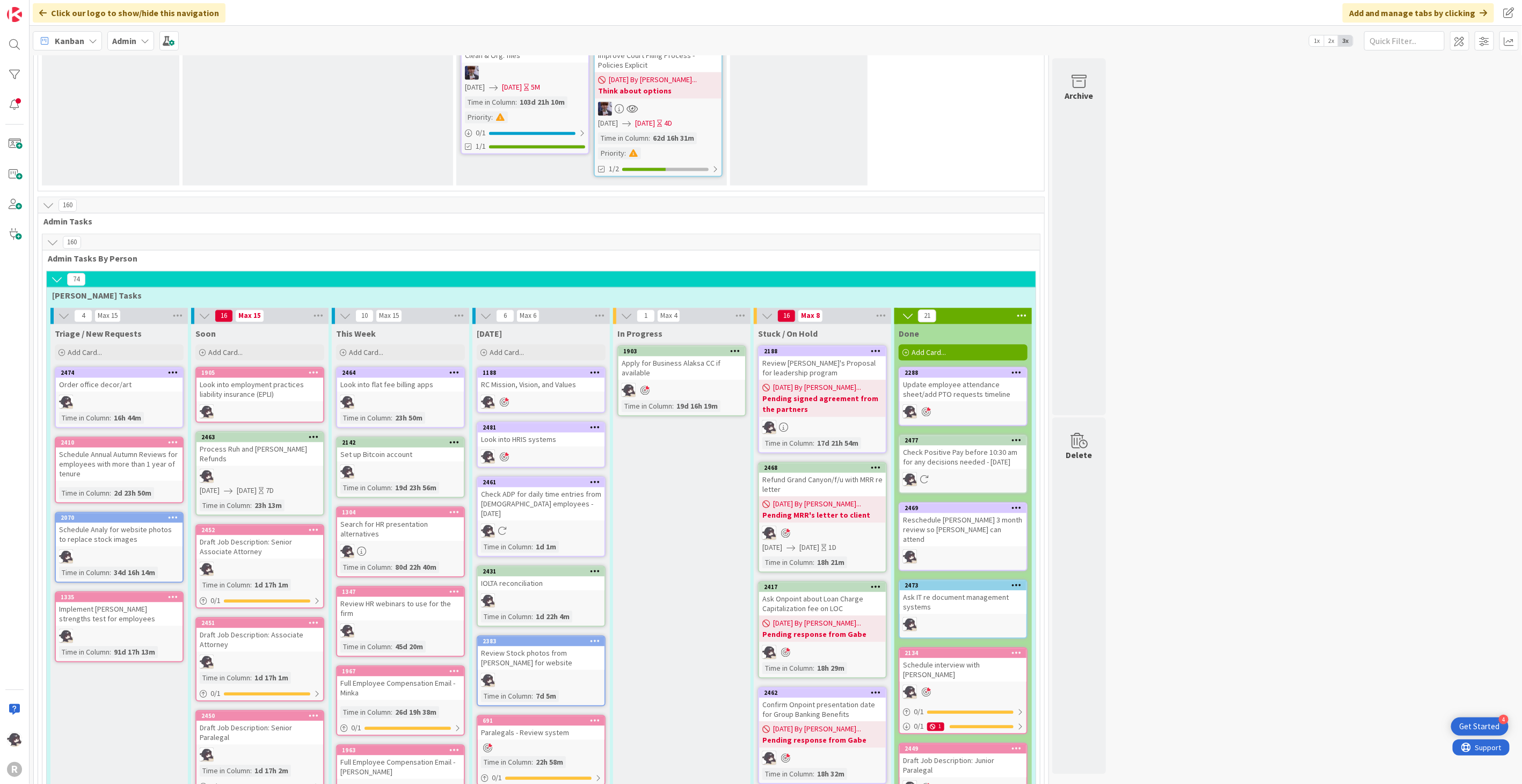
scroll to position [1643, 0]
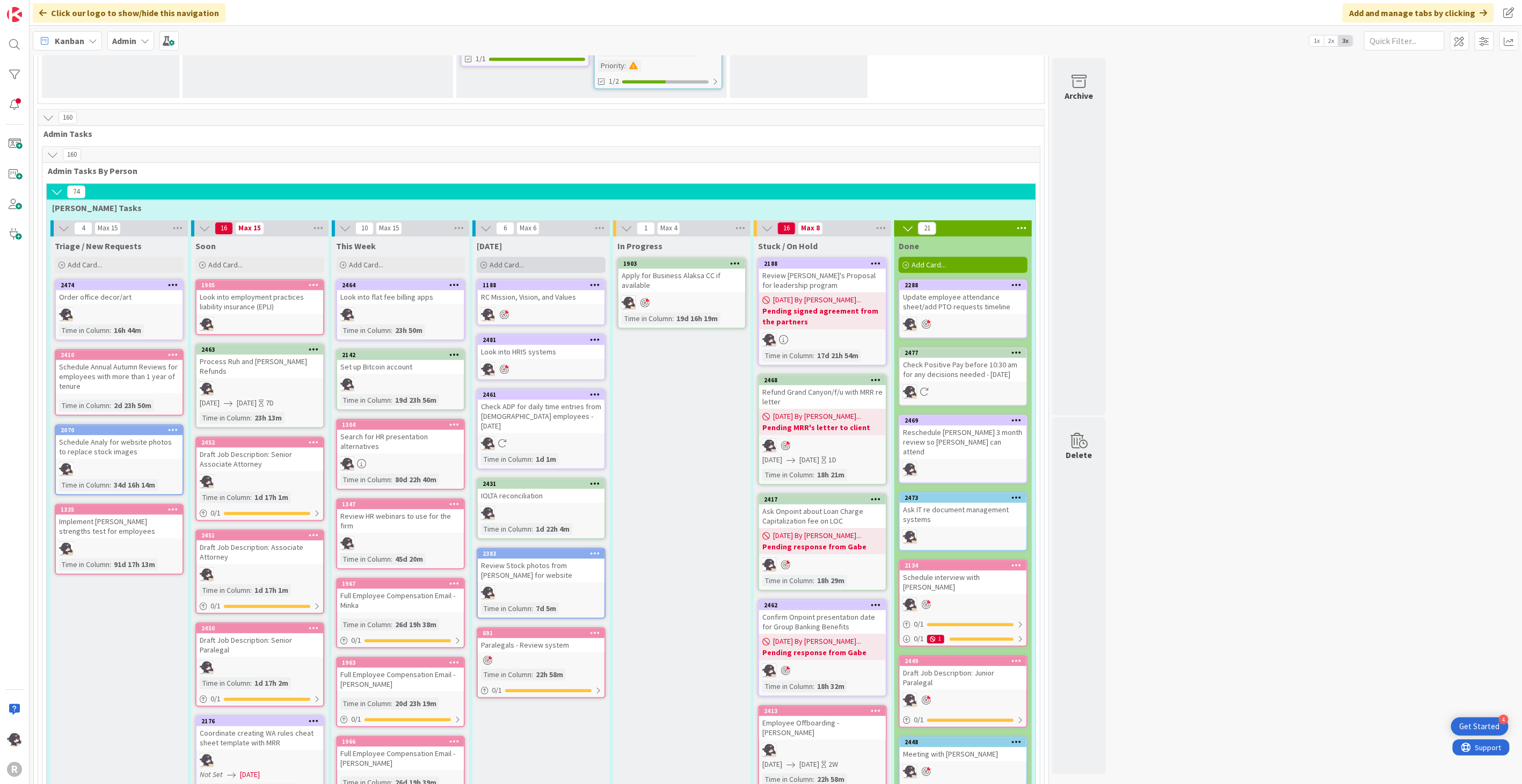
click at [539, 256] on div "Add Card..." at bounding box center [541, 264] width 129 height 16
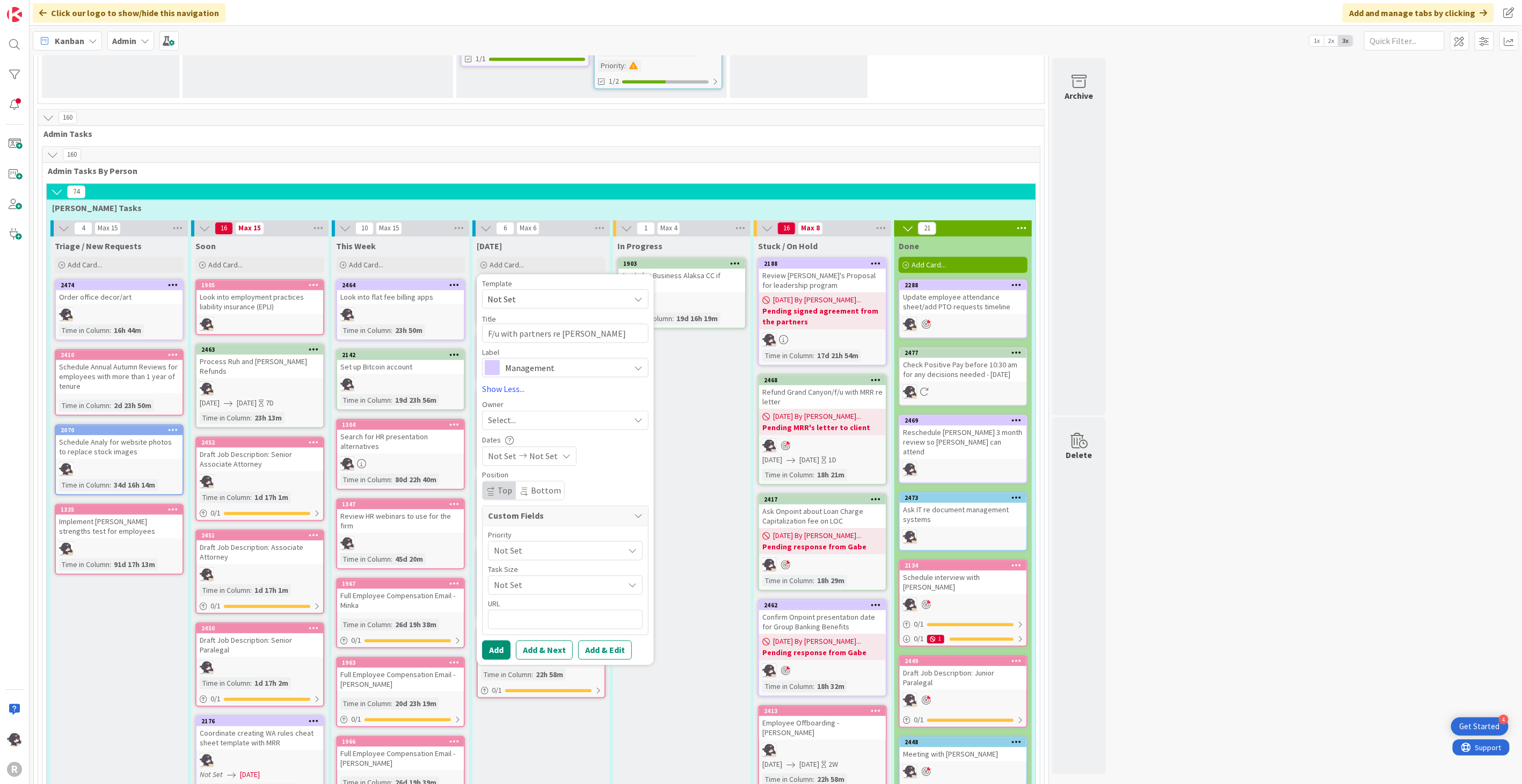
click at [508, 414] on span "Select..." at bounding box center [502, 420] width 28 height 13
click at [544, 482] on span "[PERSON_NAME]" at bounding box center [549, 489] width 52 height 16
click at [542, 360] on span "Management" at bounding box center [565, 367] width 119 height 15
click at [526, 404] on span "HR" at bounding box center [588, 411] width 131 height 16
click at [498, 640] on button "Add" at bounding box center [496, 649] width 28 height 19
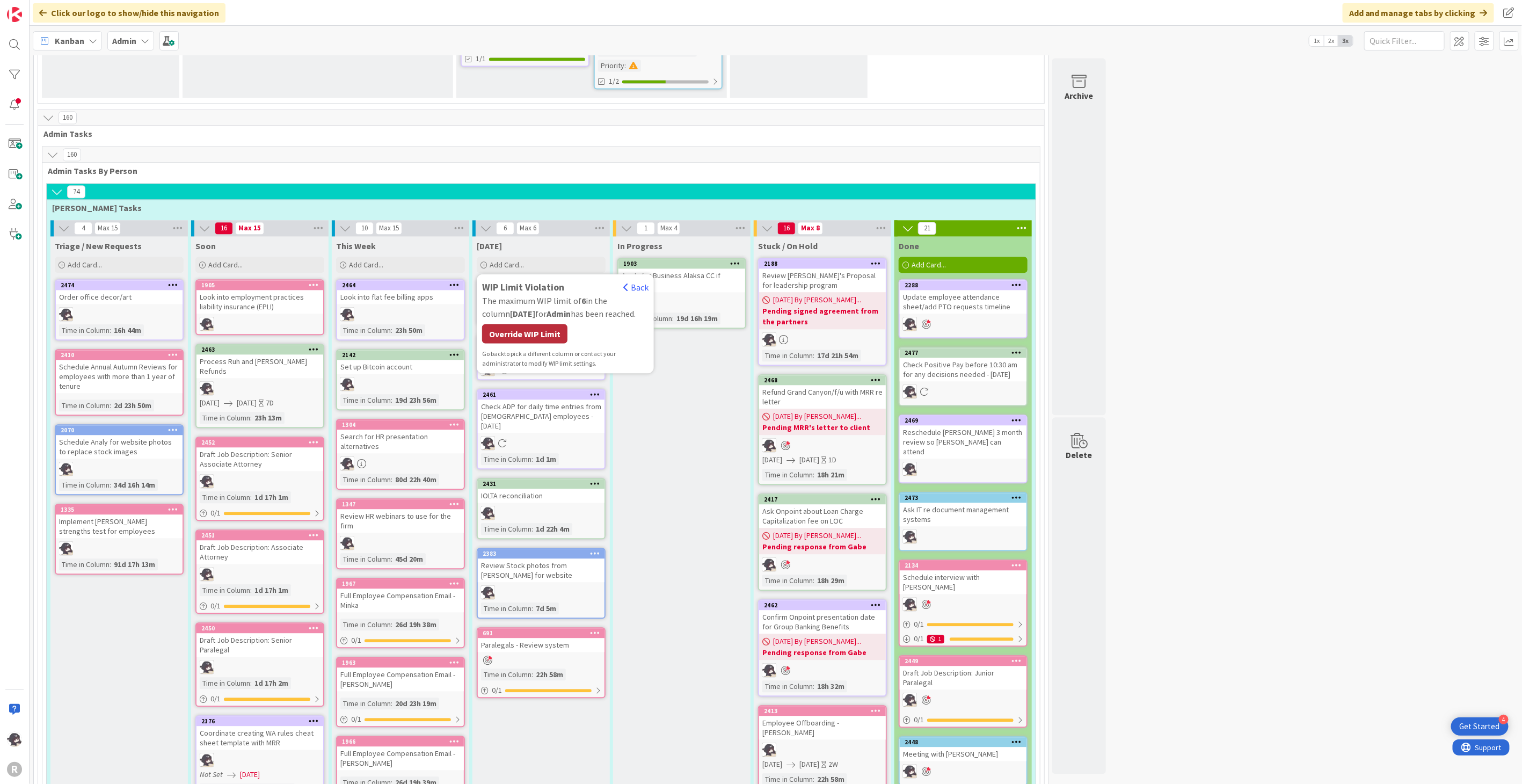
click at [551, 324] on div "Override WIP Limit" at bounding box center [525, 333] width 85 height 19
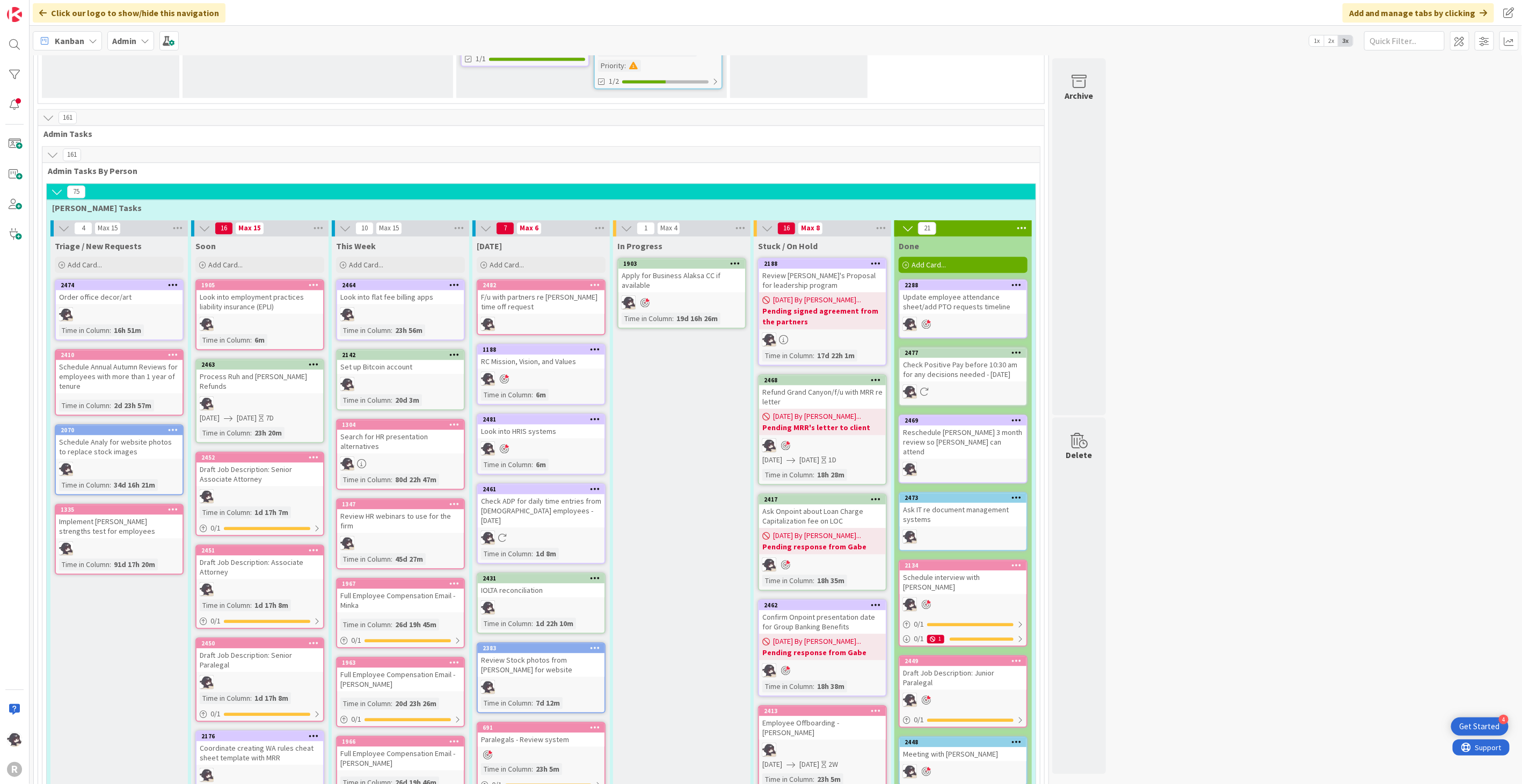
click at [596, 281] on icon at bounding box center [595, 284] width 10 height 8
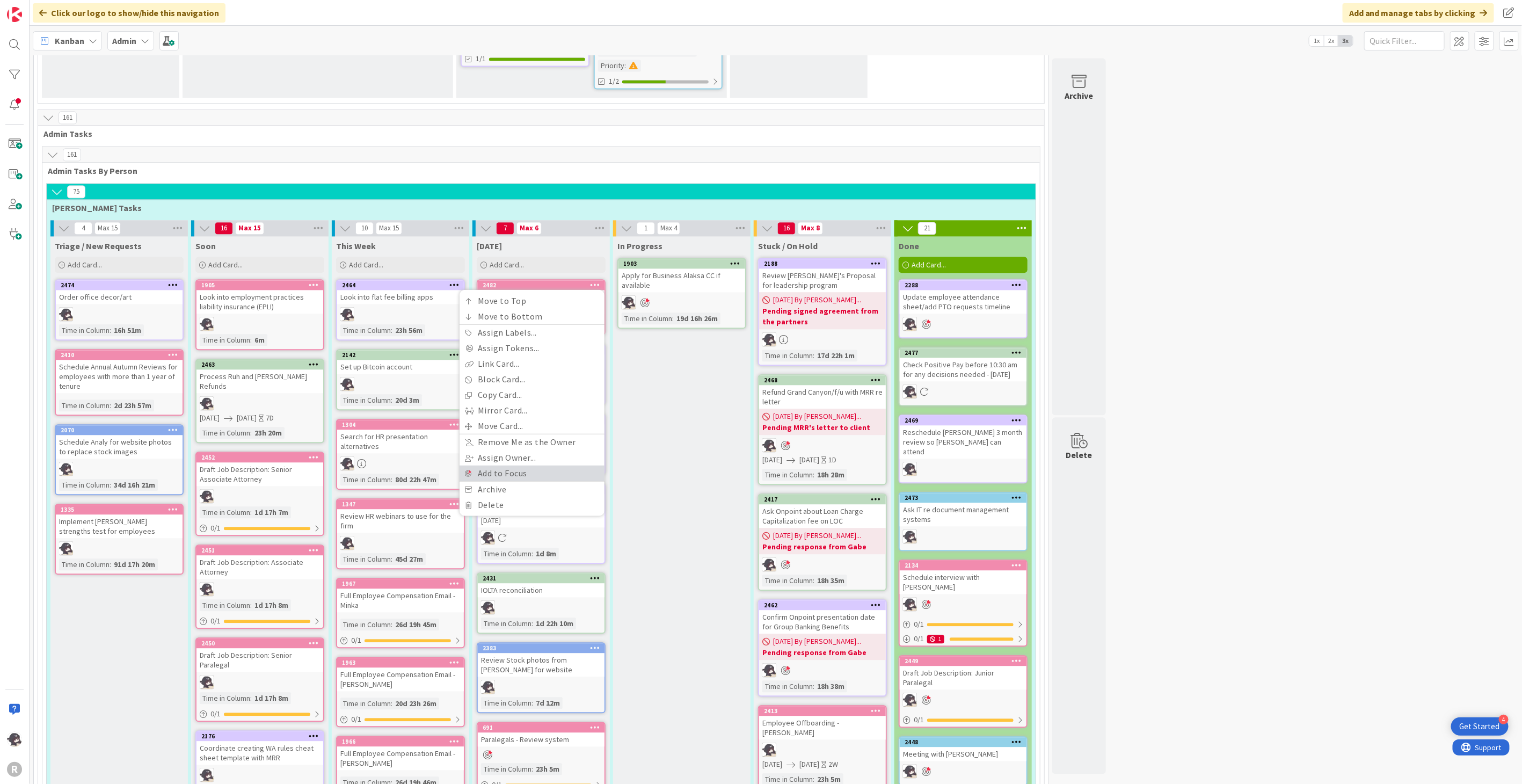
click at [519, 466] on link "Add to Focus" at bounding box center [532, 473] width 145 height 15
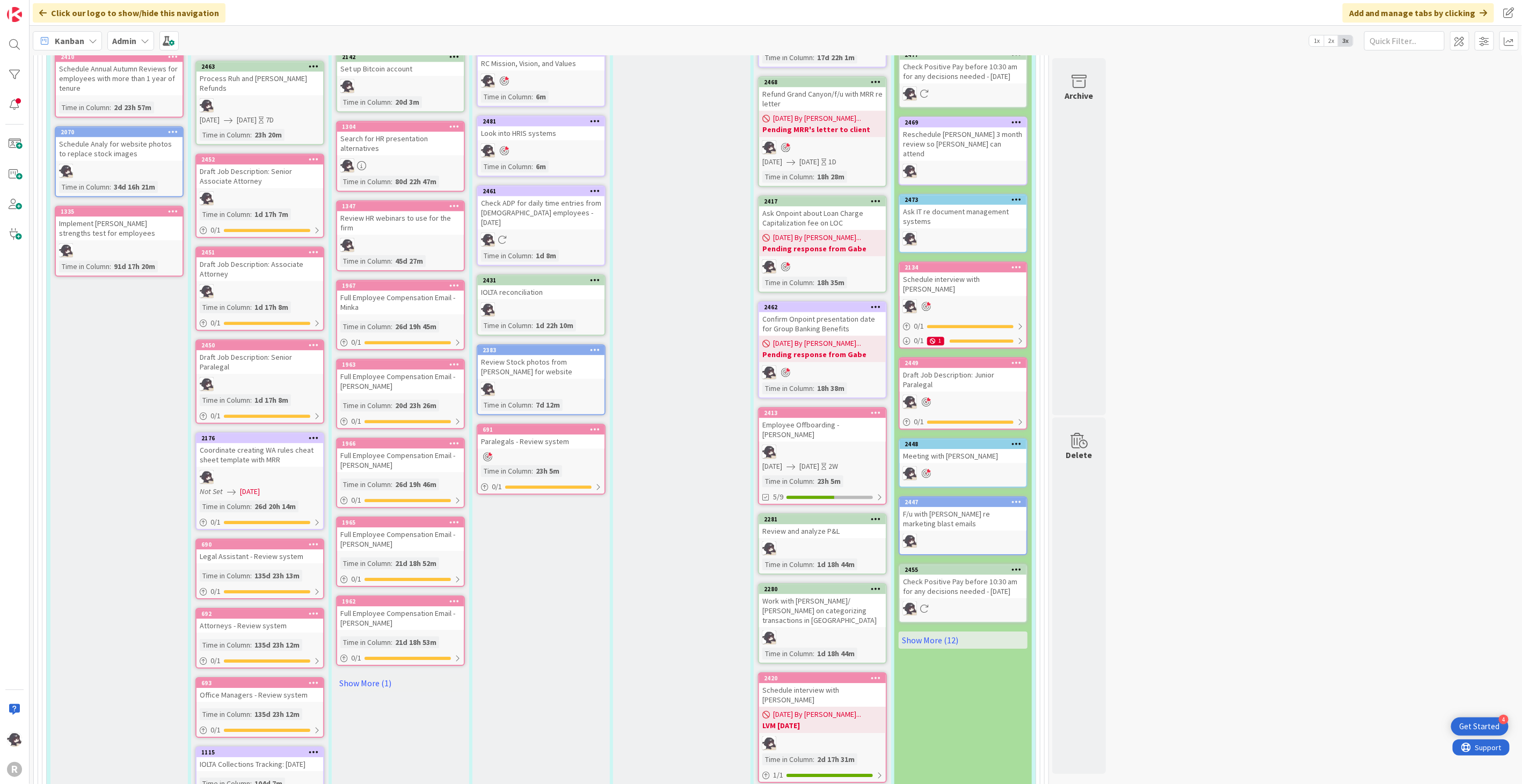
scroll to position [1882, 0]
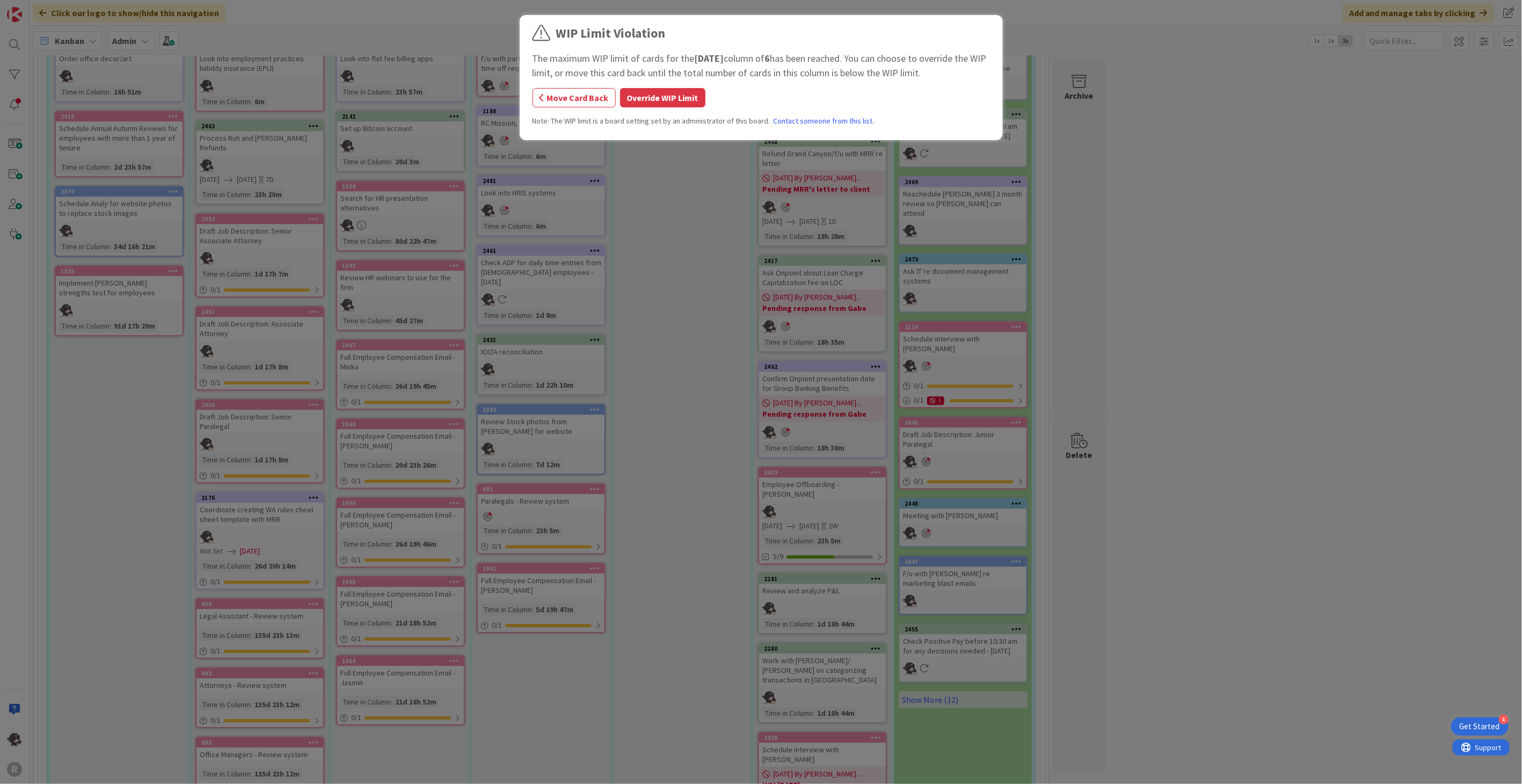
drag, startPoint x: 666, startPoint y: 103, endPoint x: 669, endPoint y: 96, distance: 7.6
click at [668, 100] on button "Override WIP Limit" at bounding box center [662, 97] width 85 height 19
click at [677, 103] on button "Override WIP Limit" at bounding box center [662, 97] width 85 height 19
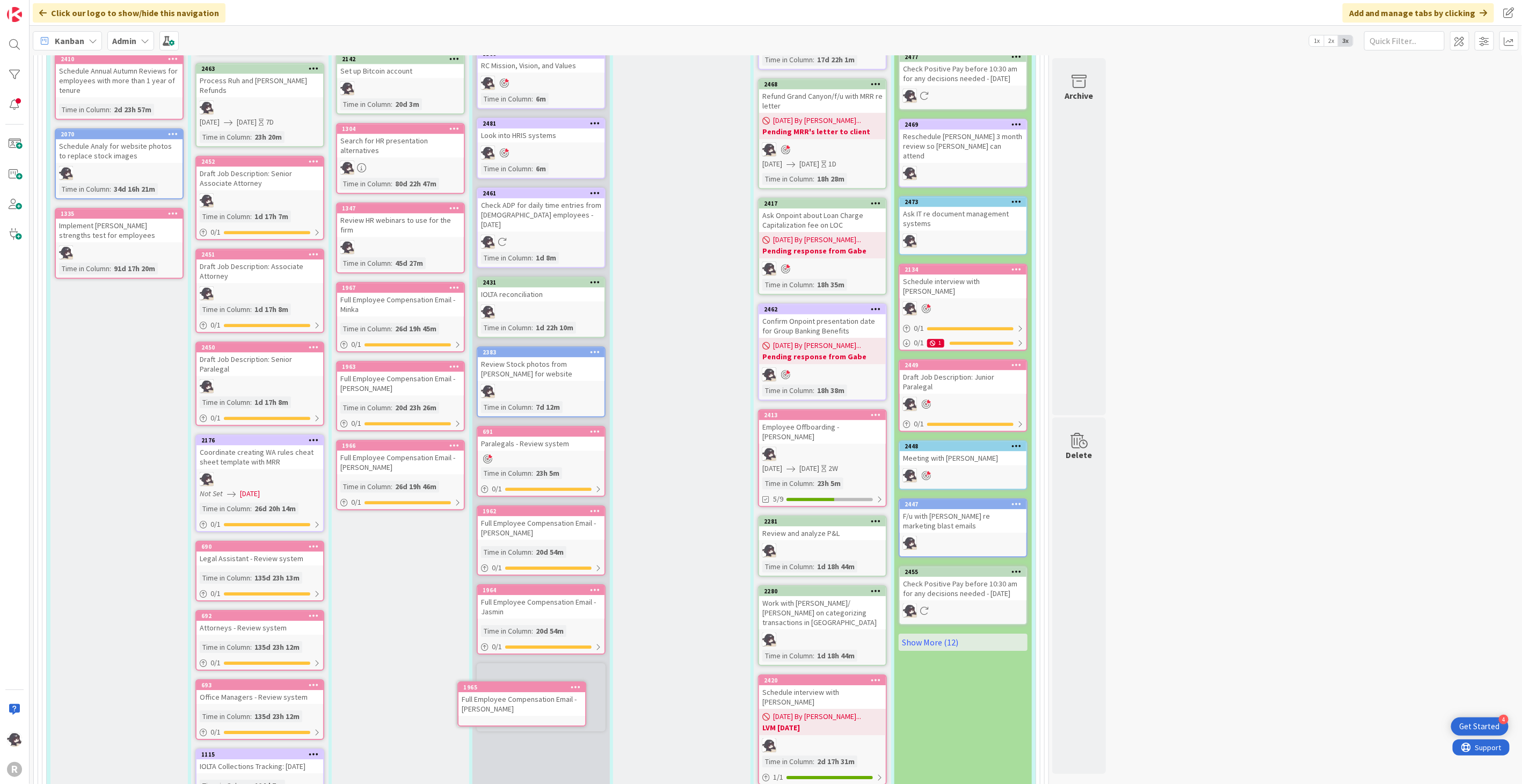
scroll to position [1948, 0]
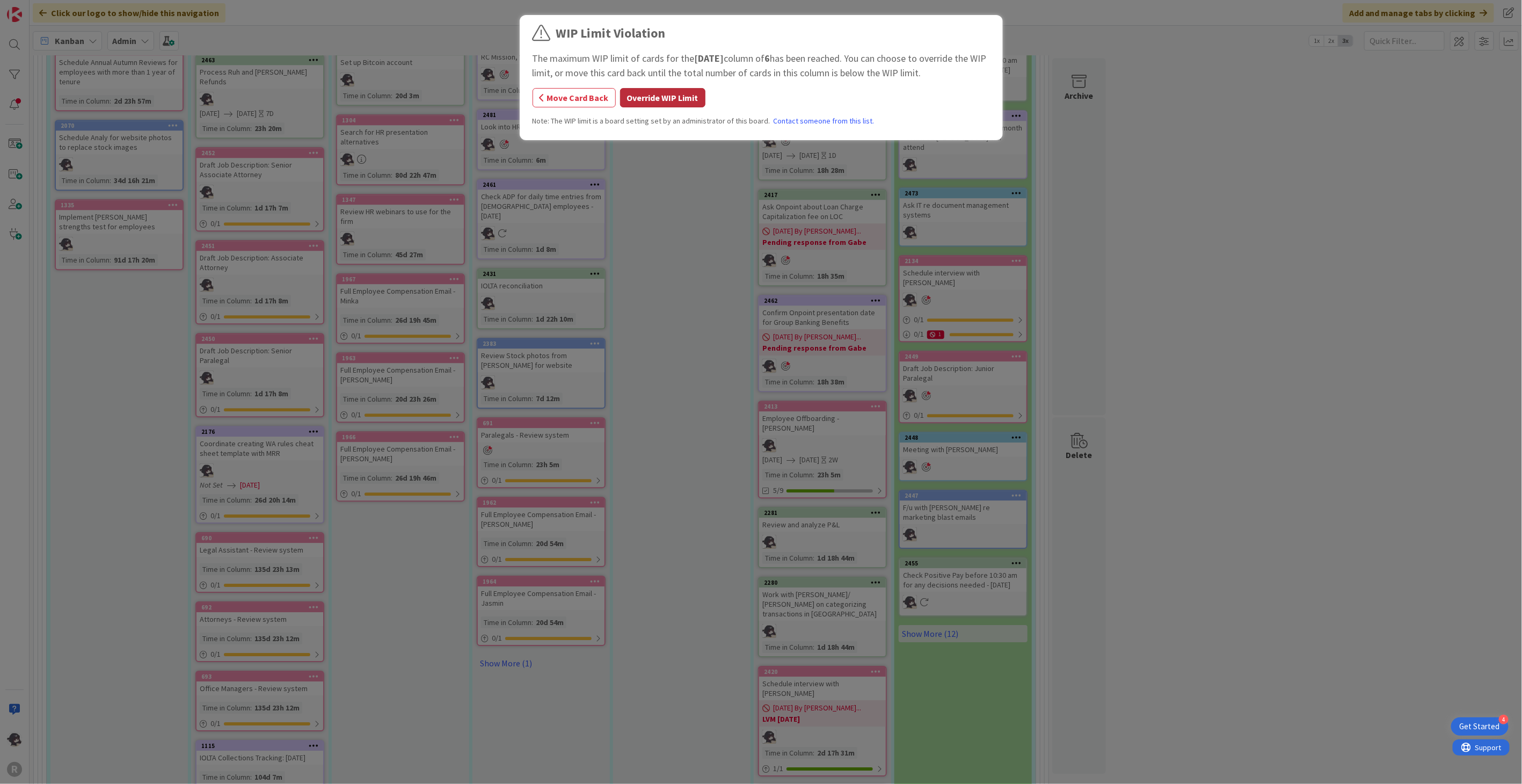
click at [685, 92] on button "Override WIP Limit" at bounding box center [662, 97] width 85 height 19
click at [674, 103] on button "Override WIP Limit" at bounding box center [662, 97] width 85 height 19
click at [673, 95] on button "Override WIP Limit" at bounding box center [662, 97] width 85 height 19
click at [662, 98] on button "Override WIP Limit" at bounding box center [662, 97] width 85 height 19
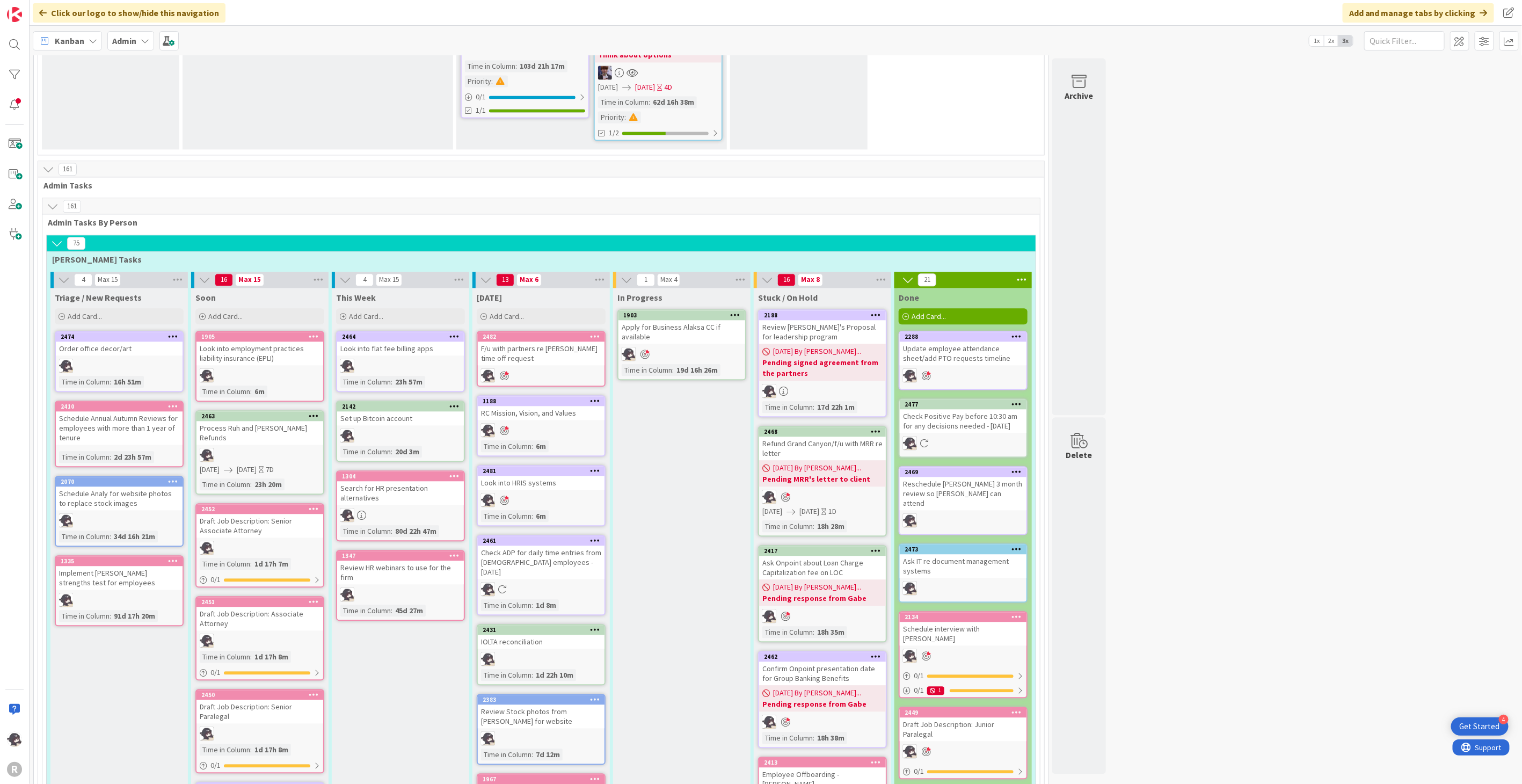
scroll to position [1531, 0]
